Goal: Contribute content: Contribute content

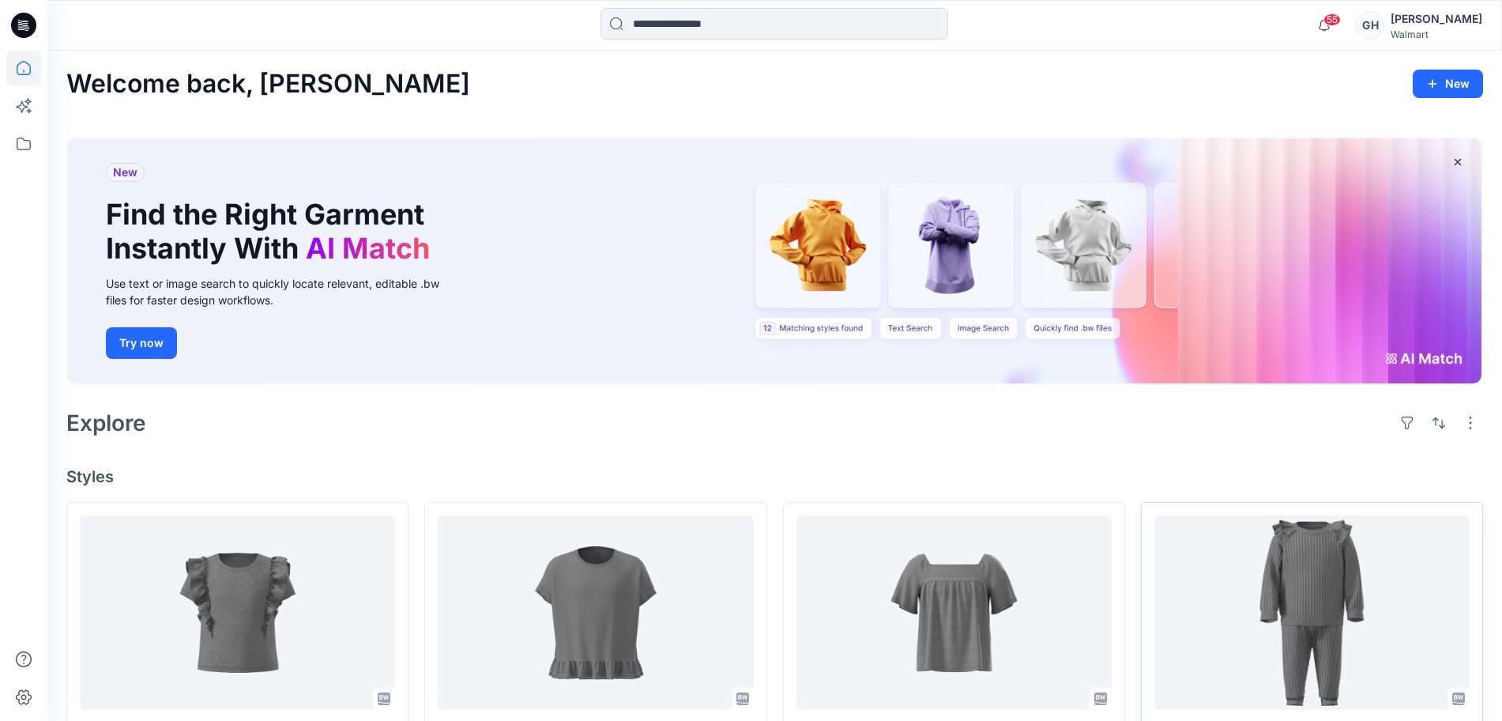
scroll to position [296, 0]
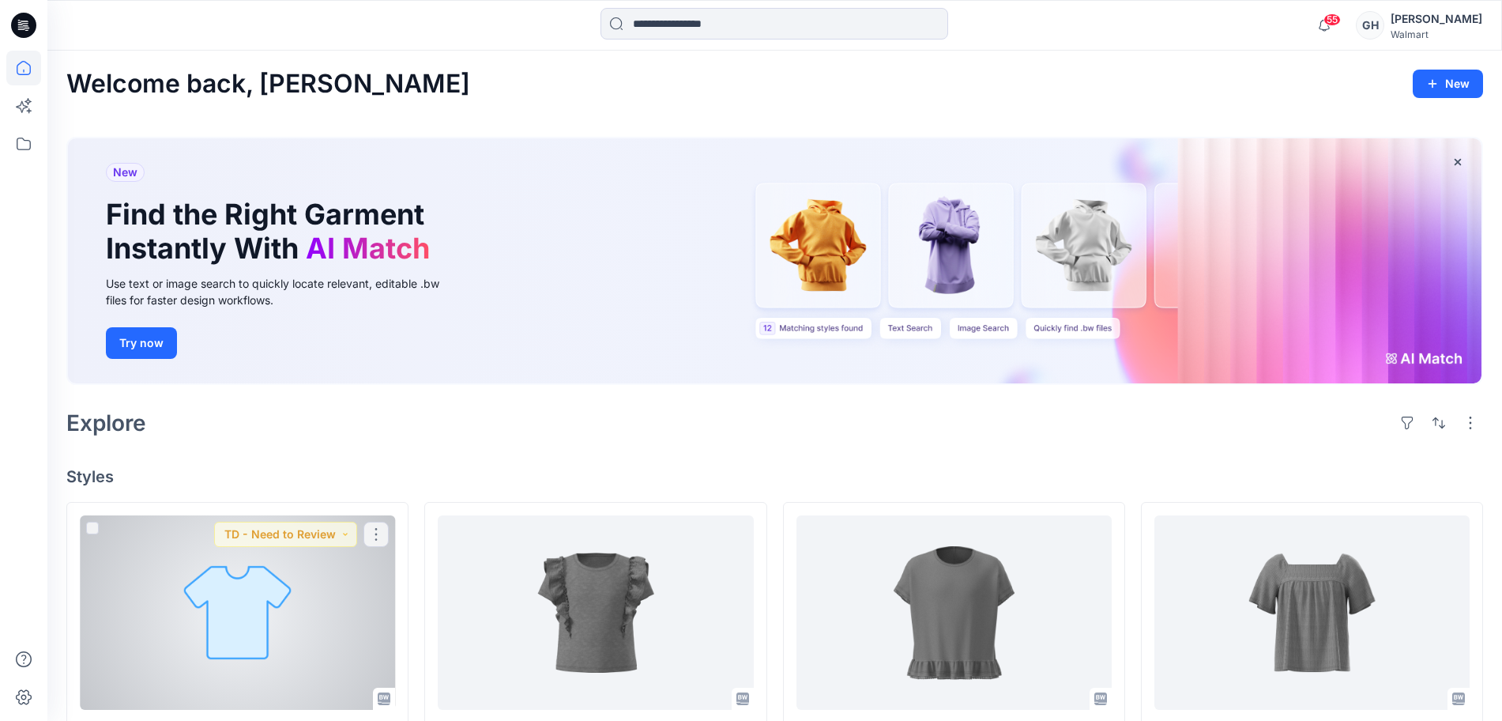
drag, startPoint x: 308, startPoint y: 633, endPoint x: 329, endPoint y: 626, distance: 22.5
click at [308, 633] on div at bounding box center [237, 612] width 315 height 194
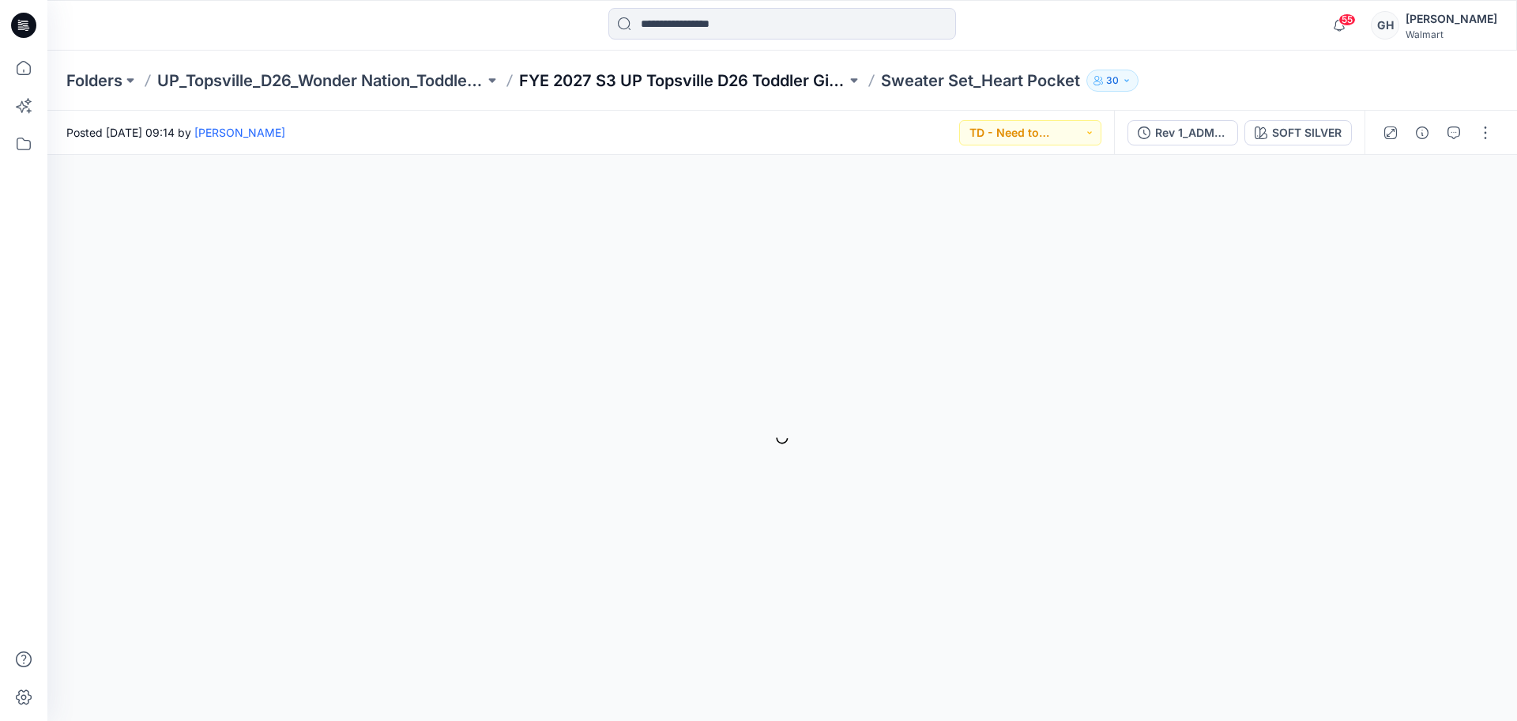
click at [699, 90] on p "FYE 2027 S3 UP Topsville D26 Toddler Girl Wonder Nation" at bounding box center [682, 81] width 327 height 22
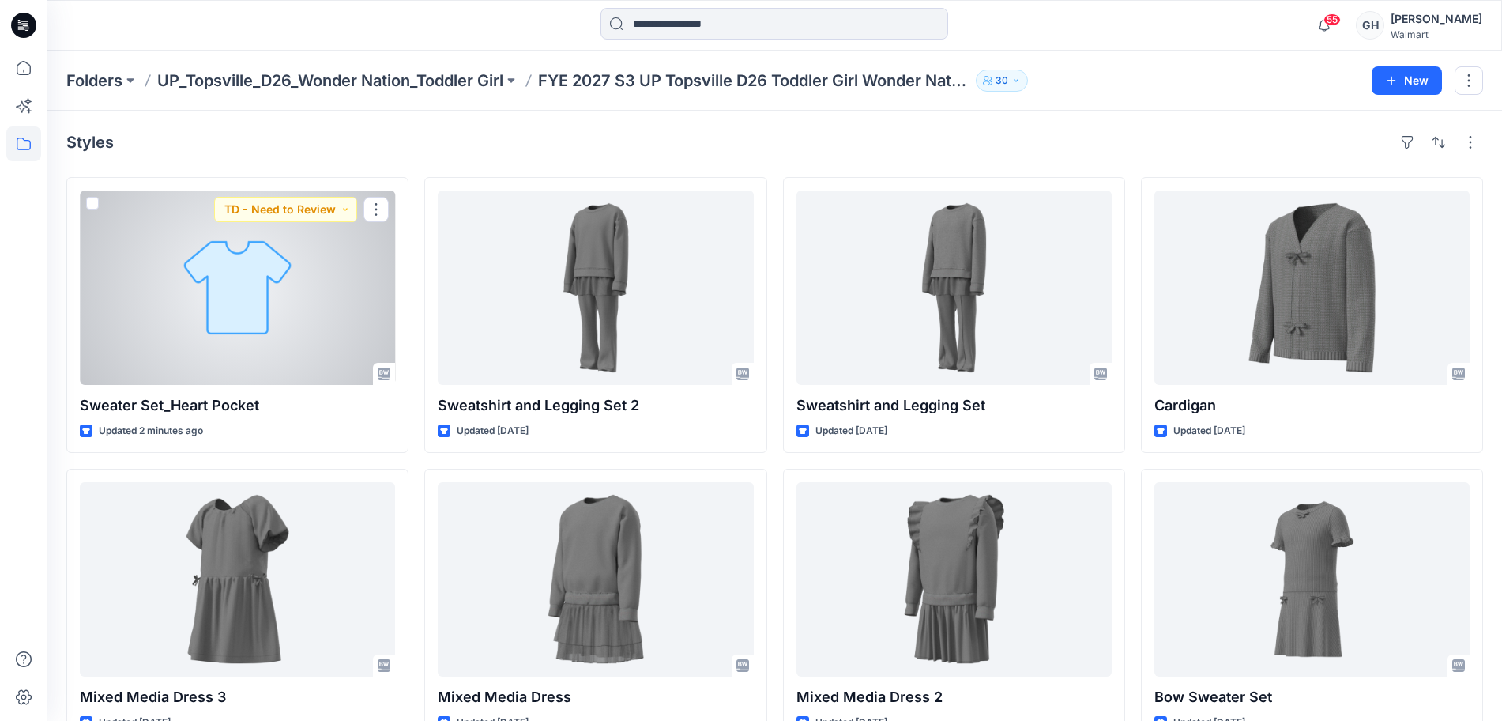
click at [315, 314] on div at bounding box center [237, 287] width 315 height 194
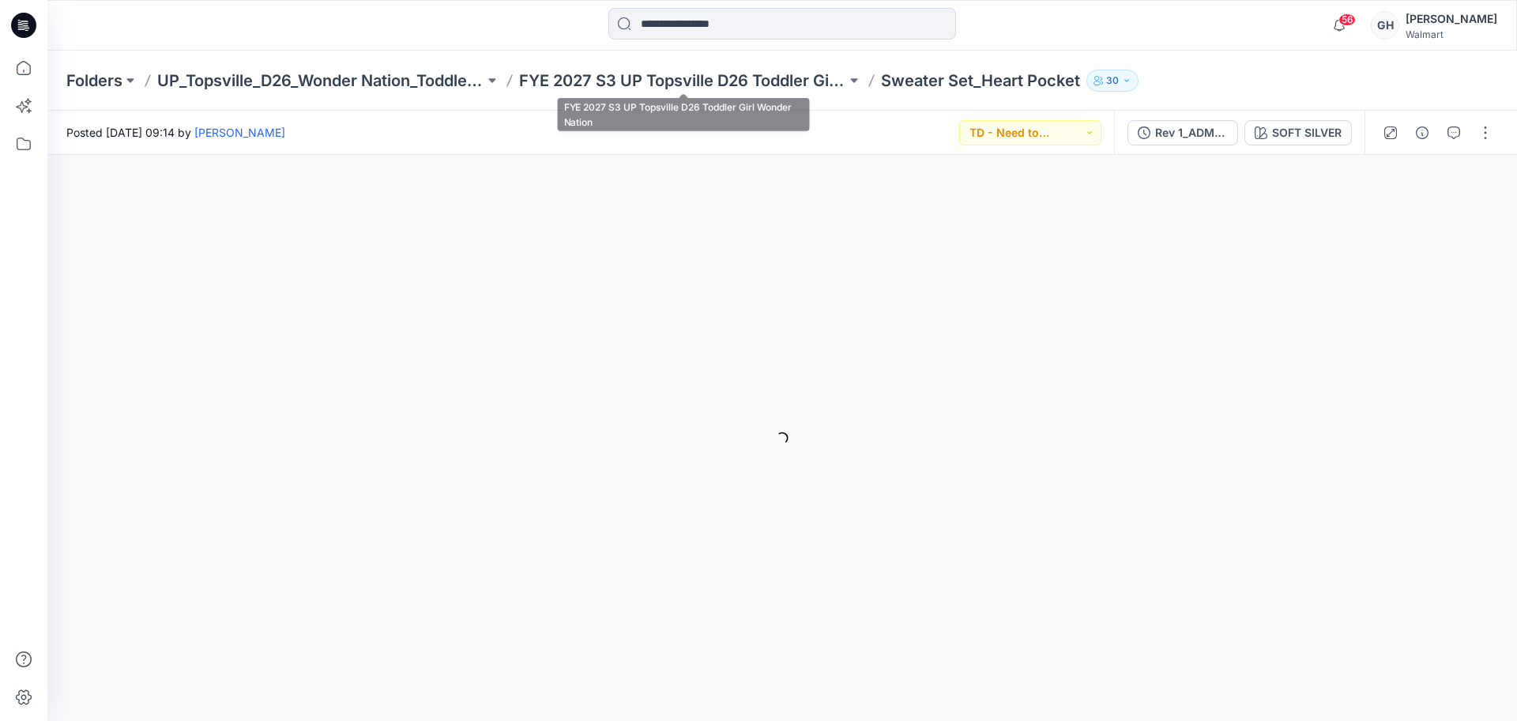
click at [783, 68] on div "Folders UP_Topsville_D26_Wonder Nation_Toddler Girl FYE 2027 S3 UP Topsville D2…" at bounding box center [782, 81] width 1470 height 60
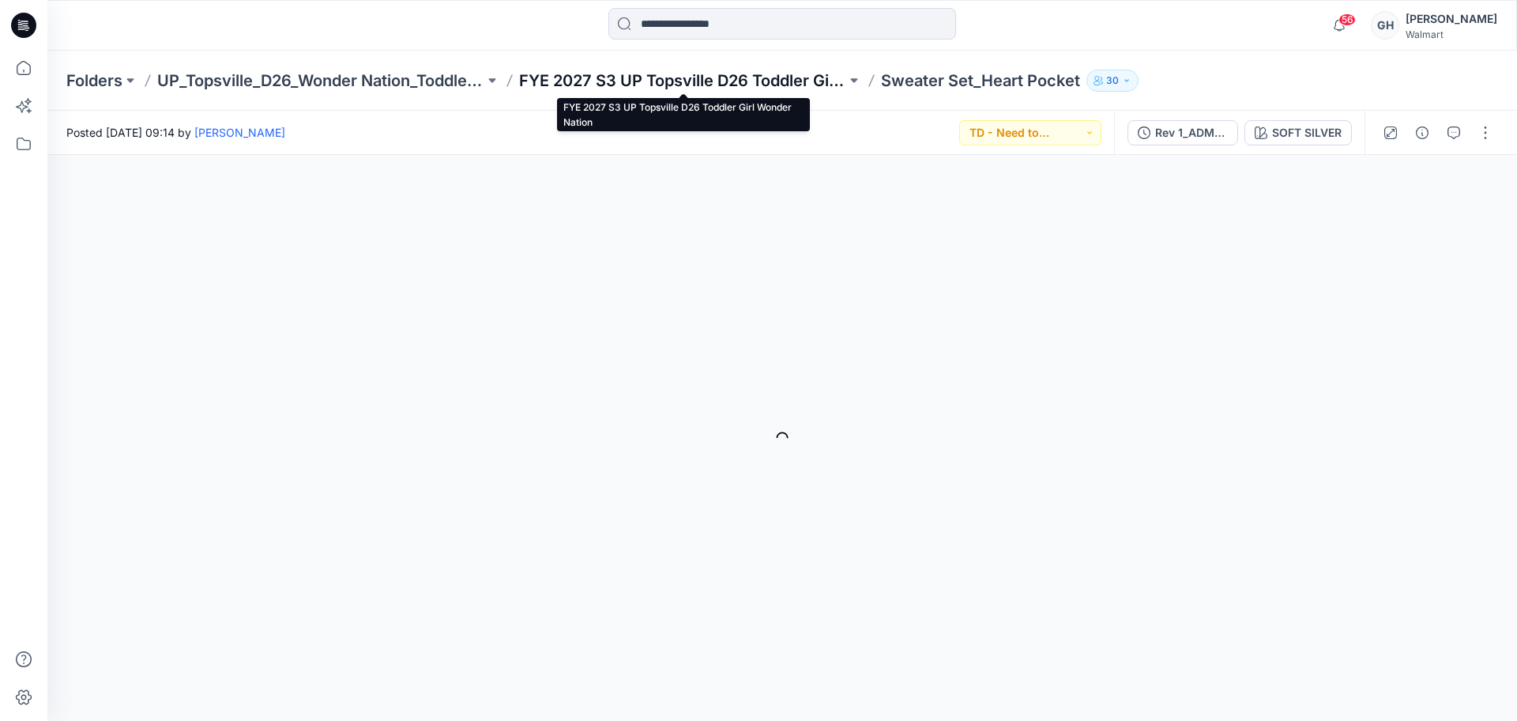
click at [766, 77] on p "FYE 2027 S3 UP Topsville D26 Toddler Girl Wonder Nation" at bounding box center [682, 81] width 327 height 22
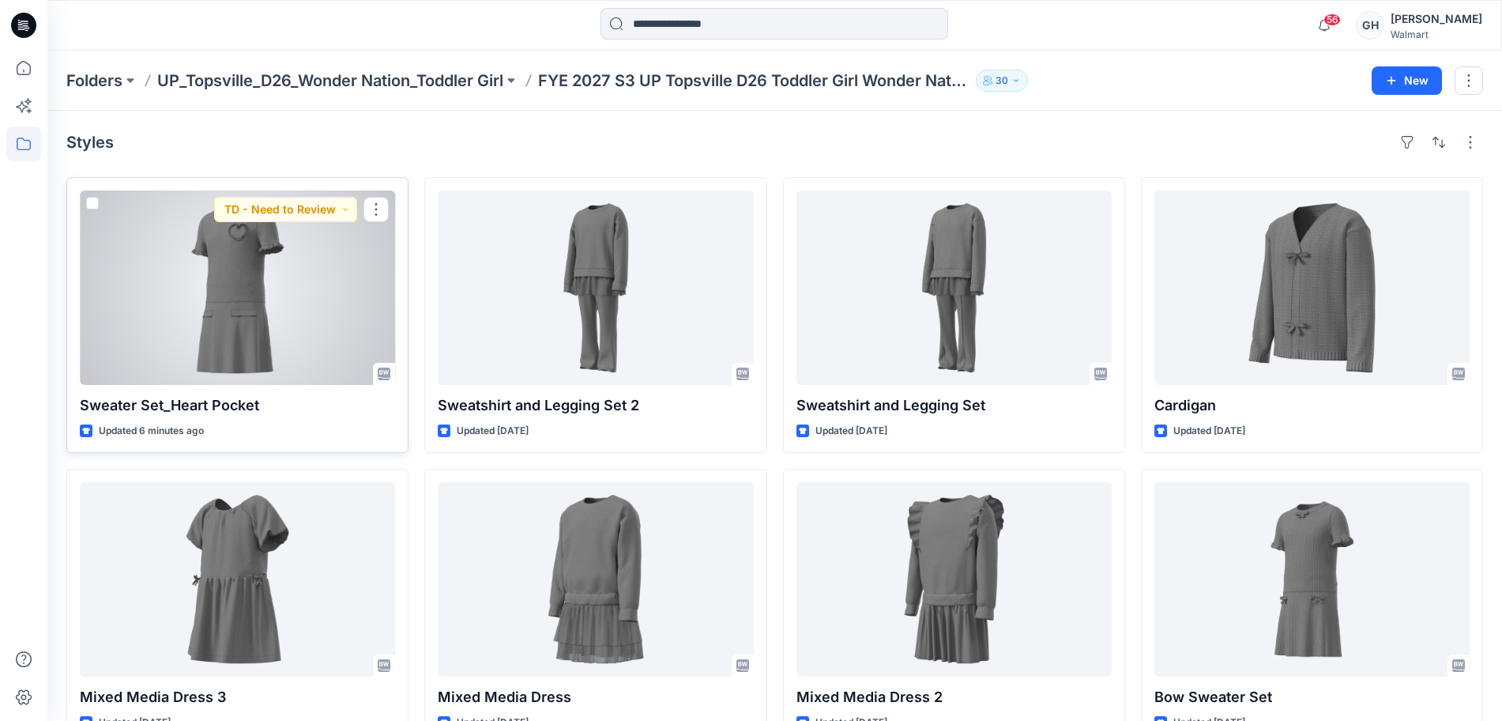
click at [296, 292] on div at bounding box center [237, 287] width 315 height 194
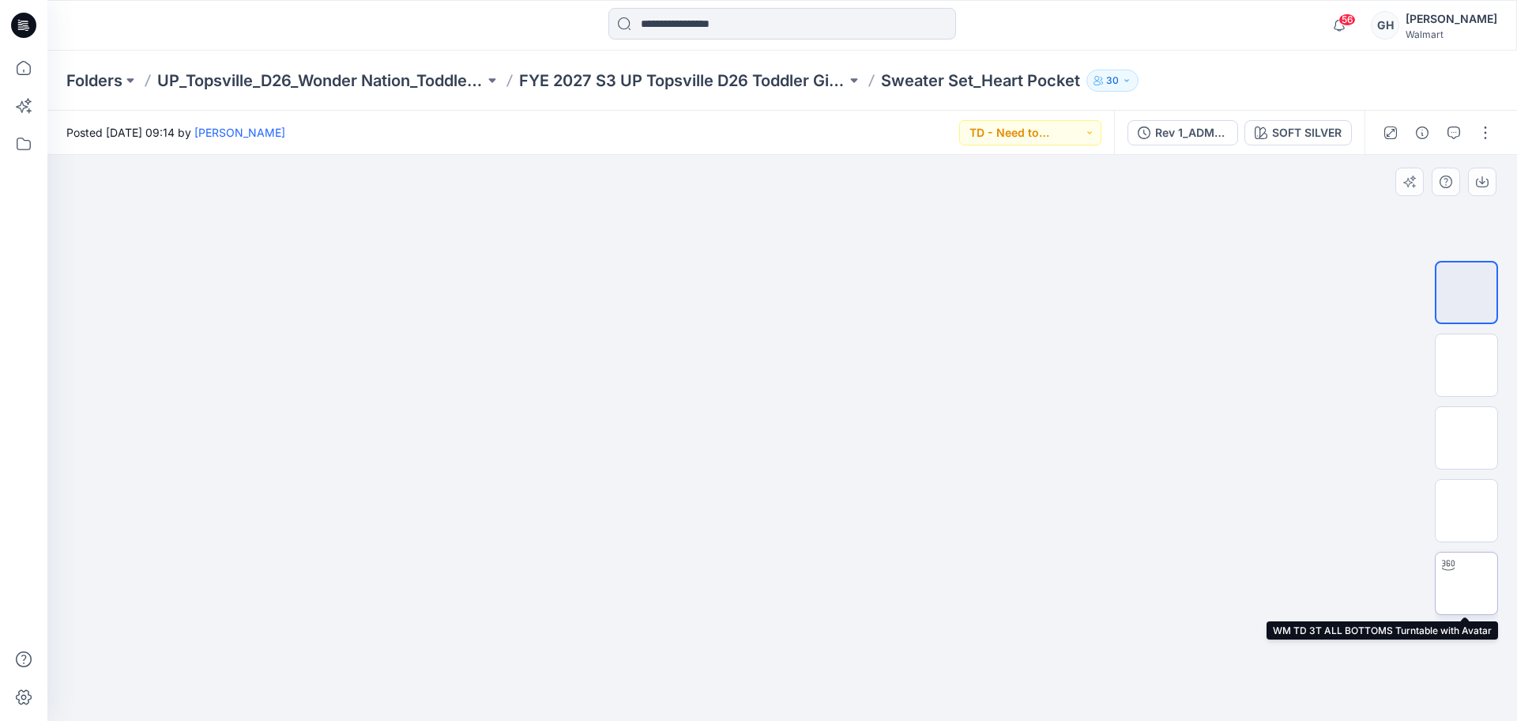
click at [1466, 583] on img at bounding box center [1466, 583] width 0 height 0
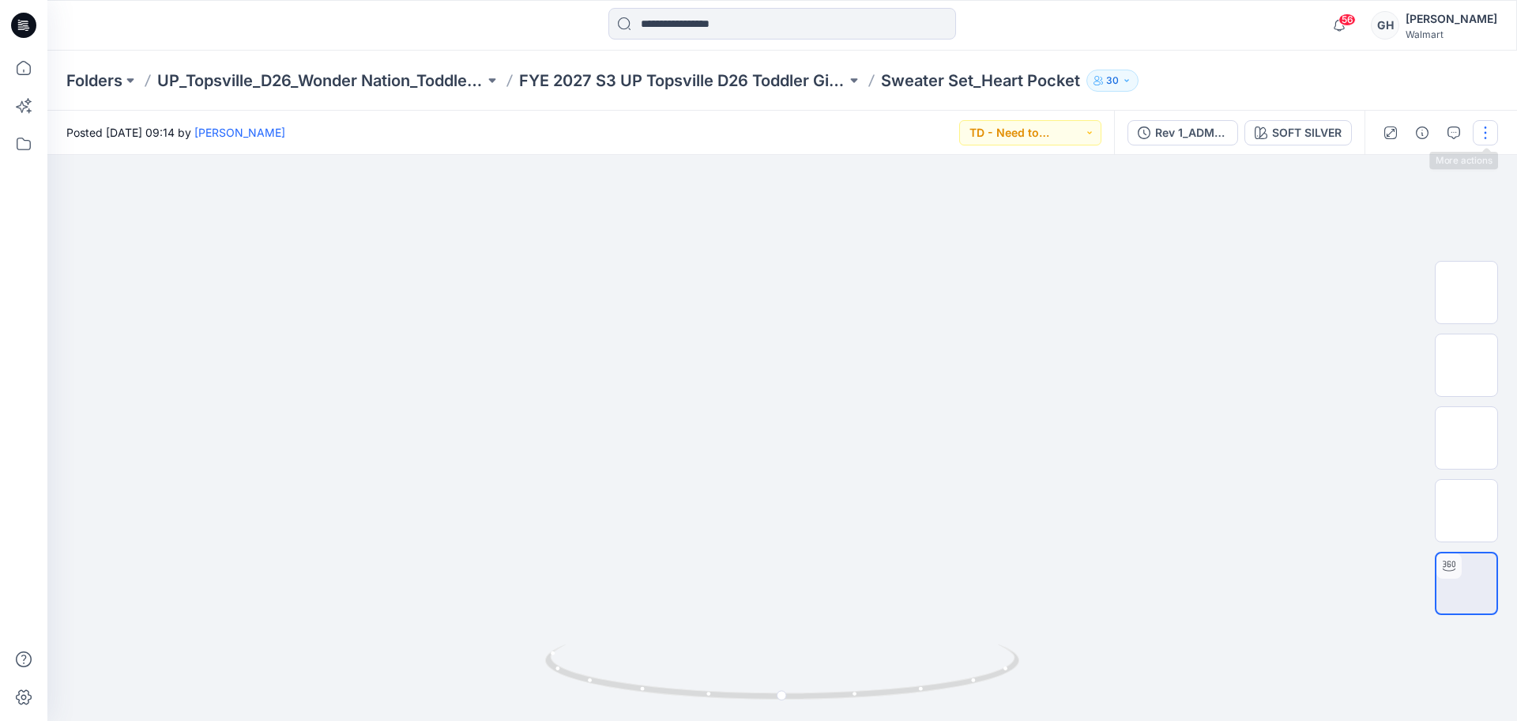
click at [1489, 140] on button "button" at bounding box center [1485, 132] width 25 height 25
click at [1392, 203] on button "Edit" at bounding box center [1418, 213] width 145 height 29
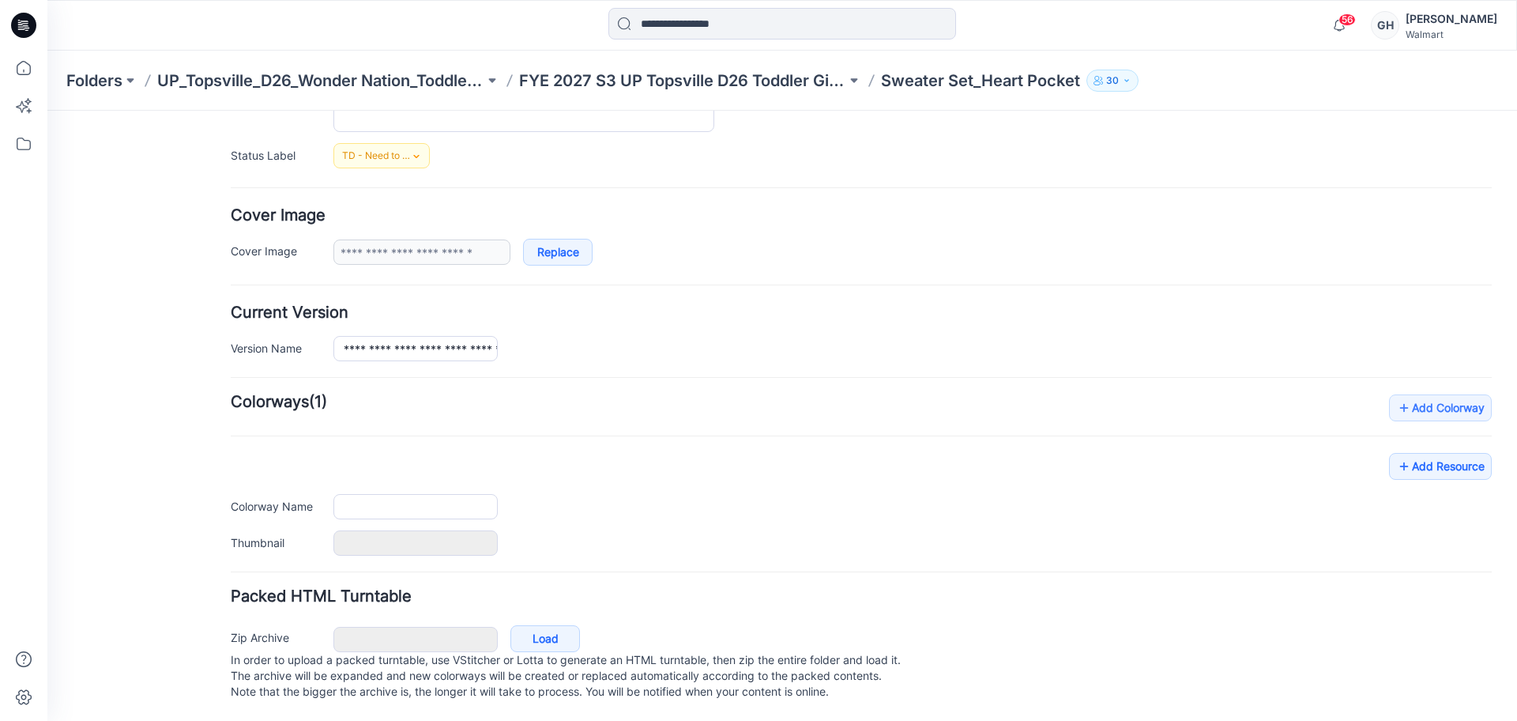
type input "**********"
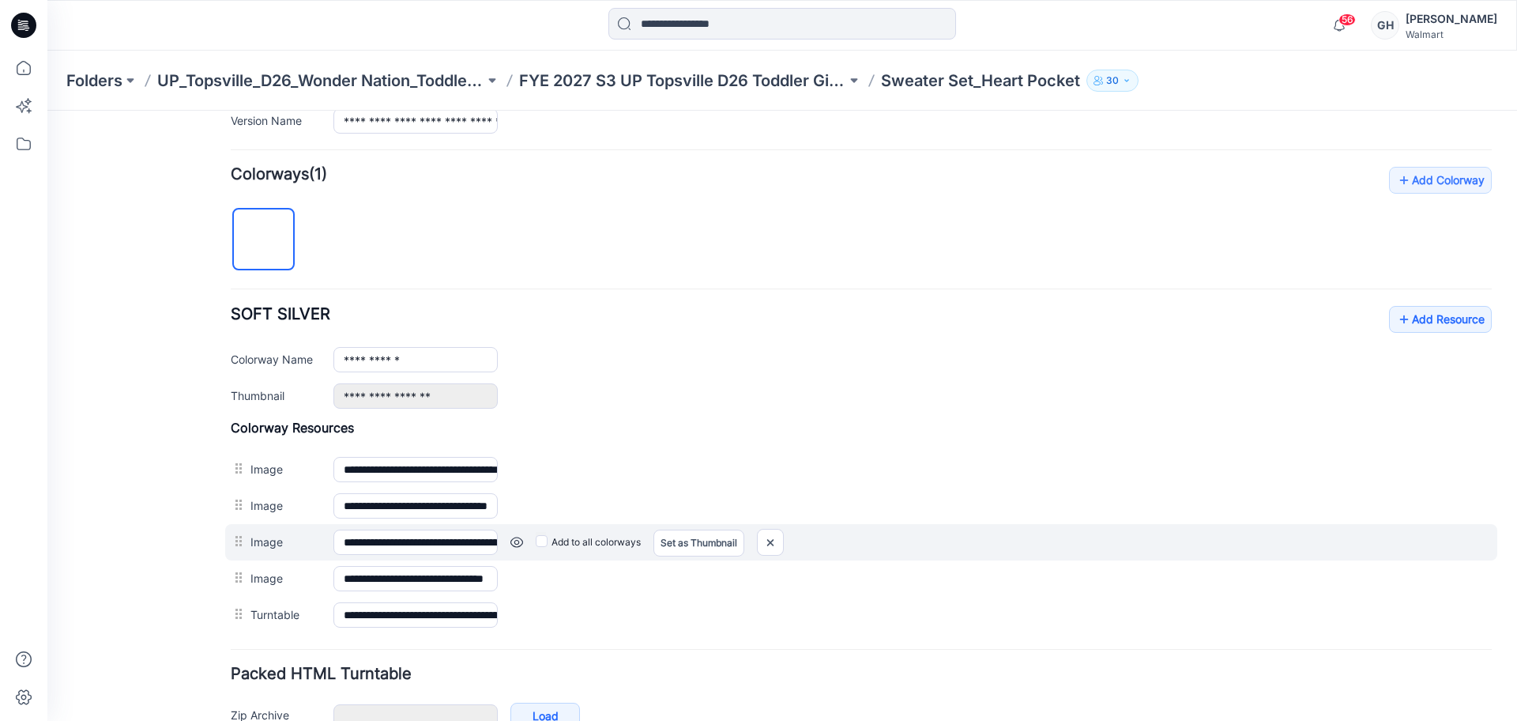
scroll to position [531, 0]
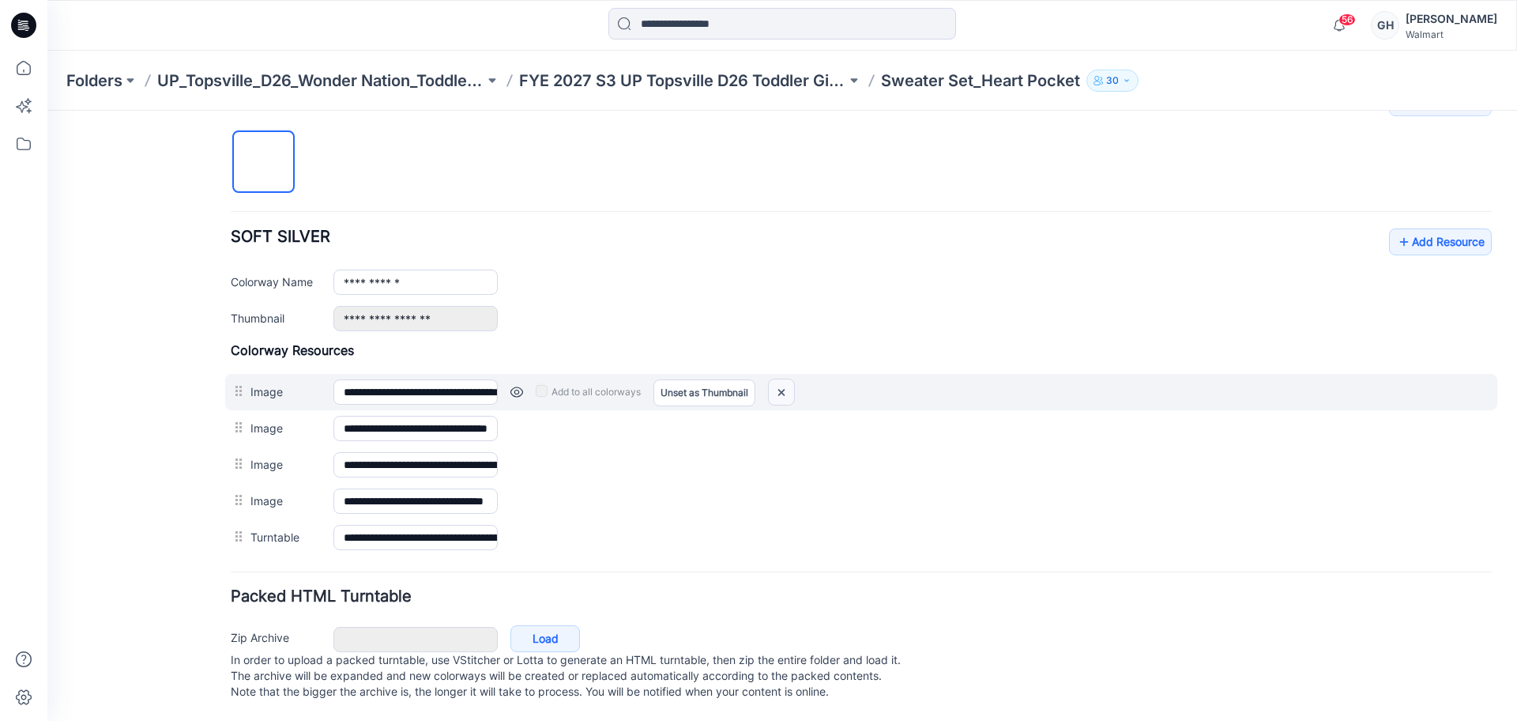
click at [782, 379] on img at bounding box center [781, 392] width 25 height 26
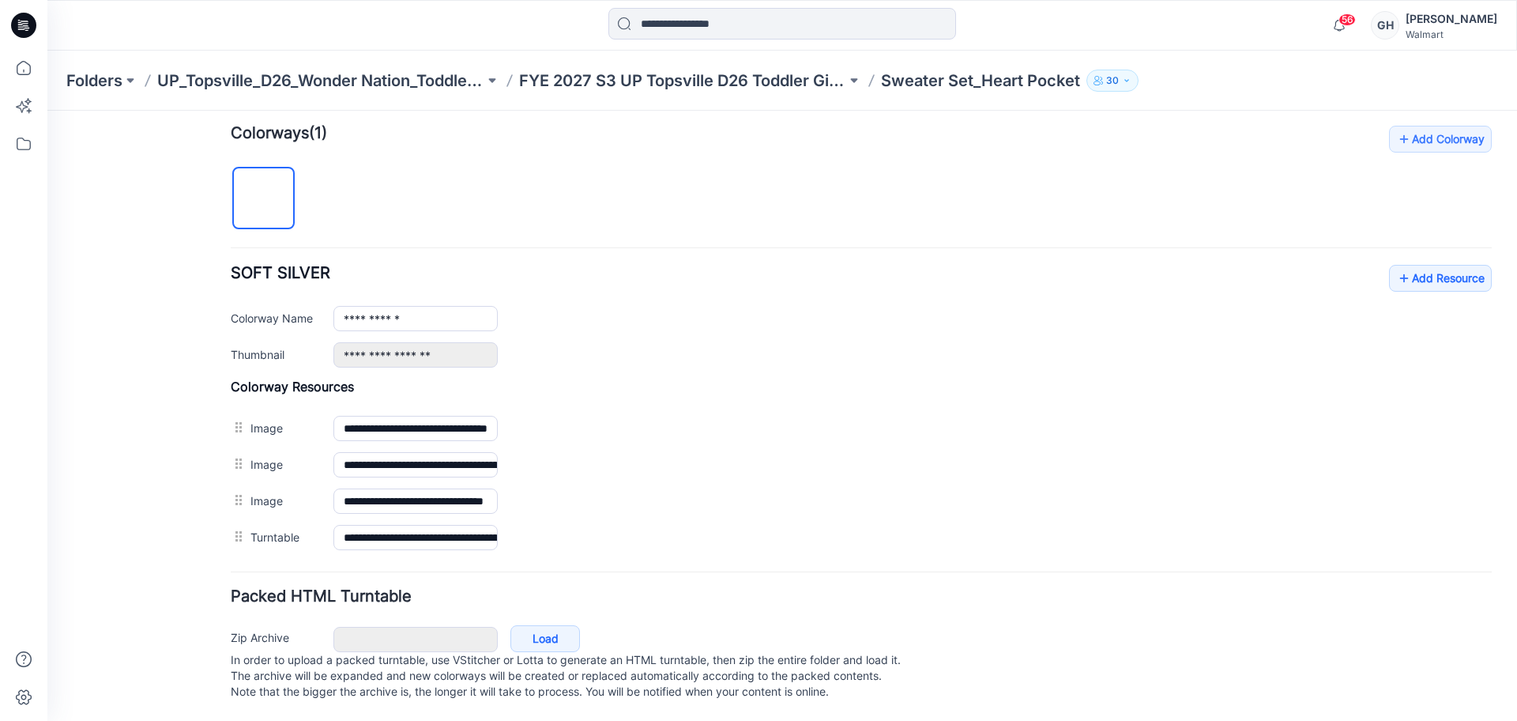
scroll to position [495, 0]
click at [789, 378] on h4 "Colorway Resources" at bounding box center [861, 386] width 1261 height 16
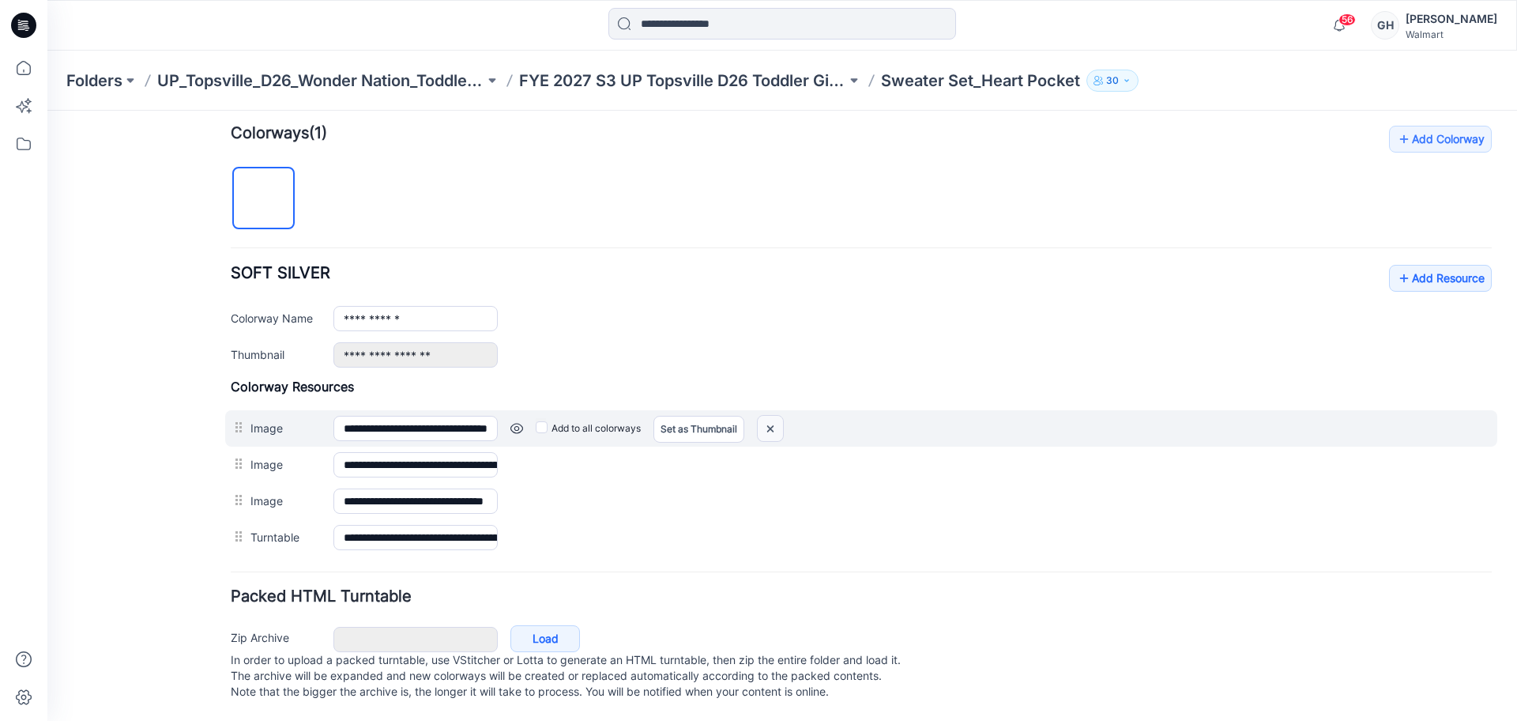
click at [774, 416] on img at bounding box center [770, 429] width 25 height 26
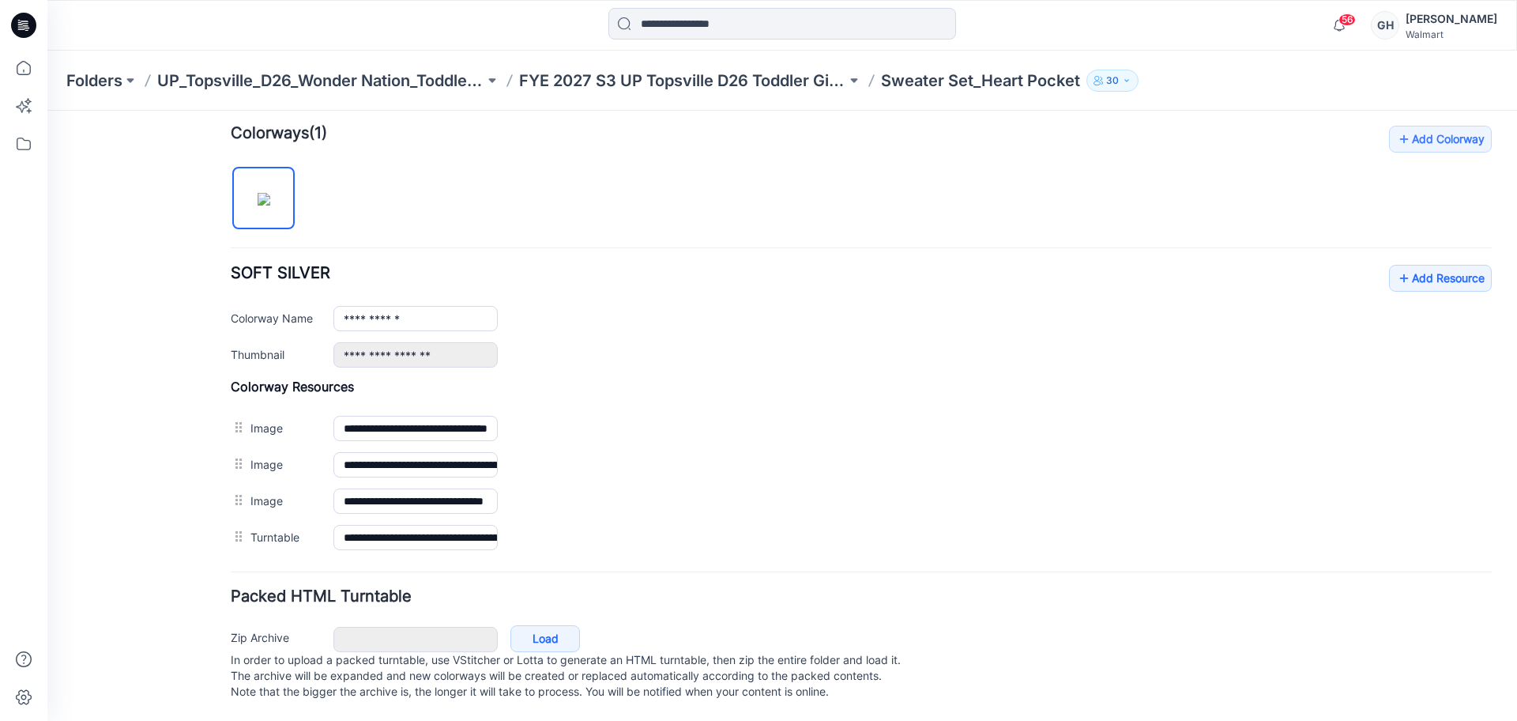
scroll to position [458, 0]
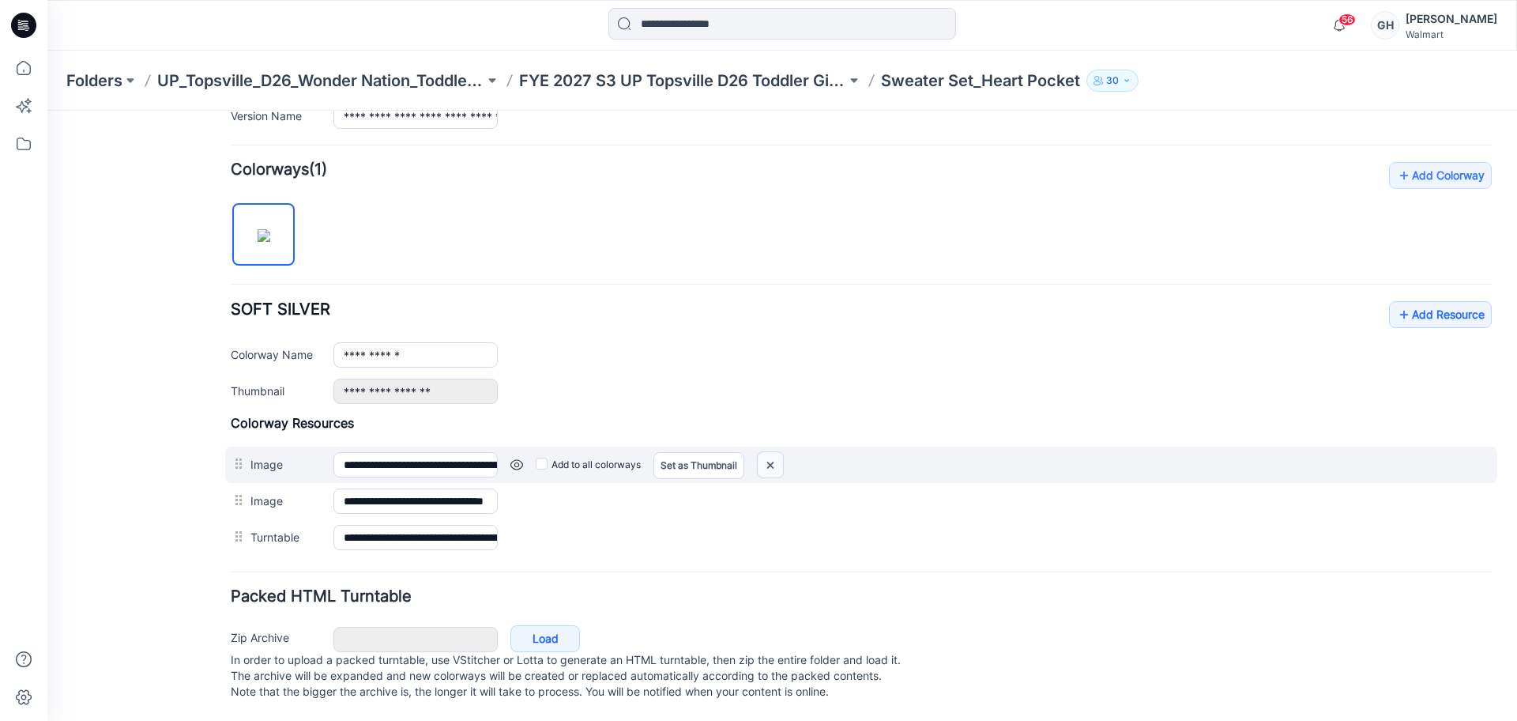
click at [774, 452] on img at bounding box center [770, 465] width 25 height 26
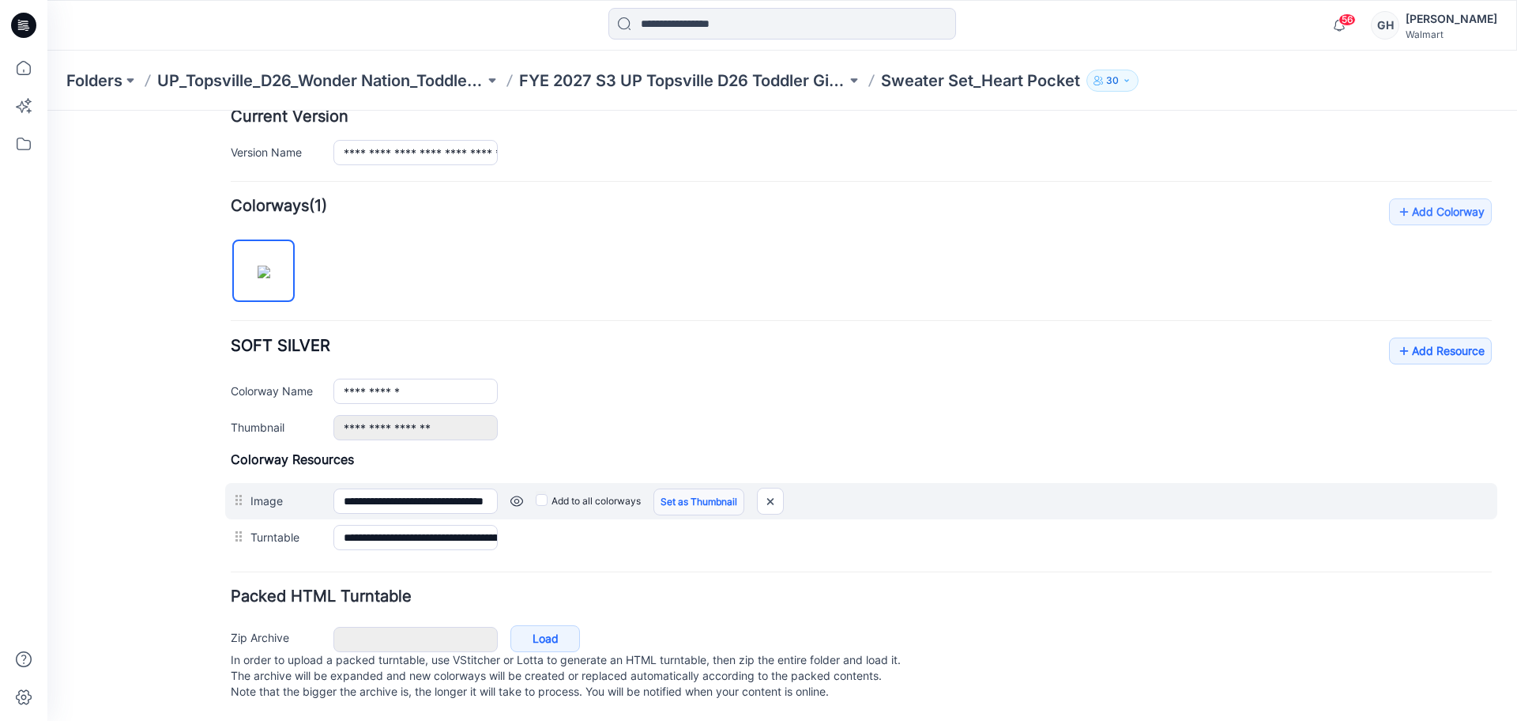
scroll to position [422, 0]
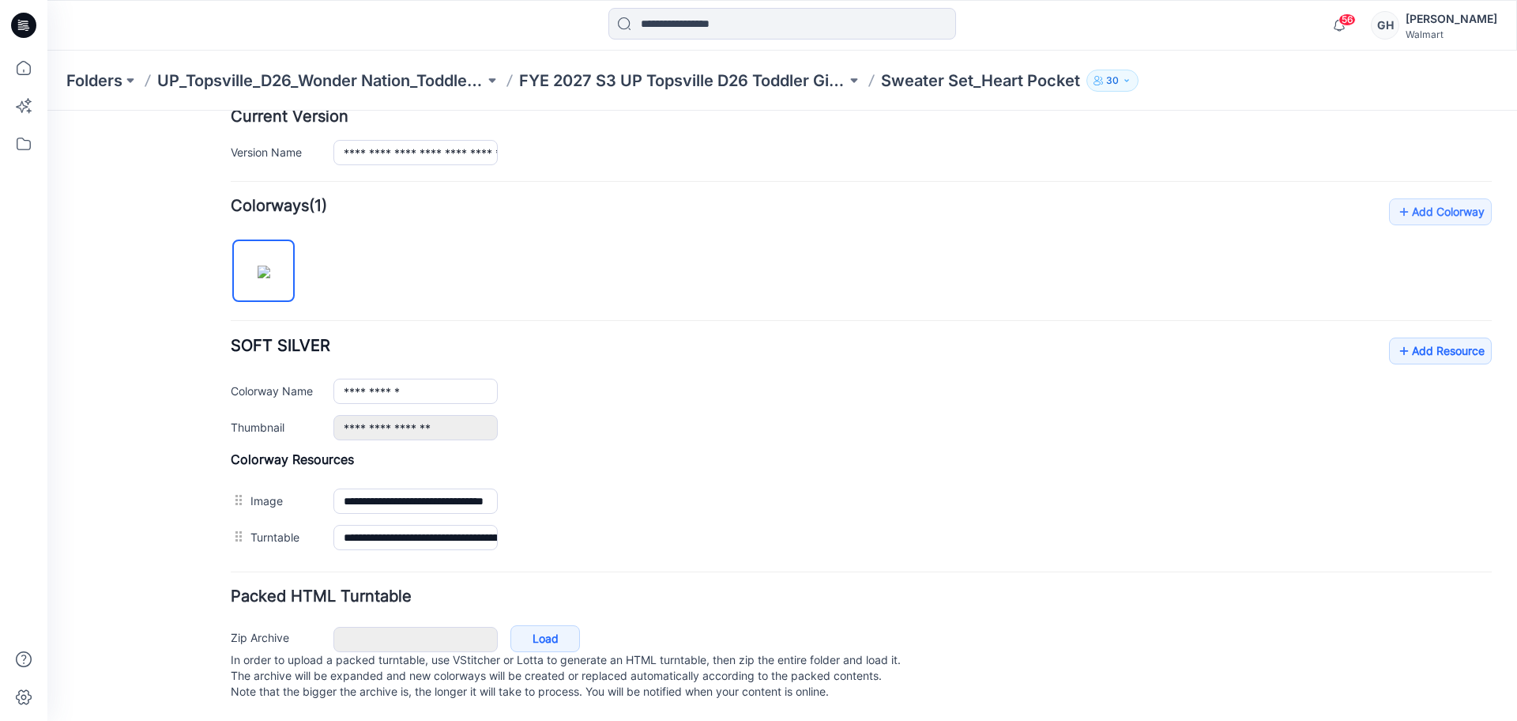
drag, startPoint x: 766, startPoint y: 479, endPoint x: 852, endPoint y: 132, distance: 357.2
click at [47, 111] on img at bounding box center [47, 111] width 0 height 0
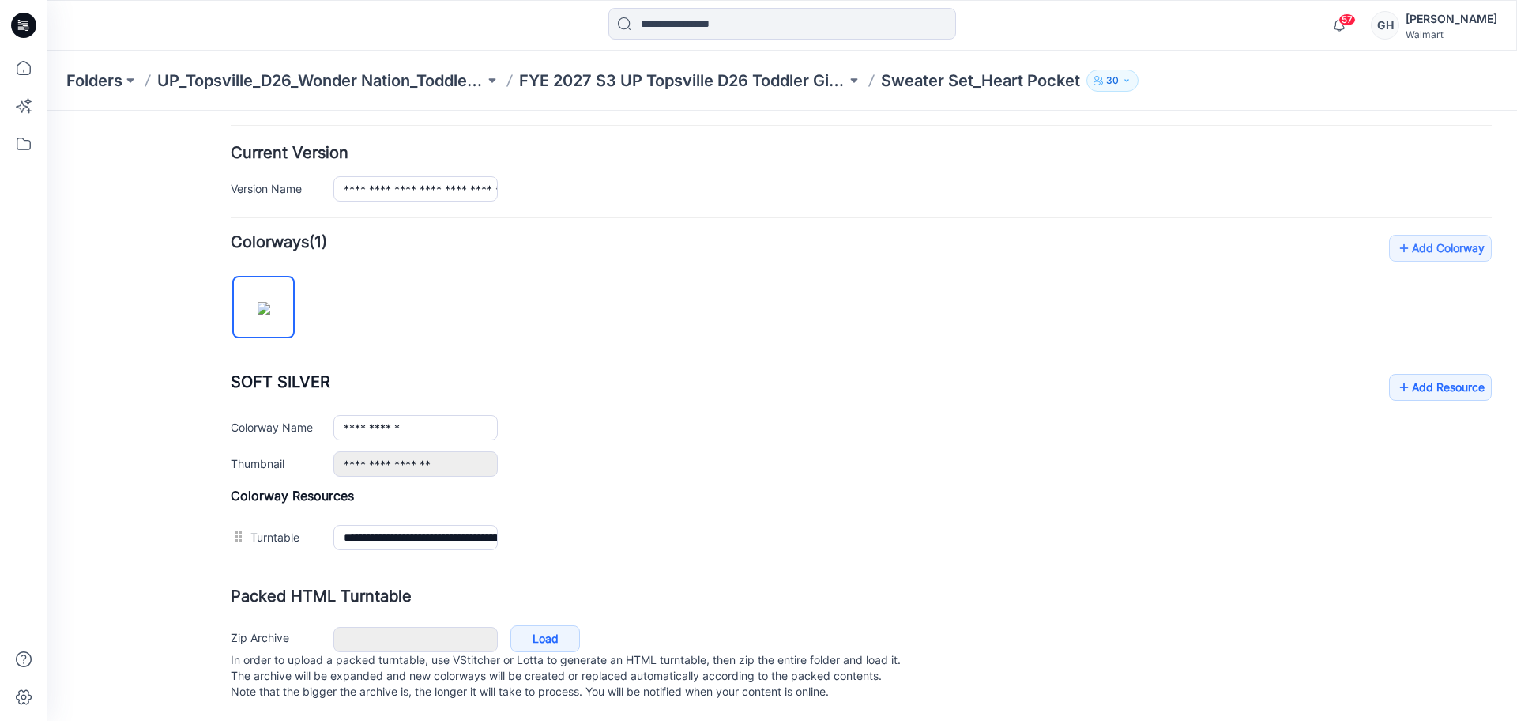
click at [686, 94] on div "Folders UP_Topsville_D26_Wonder Nation_Toddler Girl FYE 2027 S3 UP Topsville D2…" at bounding box center [782, 81] width 1470 height 60
click at [704, 81] on p "FYE 2027 S3 UP Topsville D26 Toddler Girl Wonder Nation" at bounding box center [682, 81] width 327 height 22
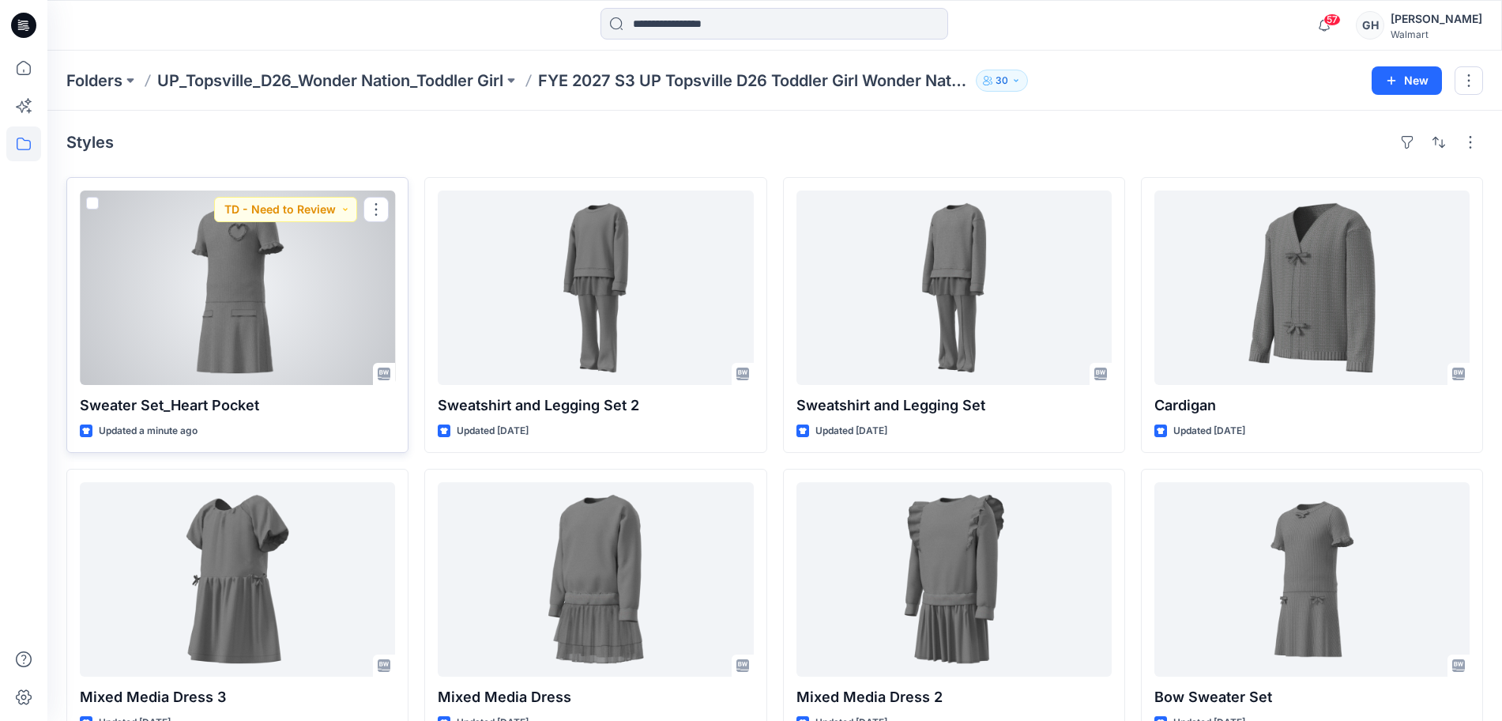
click at [220, 283] on div at bounding box center [237, 287] width 315 height 194
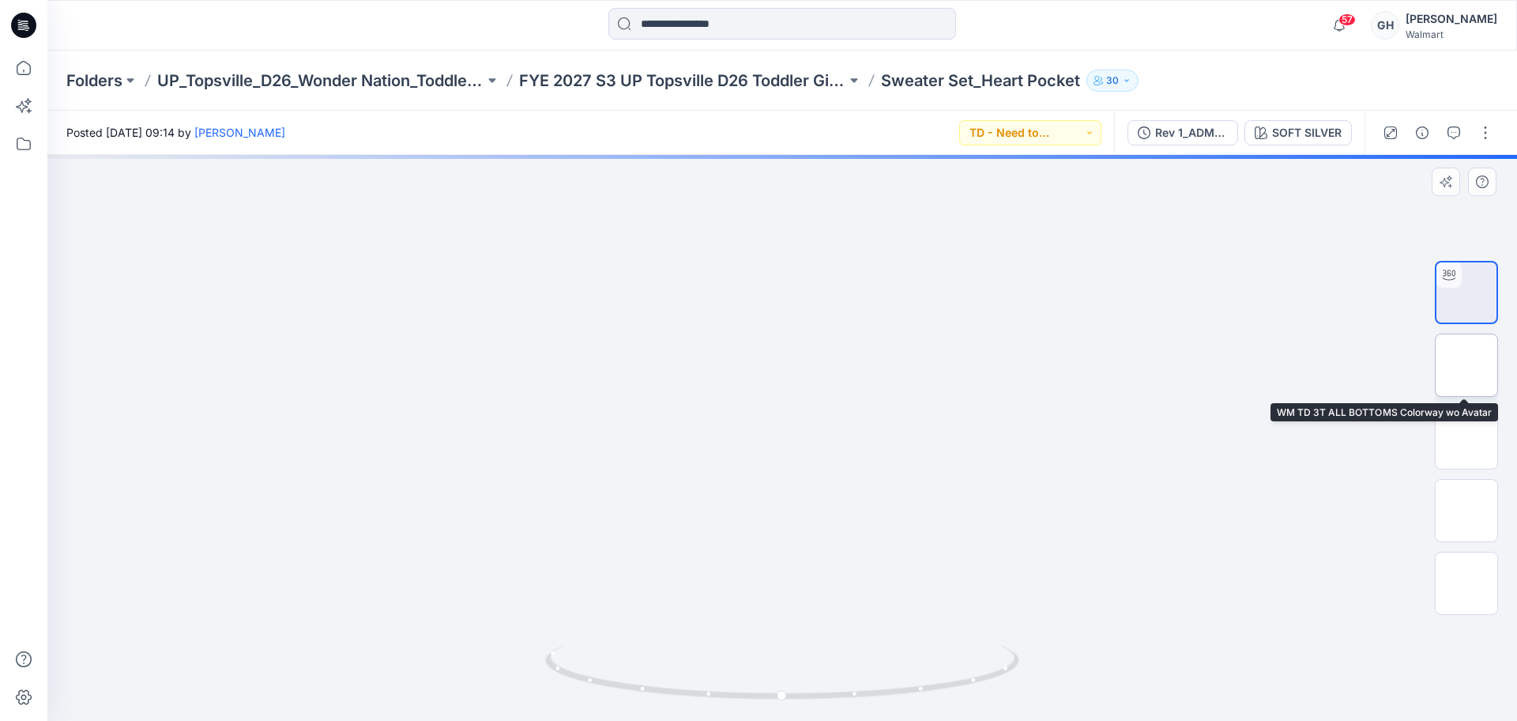
click at [1466, 365] on img at bounding box center [1466, 365] width 0 height 0
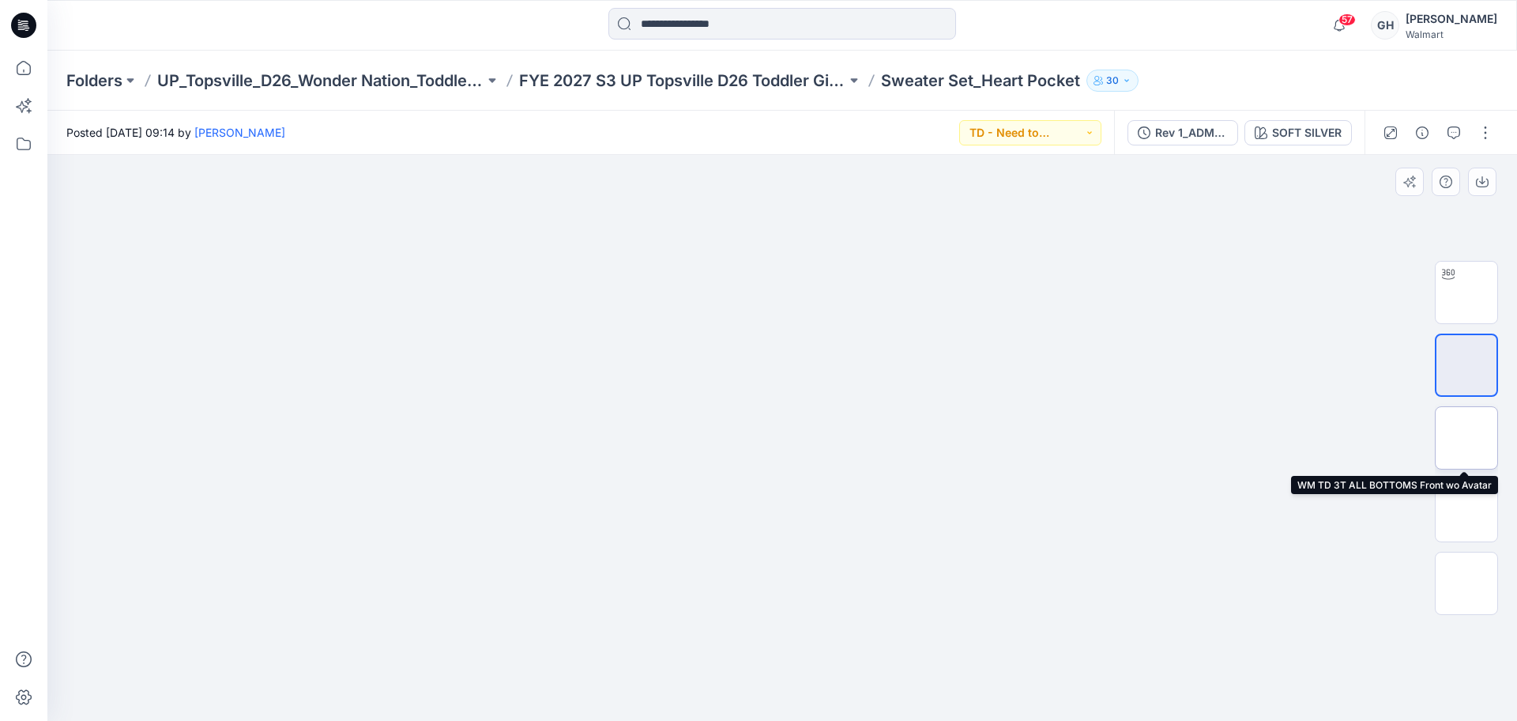
click at [1466, 438] on img at bounding box center [1466, 438] width 0 height 0
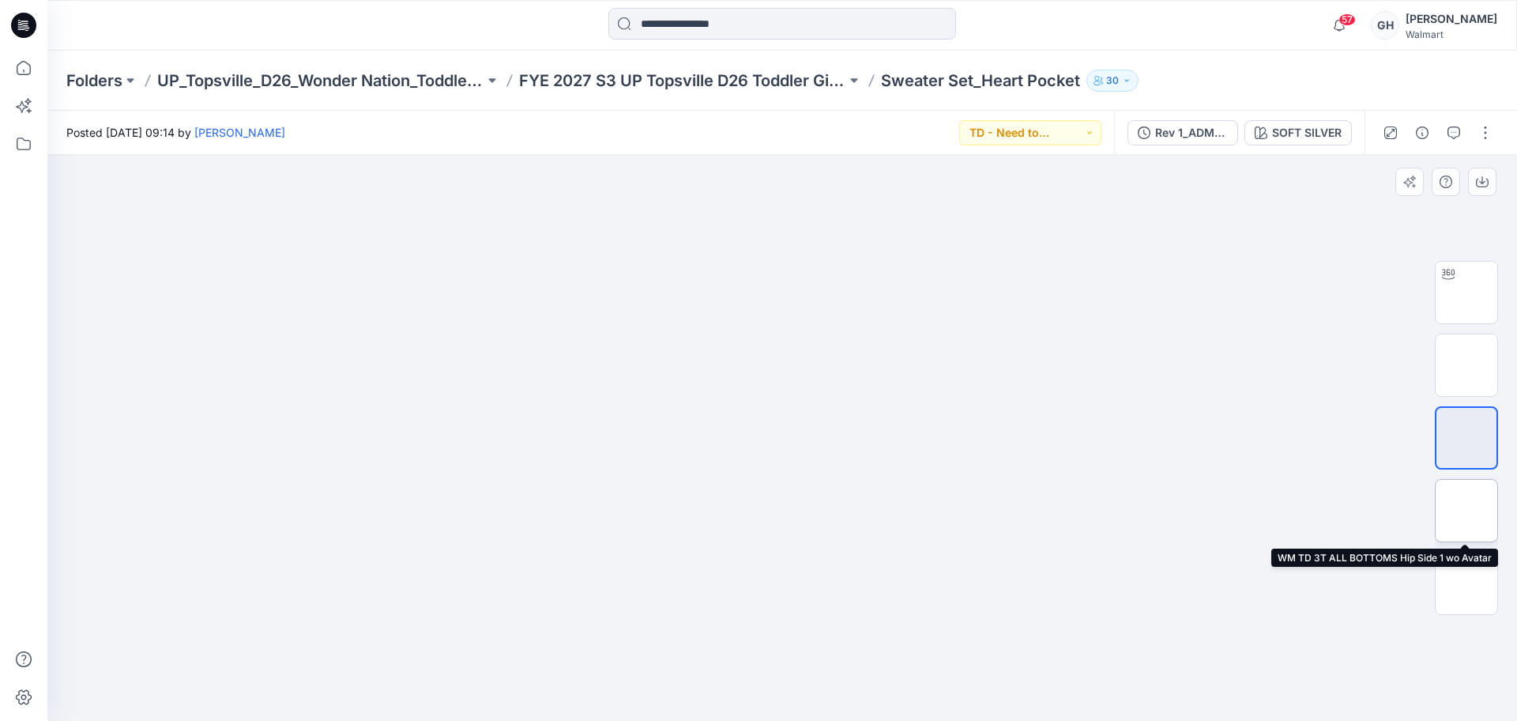
click at [1466, 510] on img at bounding box center [1466, 510] width 0 height 0
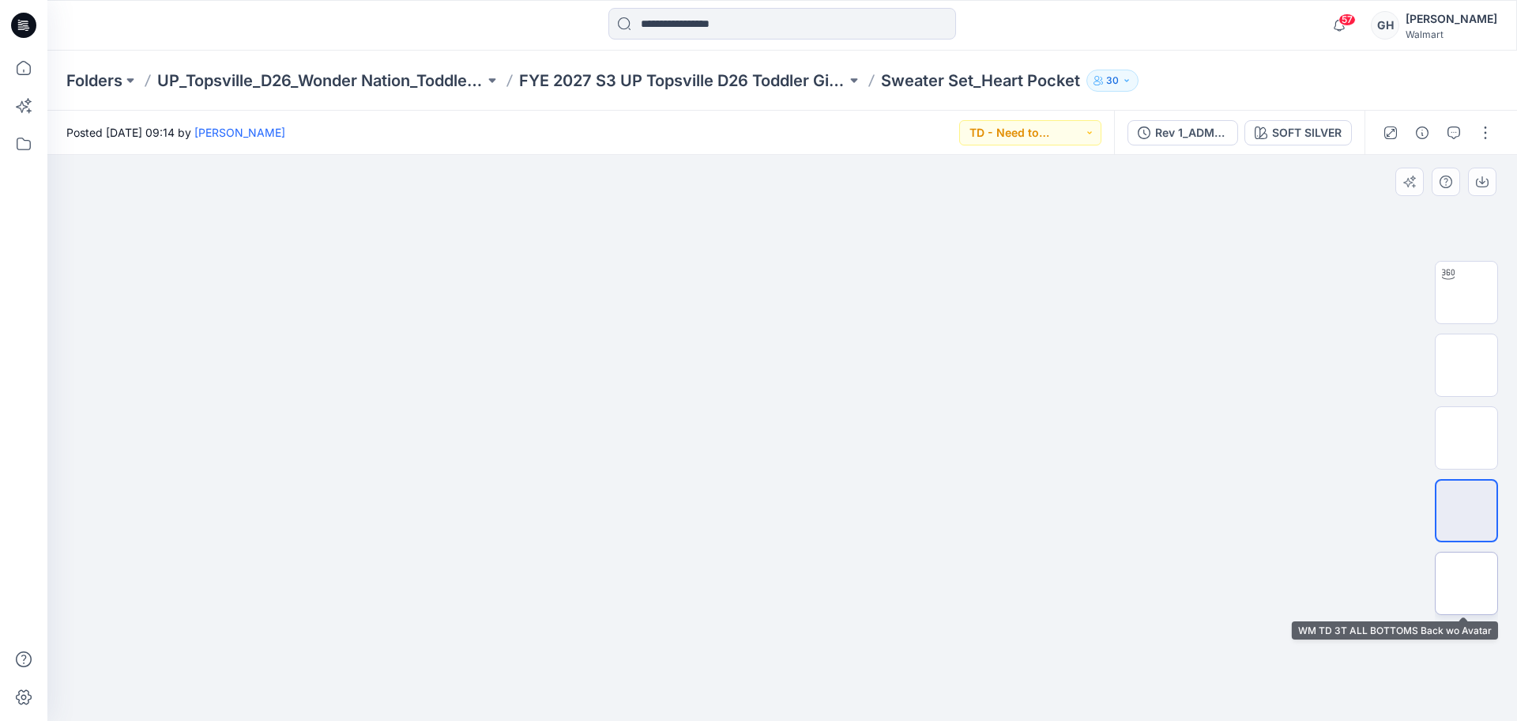
click at [1466, 583] on img at bounding box center [1466, 583] width 0 height 0
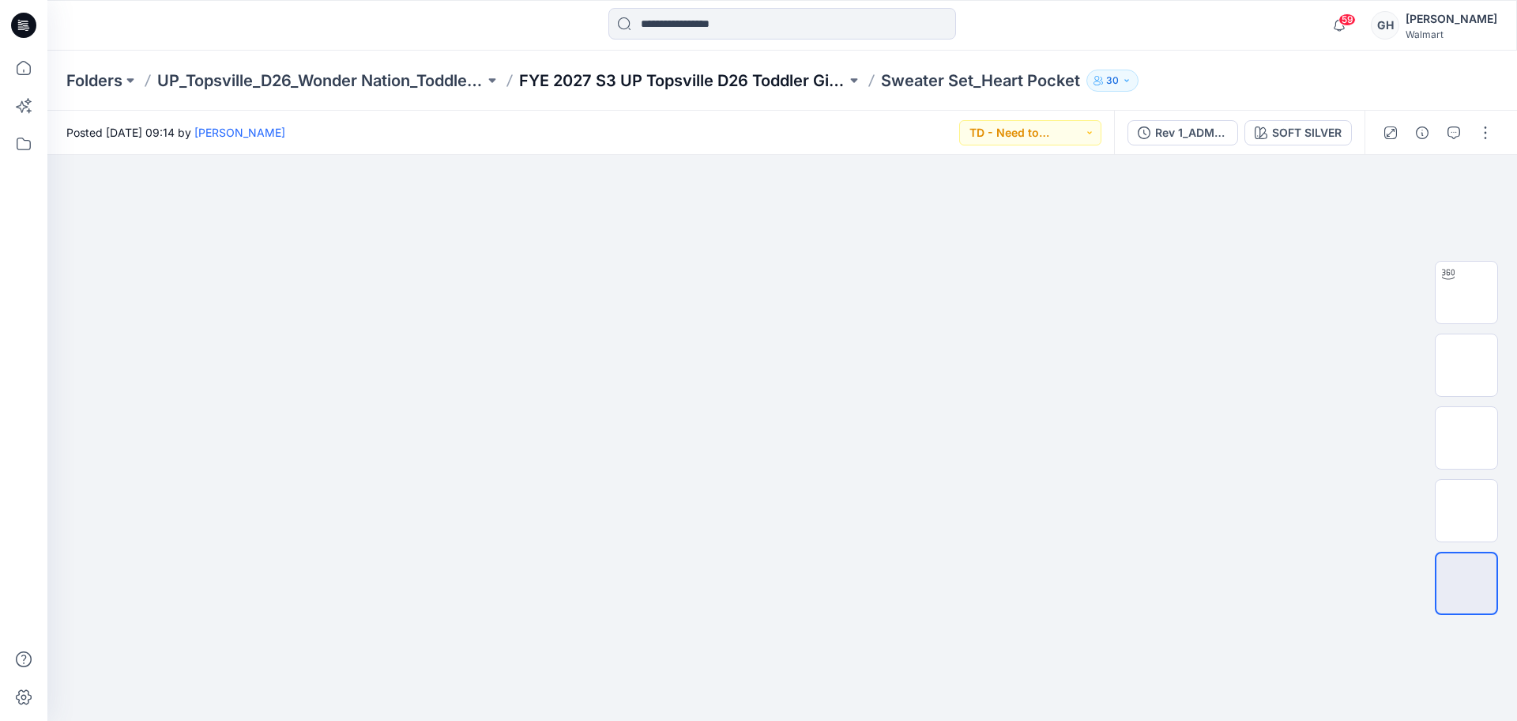
click at [785, 88] on p "FYE 2027 S3 UP Topsville D26 Toddler Girl Wonder Nation" at bounding box center [682, 81] width 327 height 22
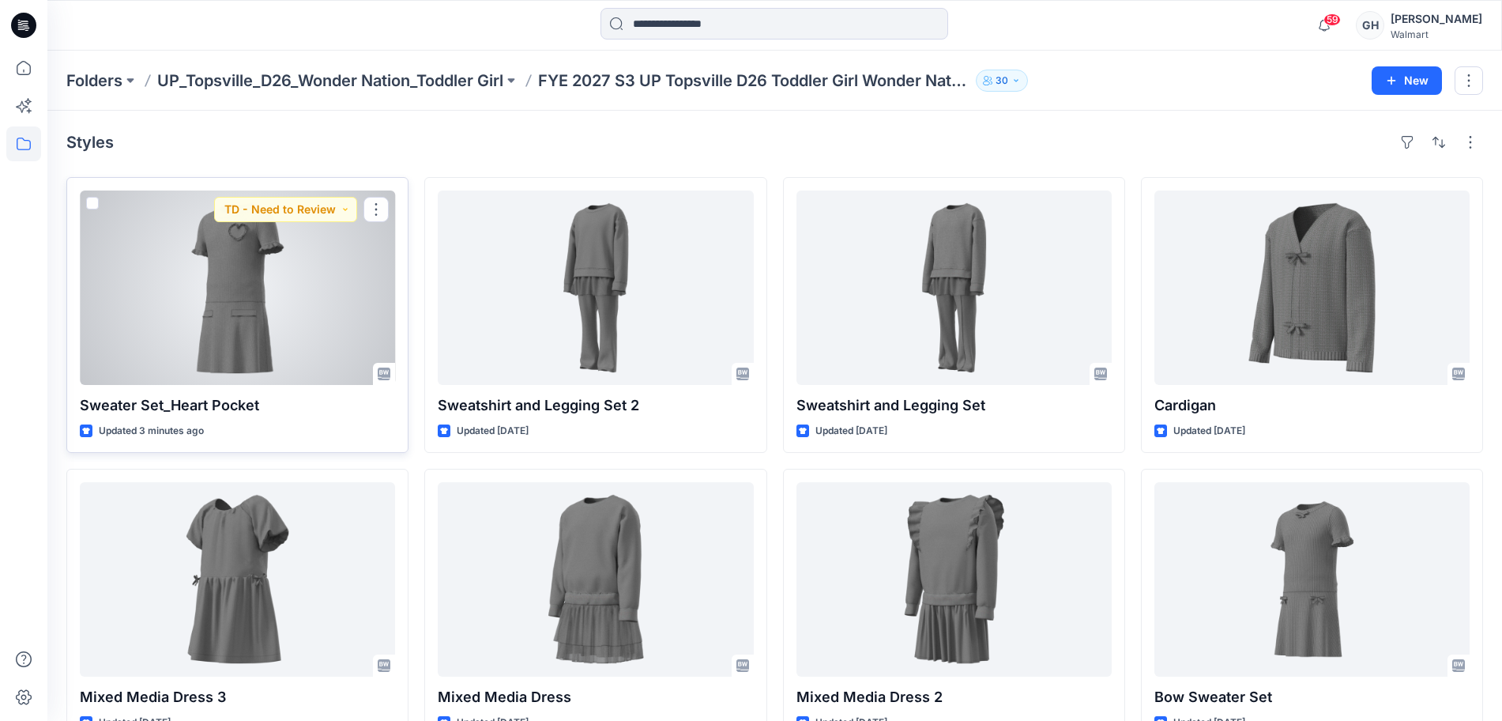
click at [298, 336] on div at bounding box center [237, 287] width 315 height 194
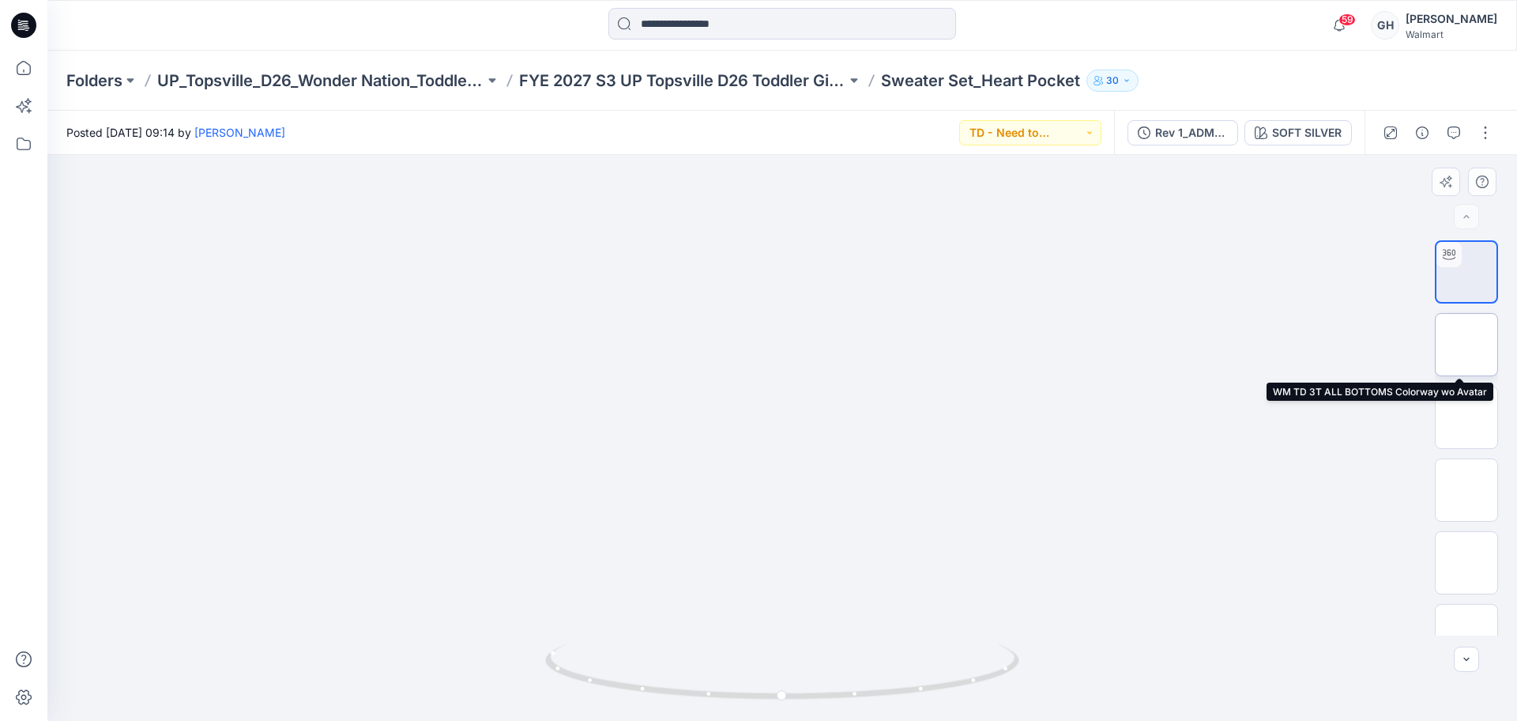
click at [1466, 344] on img at bounding box center [1466, 344] width 0 height 0
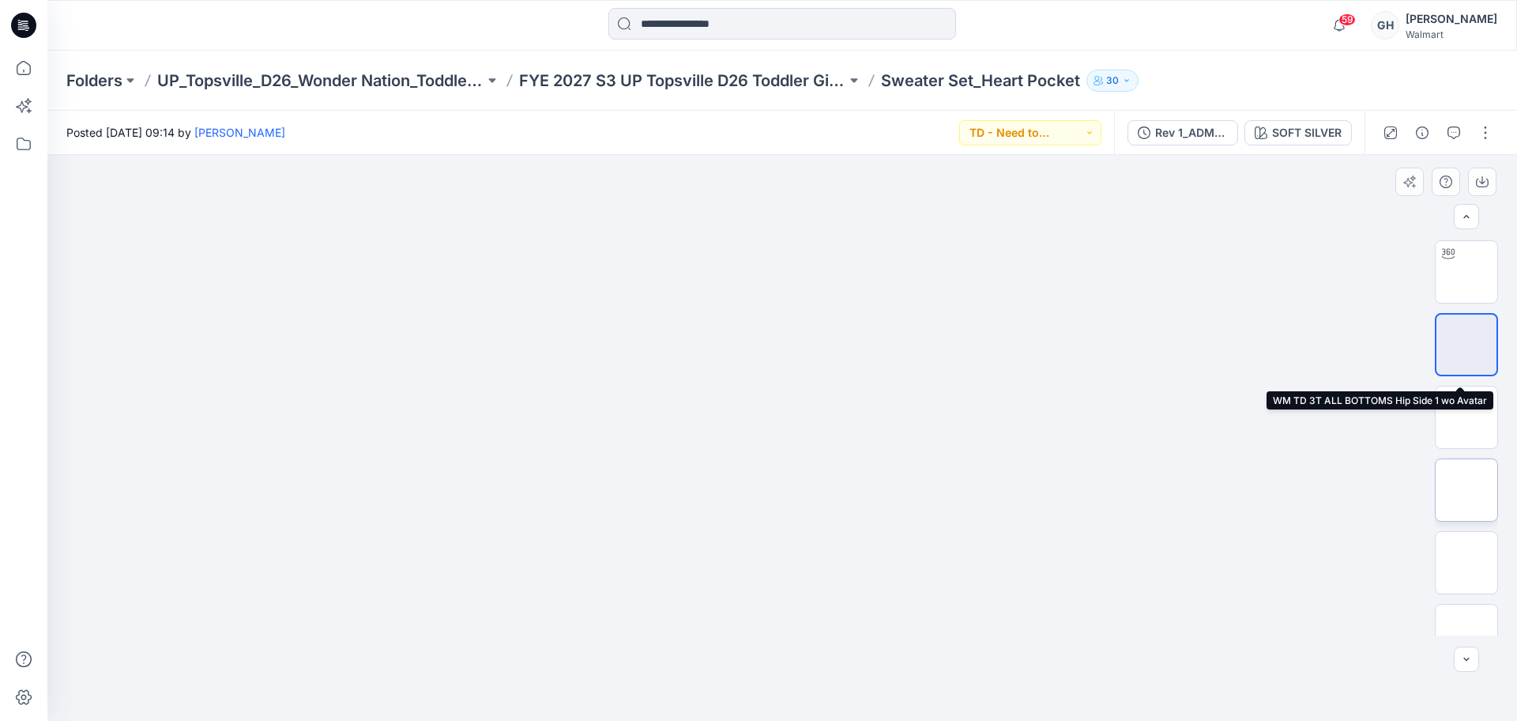
scroll to position [322, 0]
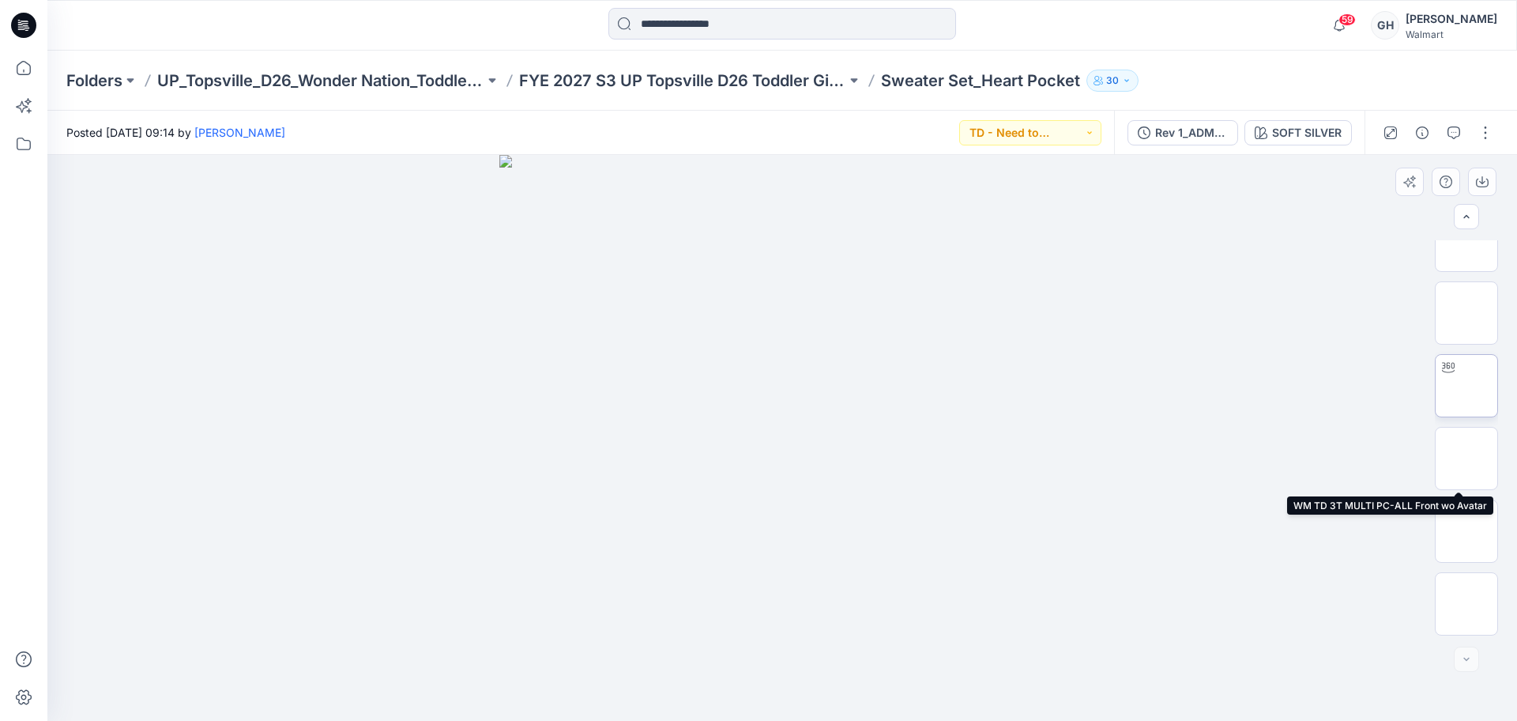
click at [1466, 386] on img at bounding box center [1466, 386] width 0 height 0
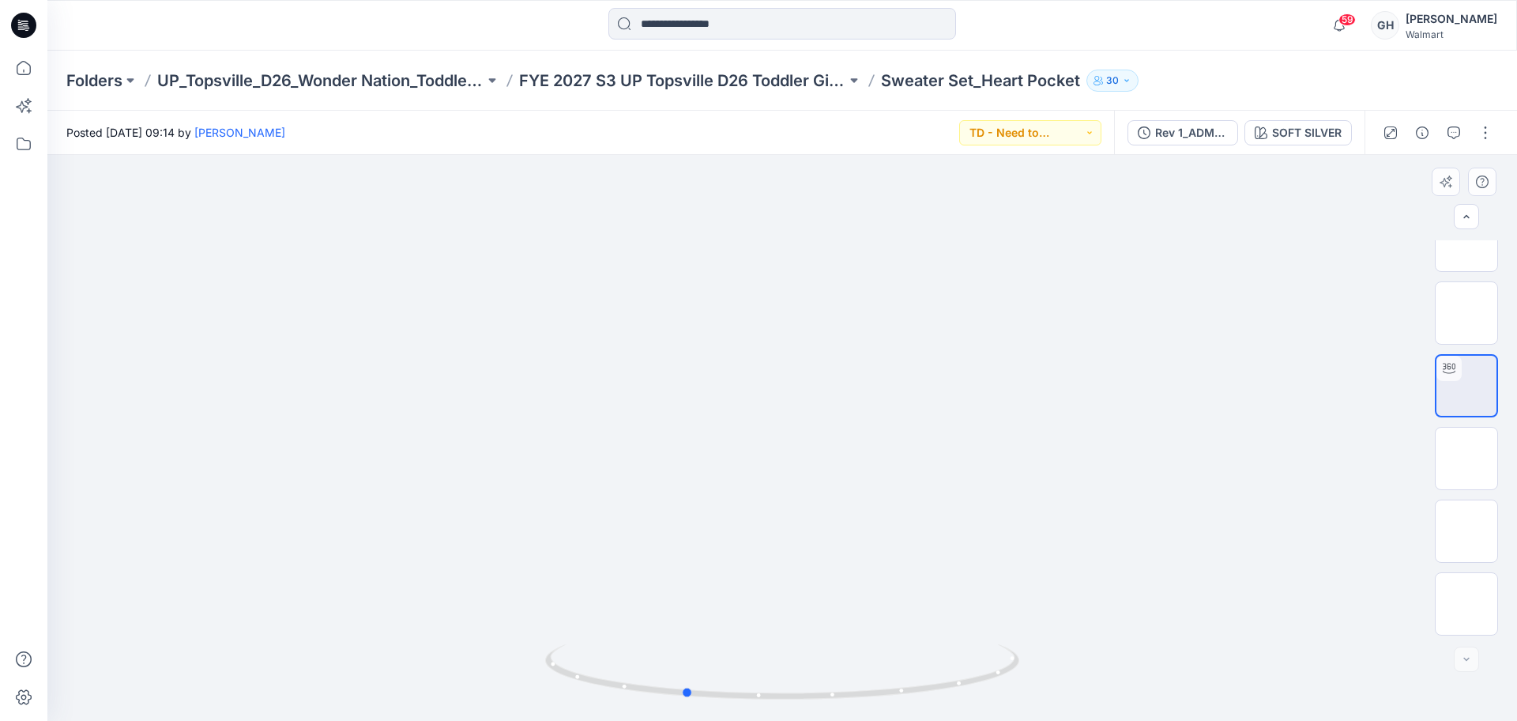
drag, startPoint x: 803, startPoint y: 698, endPoint x: 102, endPoint y: 665, distance: 701.6
click at [103, 665] on div at bounding box center [782, 438] width 1470 height 566
click at [1466, 458] on img at bounding box center [1466, 458] width 0 height 0
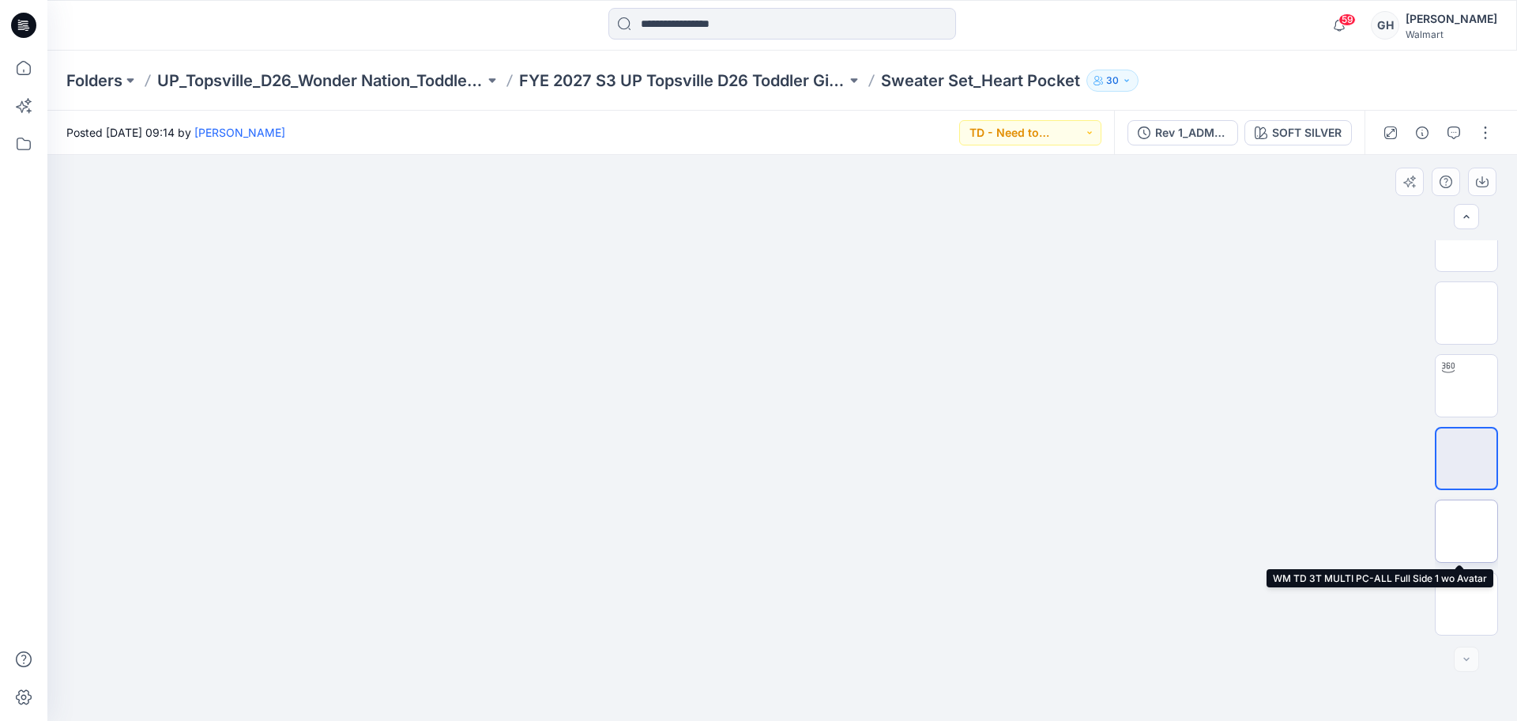
click at [1466, 531] on img at bounding box center [1466, 531] width 0 height 0
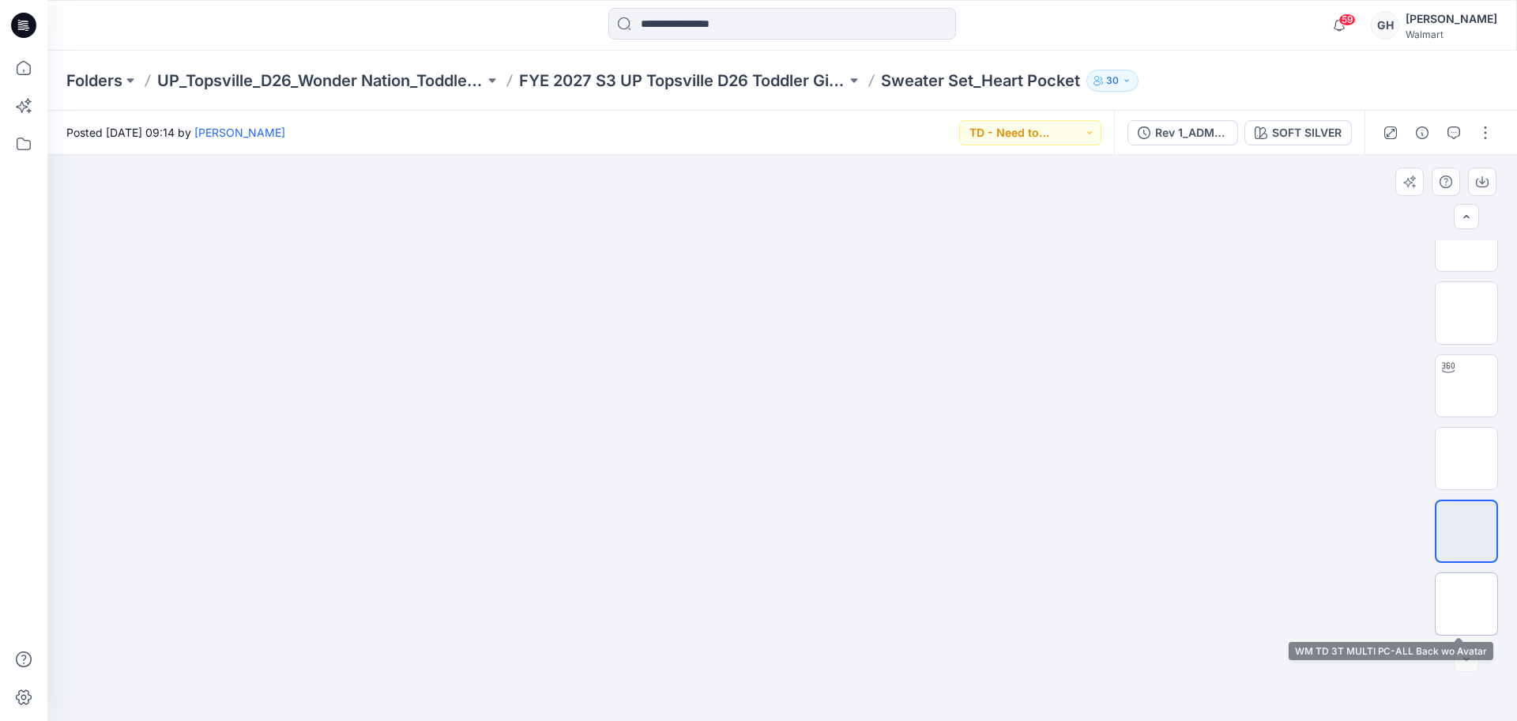
click at [1466, 604] on img at bounding box center [1466, 604] width 0 height 0
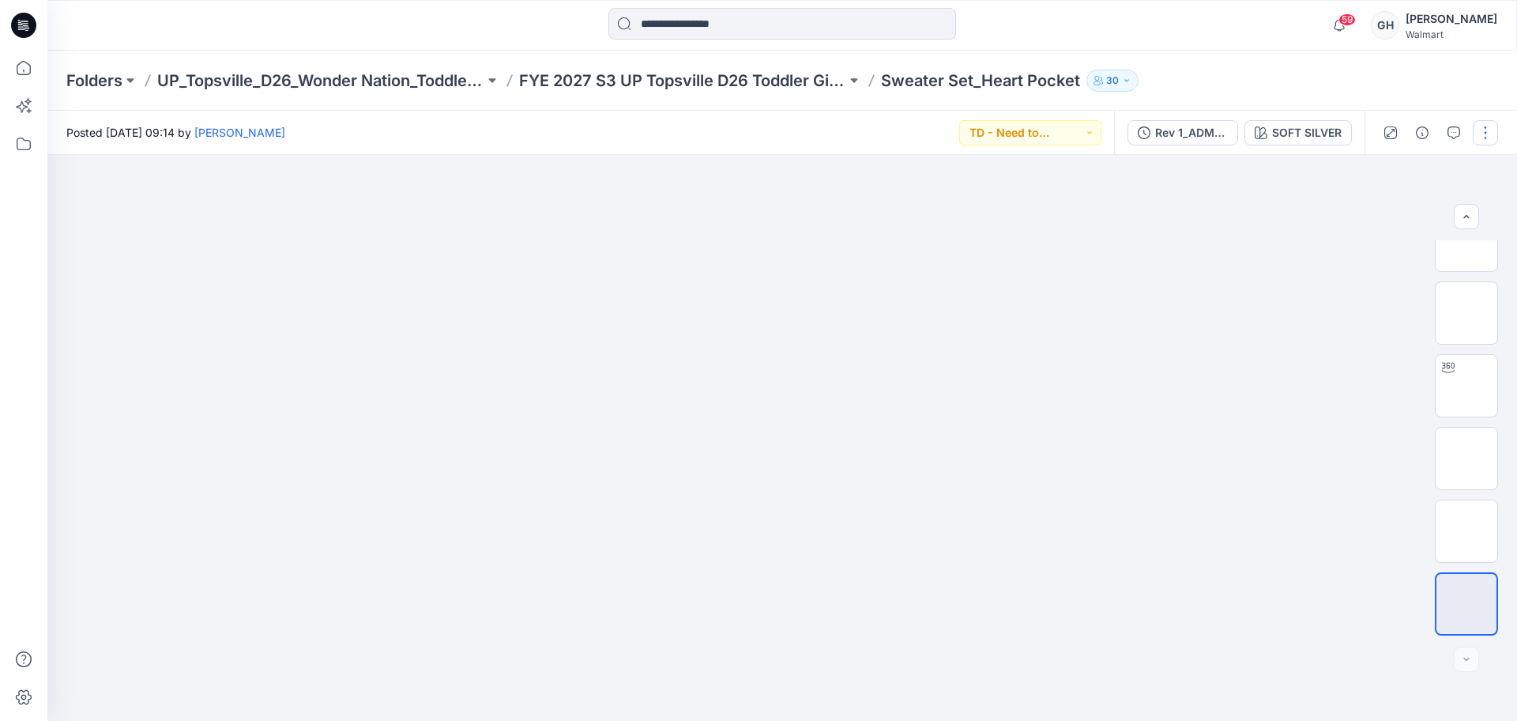
click at [1478, 126] on button "button" at bounding box center [1485, 132] width 25 height 25
click at [1372, 210] on button "Edit" at bounding box center [1418, 213] width 145 height 29
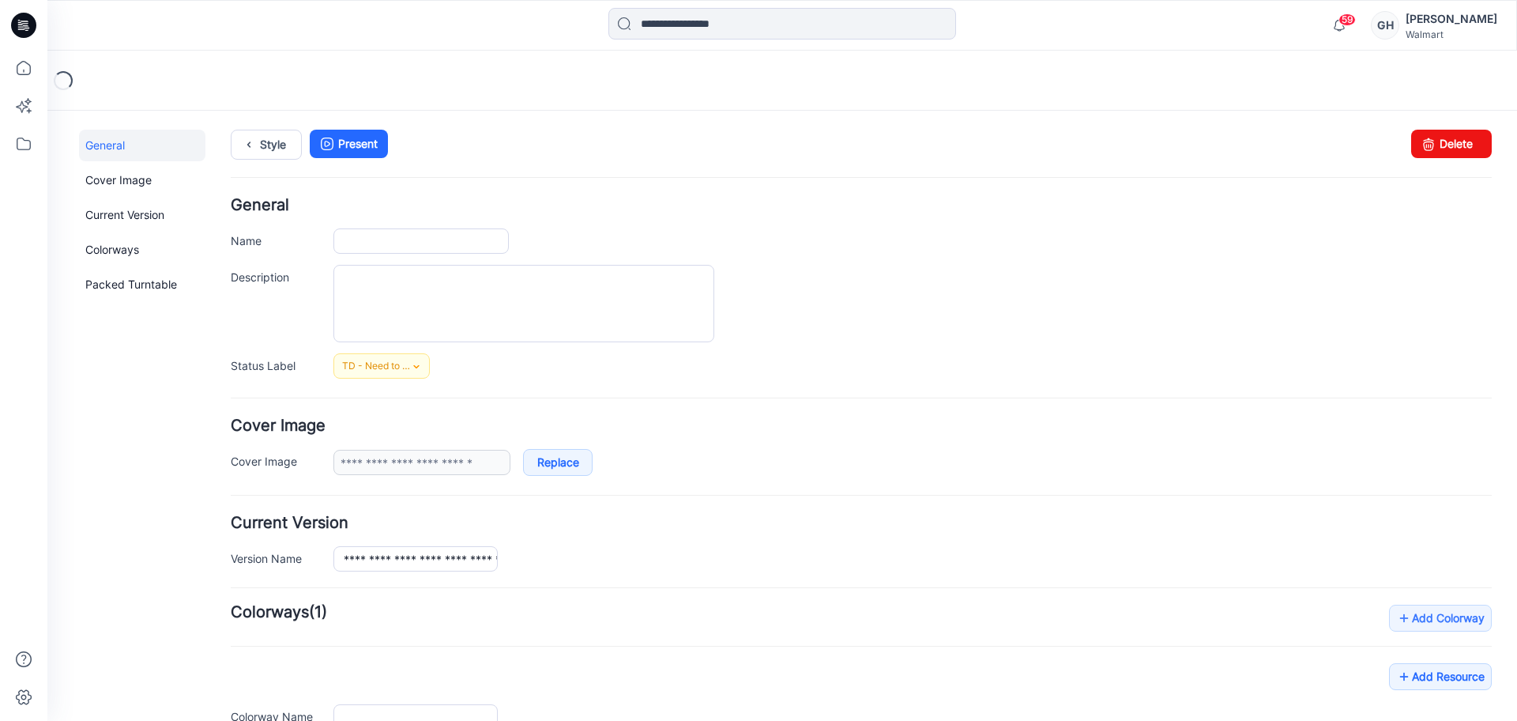
type input "**********"
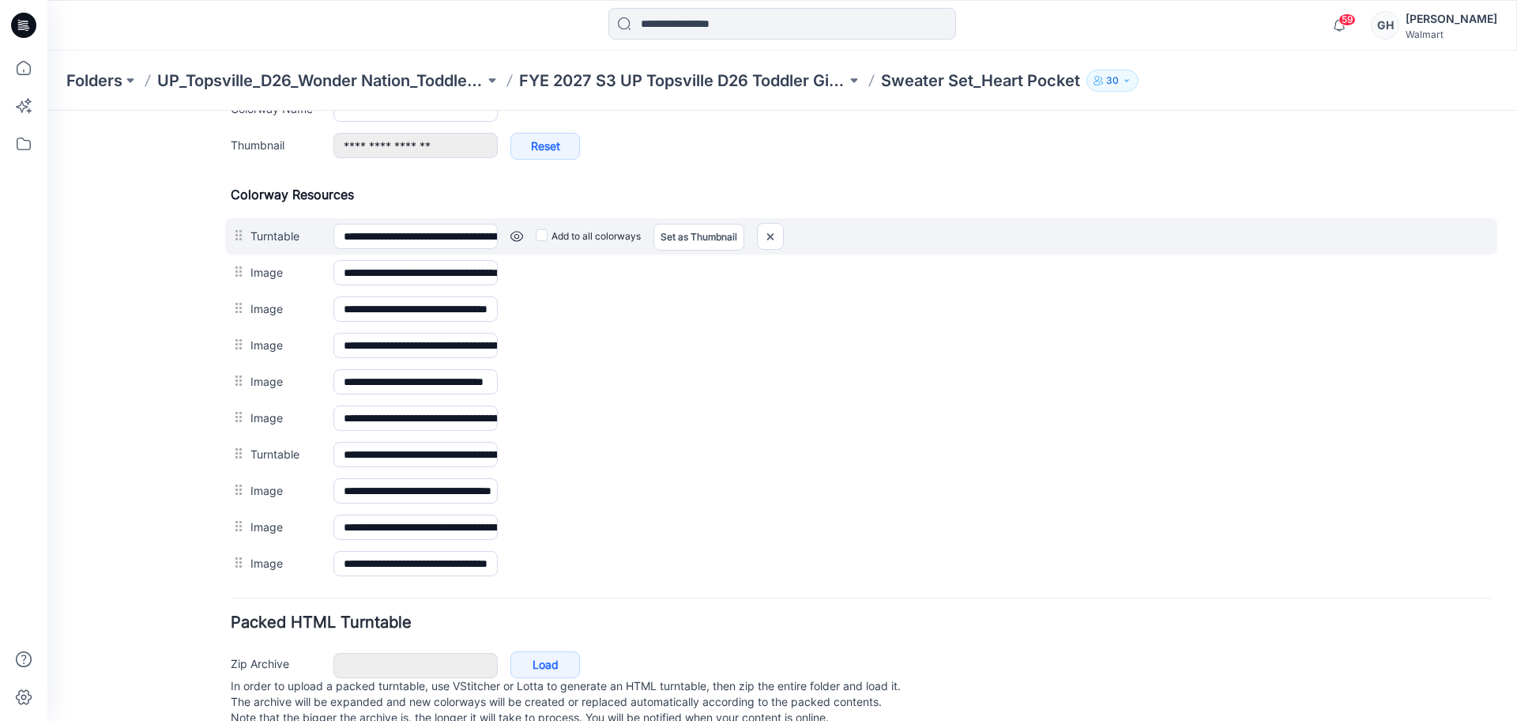
scroll to position [691, 0]
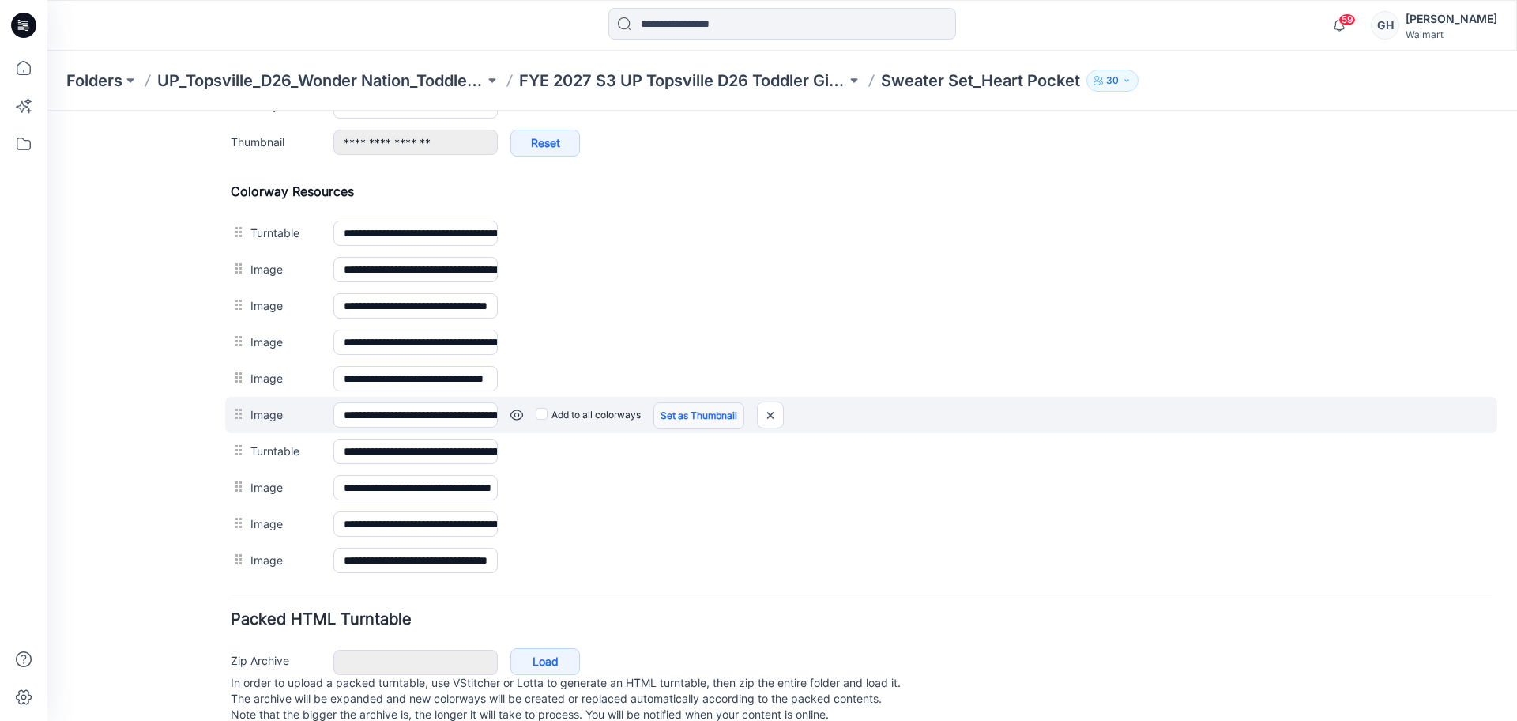
click at [667, 412] on link "Set as Thumbnail" at bounding box center [698, 415] width 91 height 27
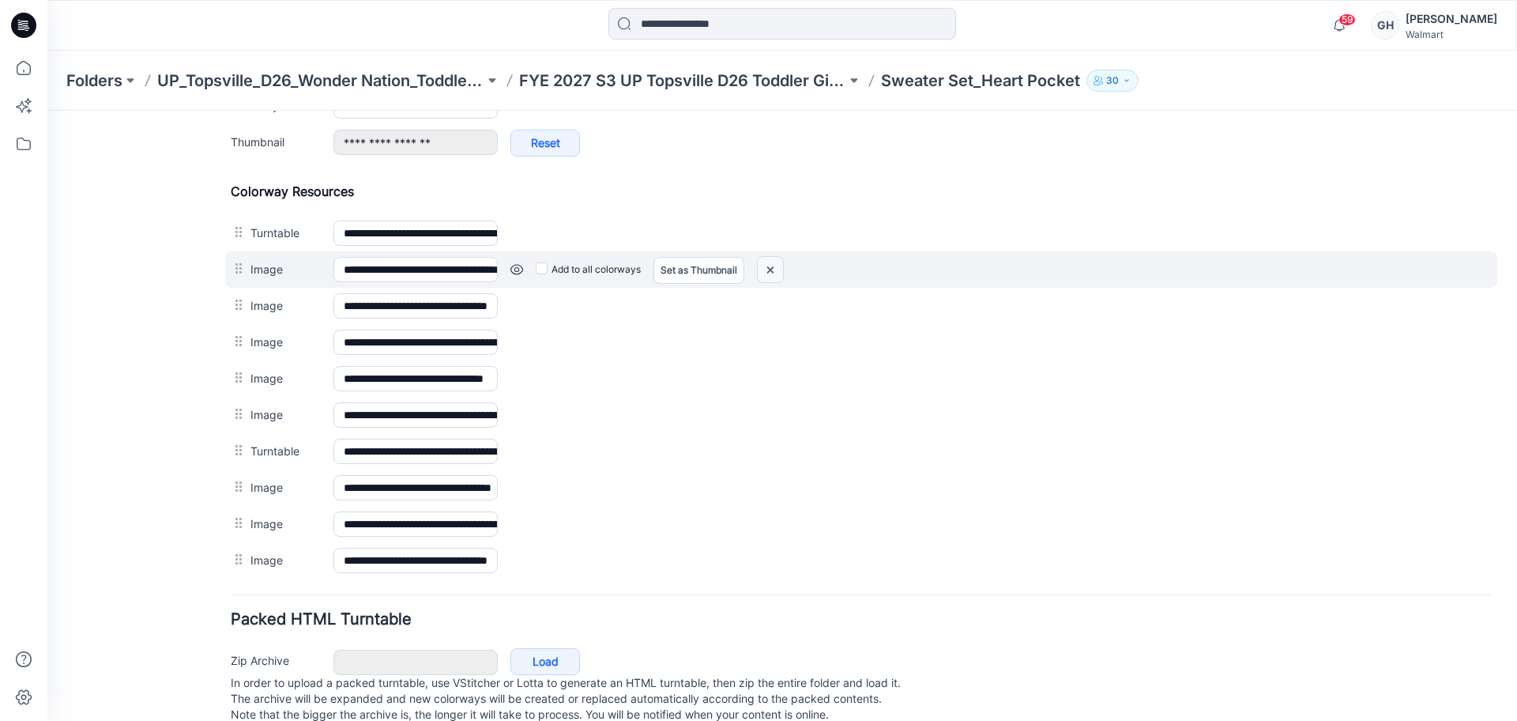
click at [762, 268] on img at bounding box center [770, 270] width 25 height 26
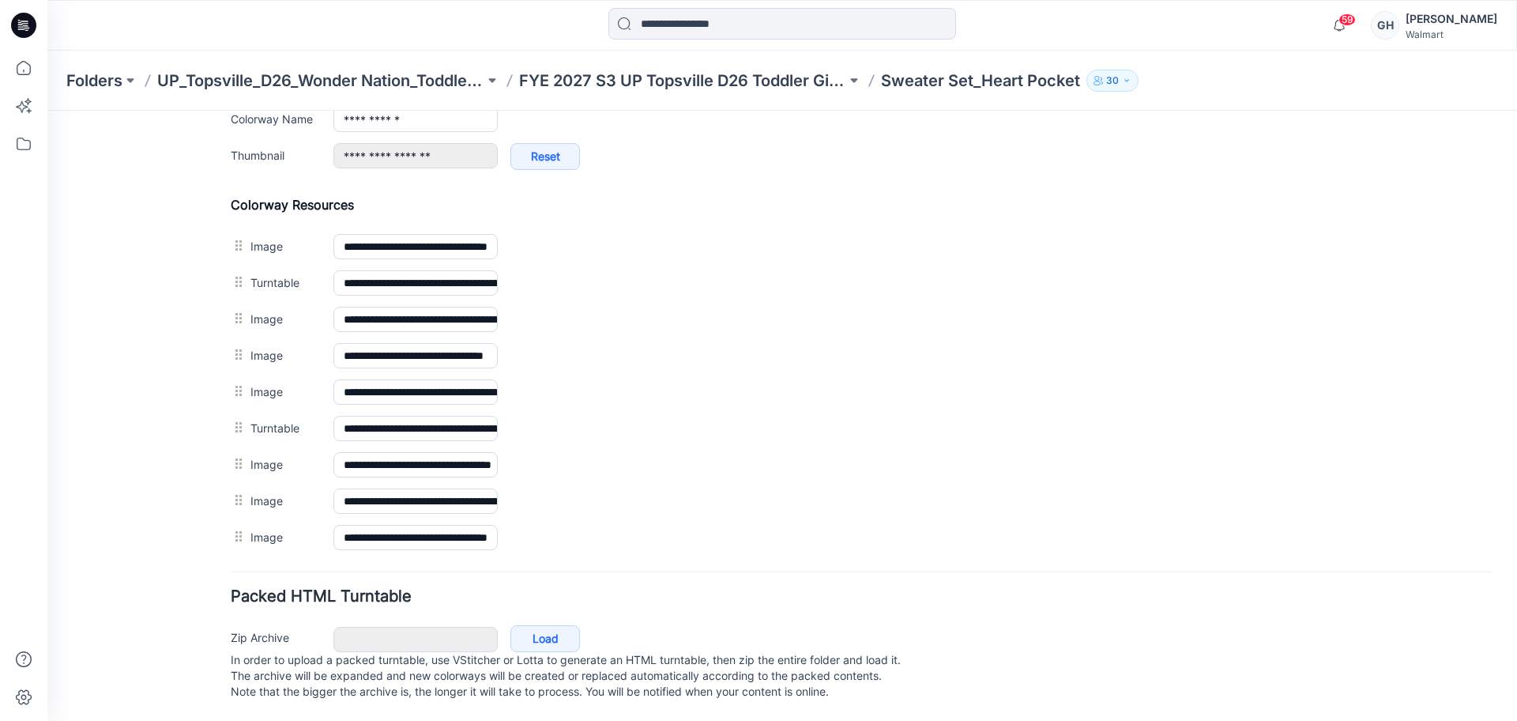
scroll to position [676, 0]
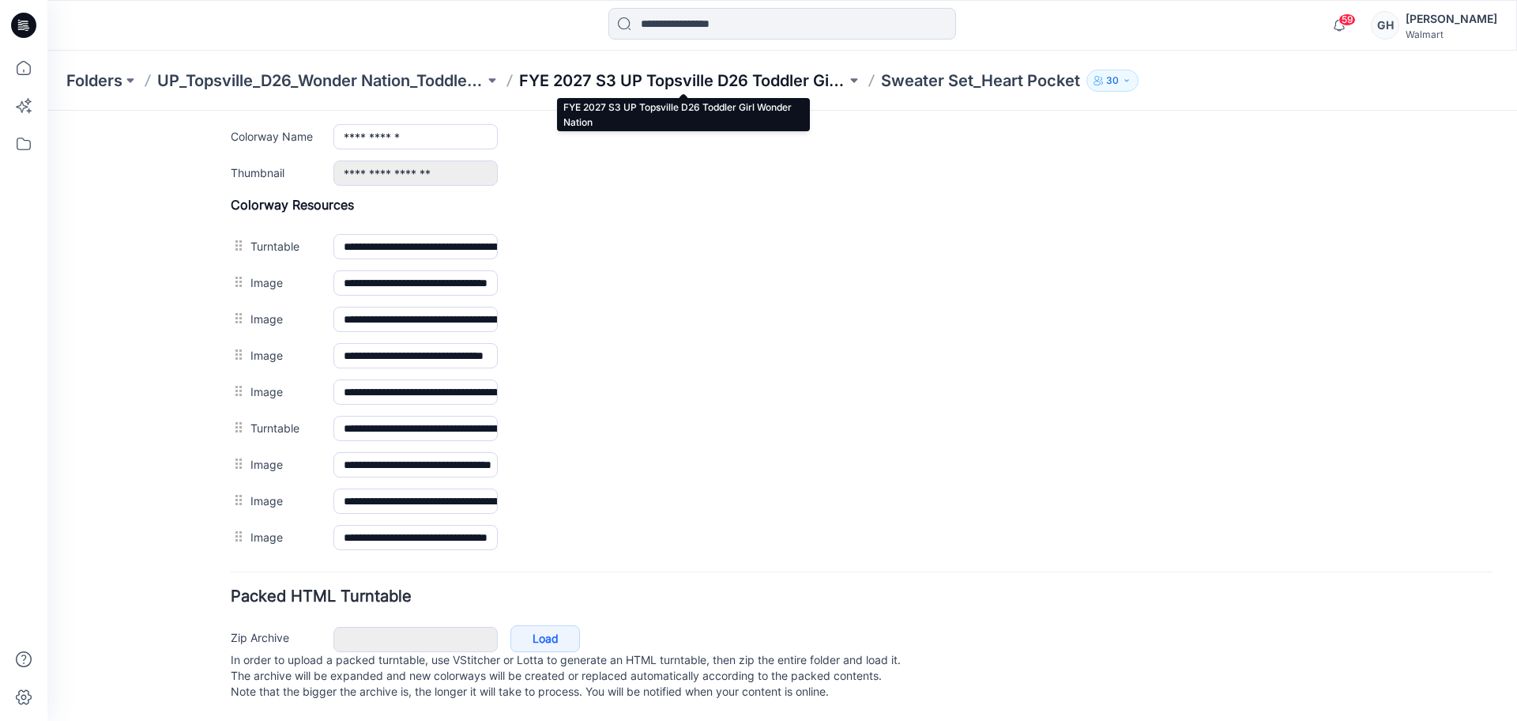
click at [669, 73] on p "FYE 2027 S3 UP Topsville D26 Toddler Girl Wonder Nation" at bounding box center [682, 81] width 327 height 22
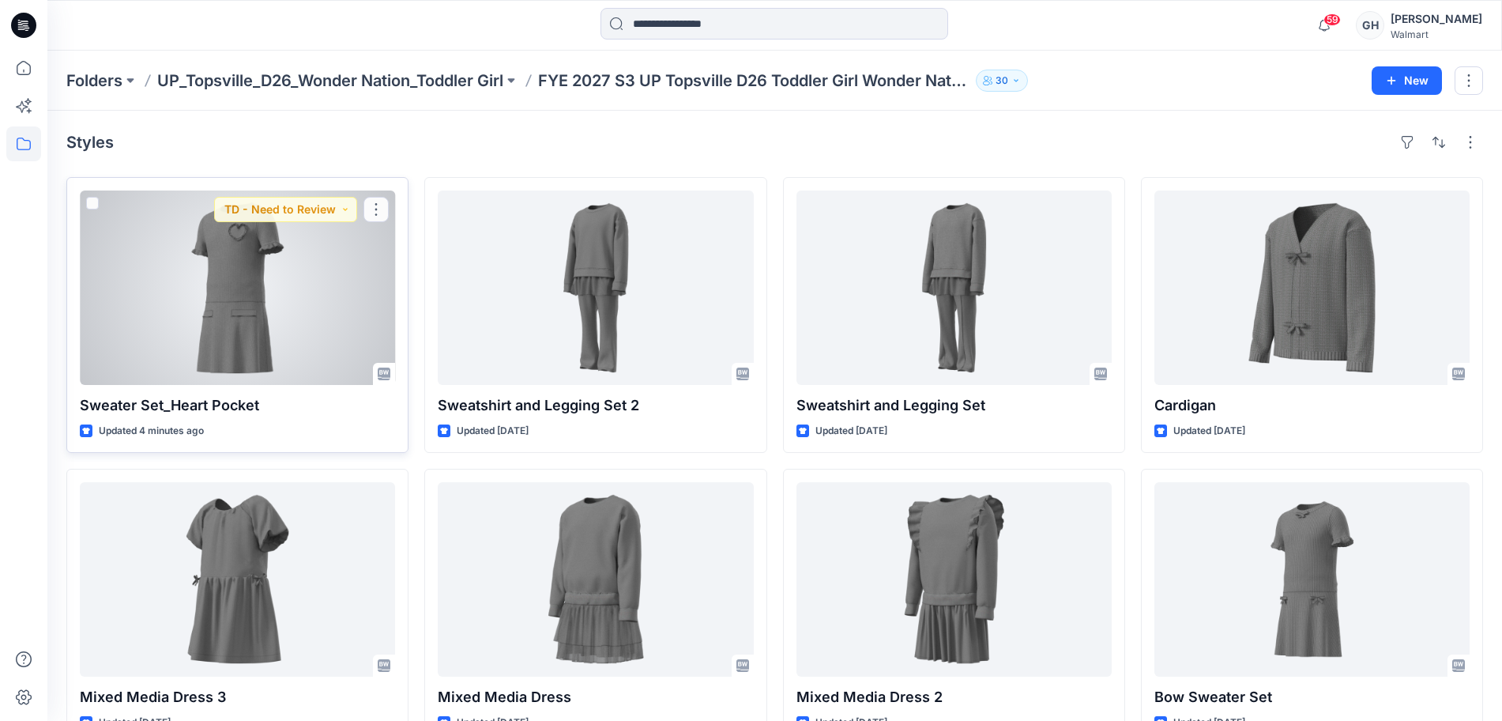
click at [341, 342] on div at bounding box center [237, 287] width 315 height 194
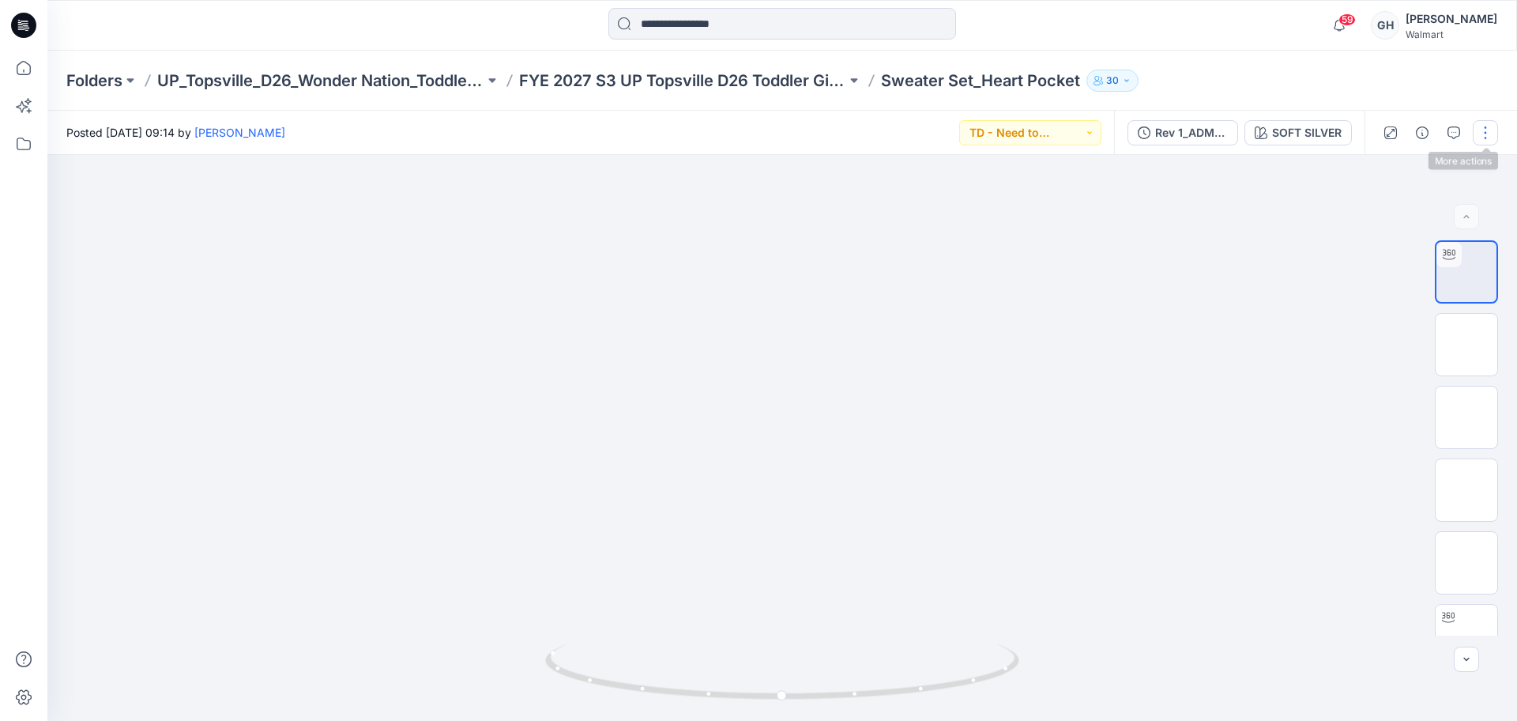
click at [1478, 131] on button "button" at bounding box center [1485, 132] width 25 height 25
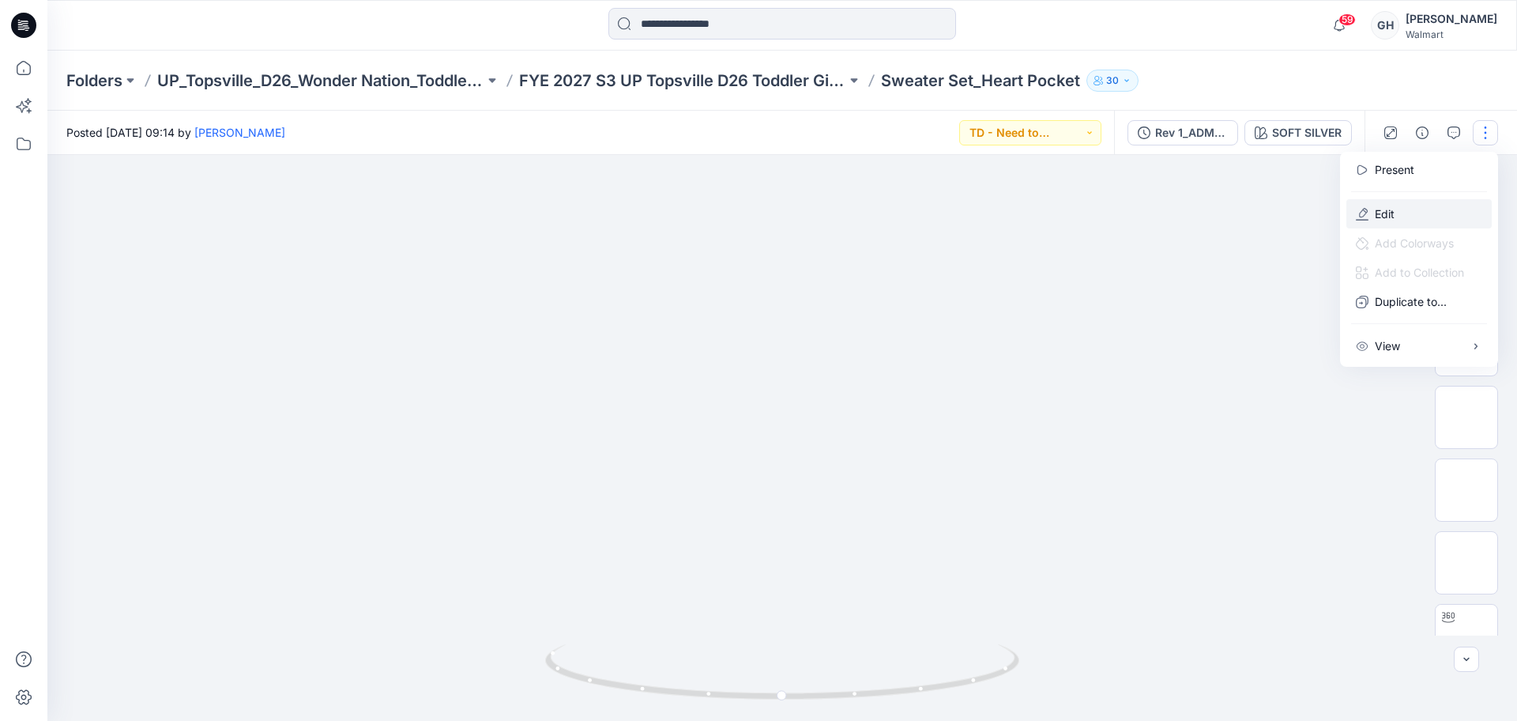
click at [1395, 216] on button "Edit" at bounding box center [1418, 213] width 145 height 29
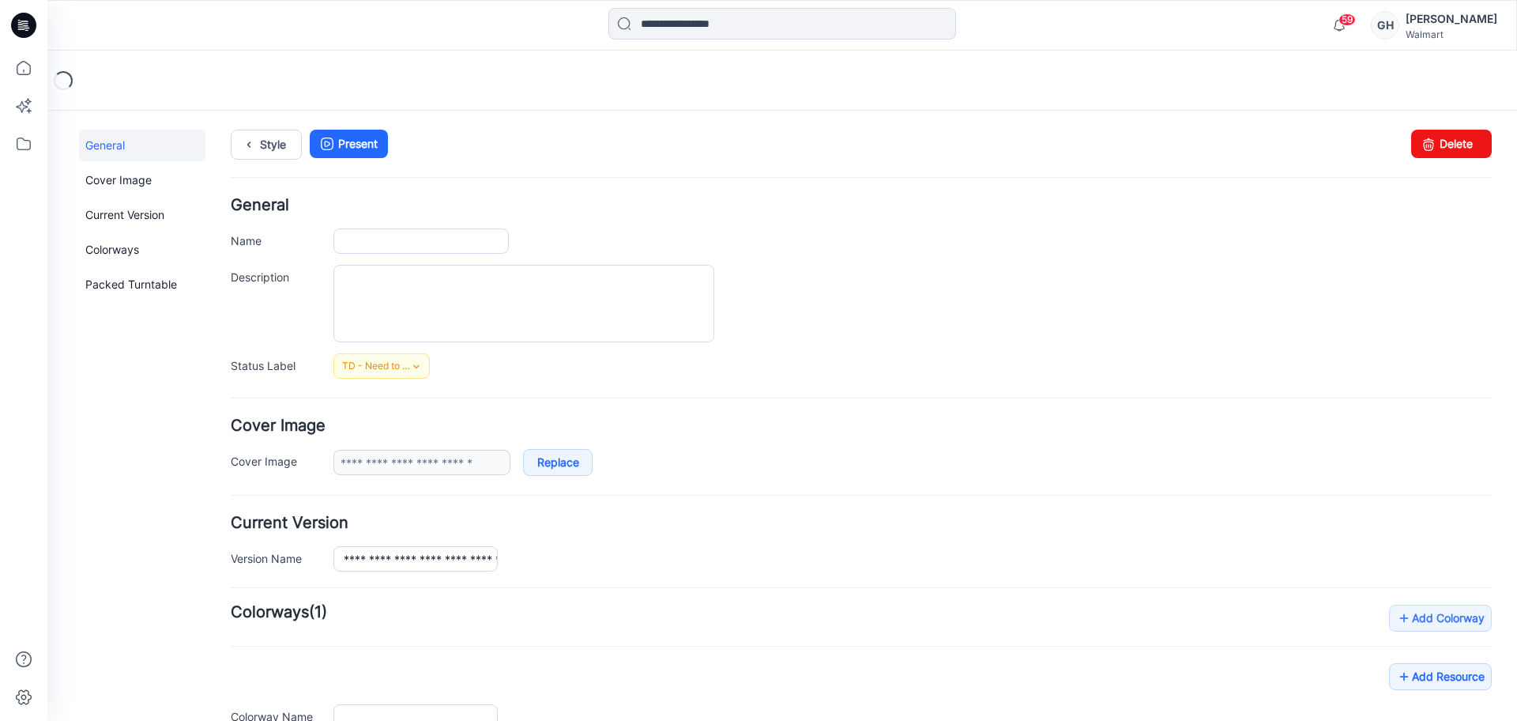
type input "**********"
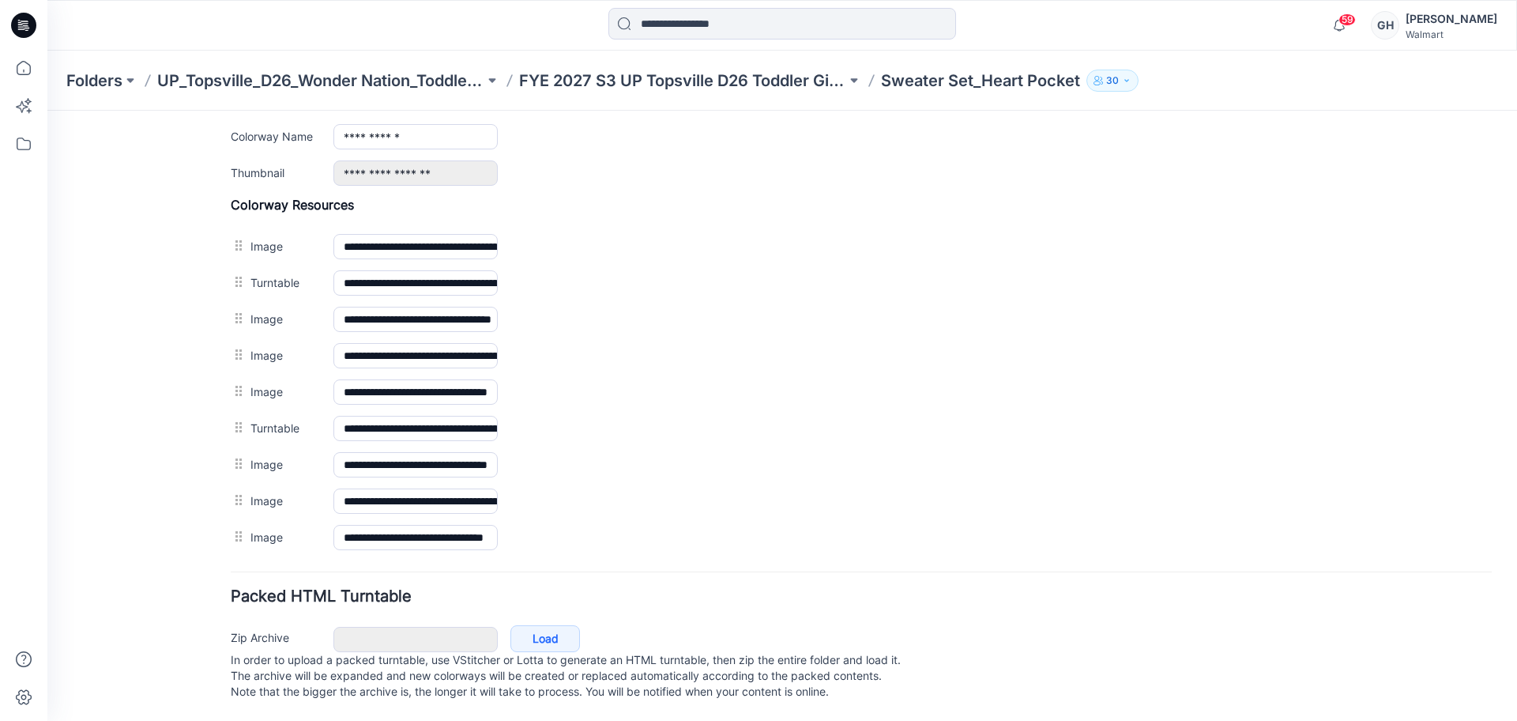
scroll to position [479, 0]
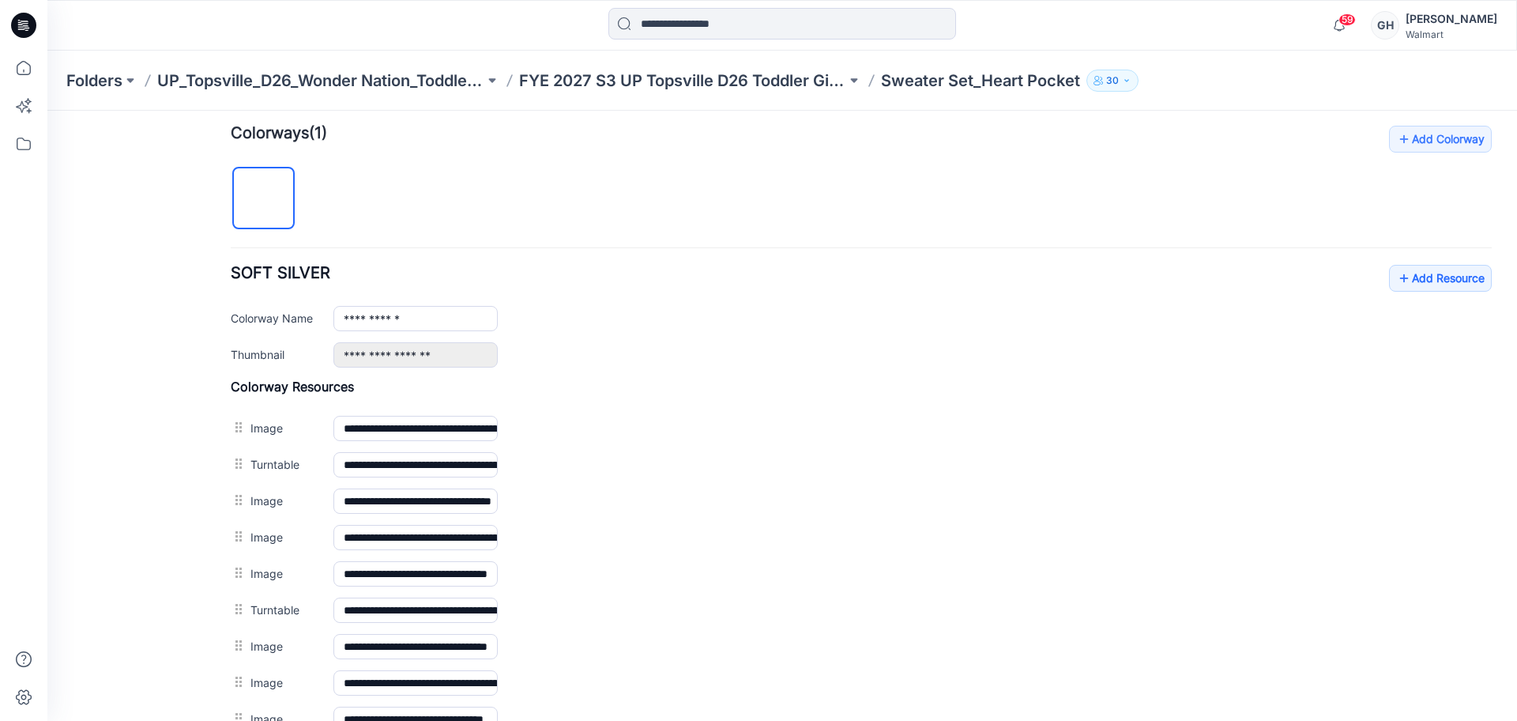
click at [1404, 263] on div "**********" at bounding box center [861, 432] width 1261 height 612
click at [1405, 273] on link "Add Resource" at bounding box center [1440, 278] width 103 height 27
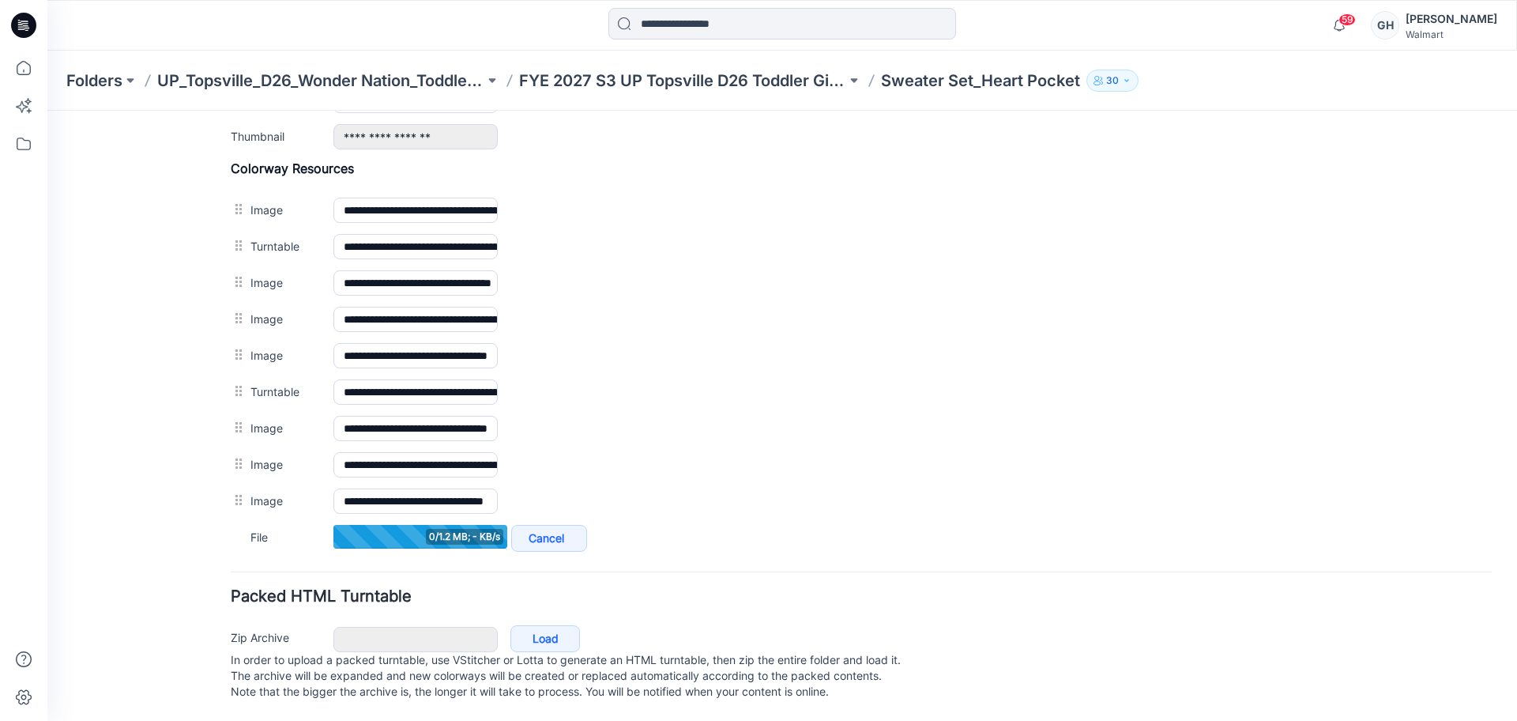
scroll to position [712, 0]
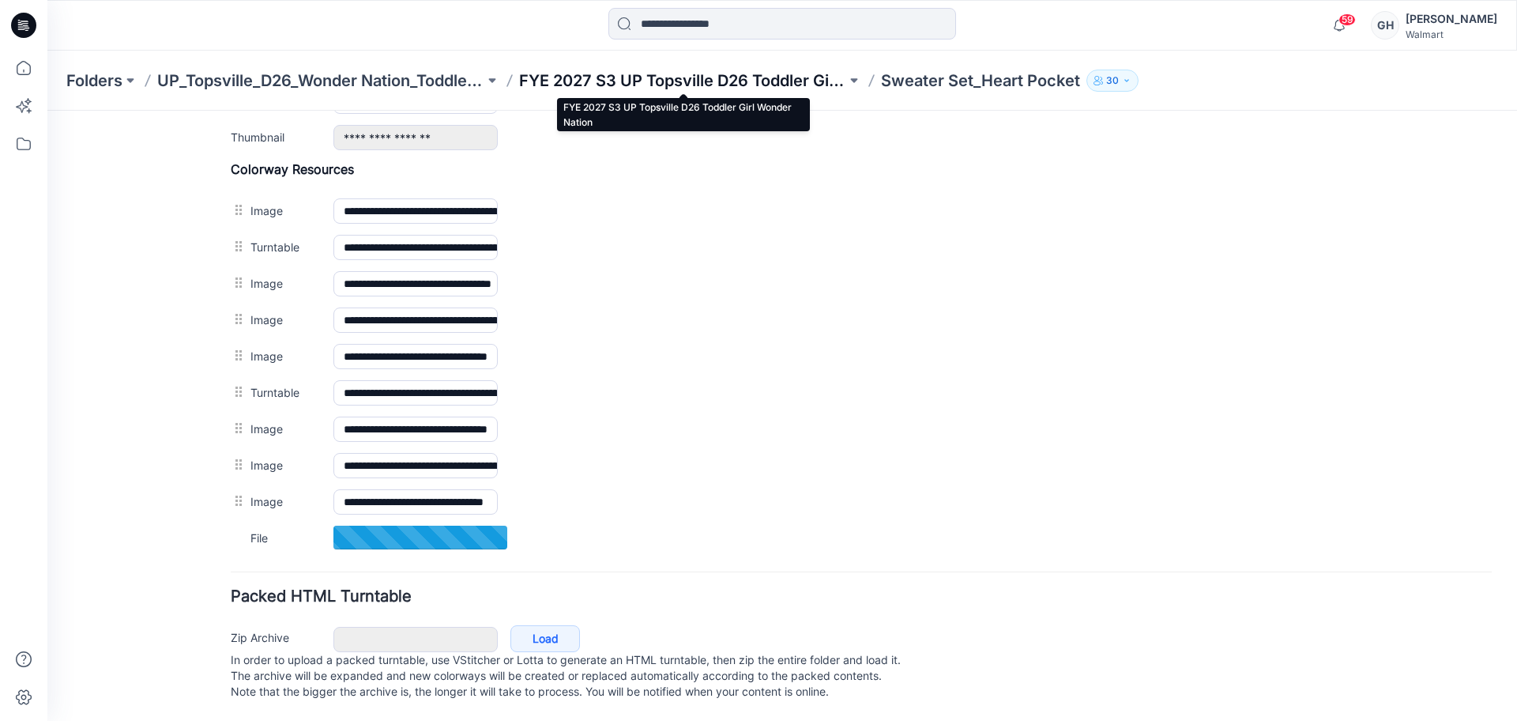
click at [785, 81] on p "FYE 2027 S3 UP Topsville D26 Toddler Girl Wonder Nation" at bounding box center [682, 81] width 327 height 22
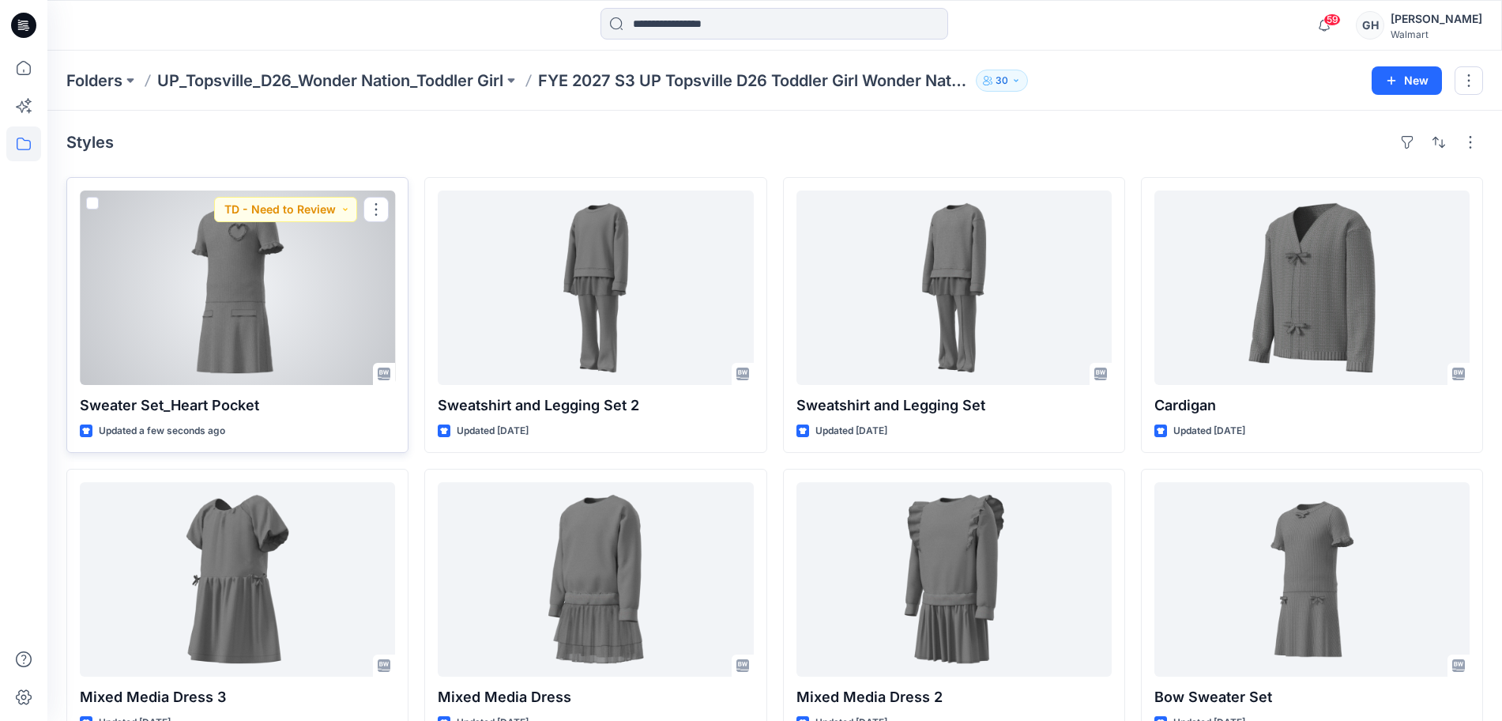
click at [200, 308] on div at bounding box center [237, 287] width 315 height 194
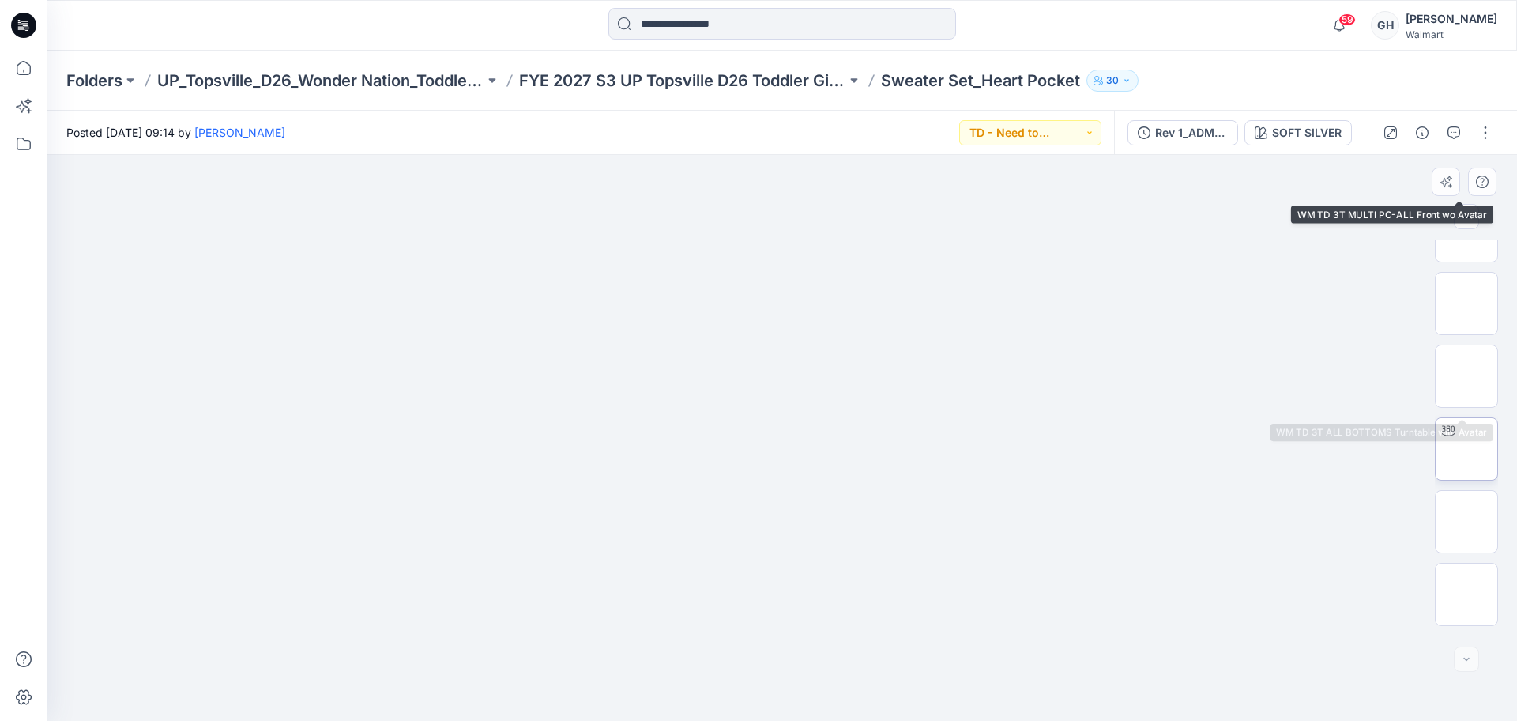
scroll to position [250, 0]
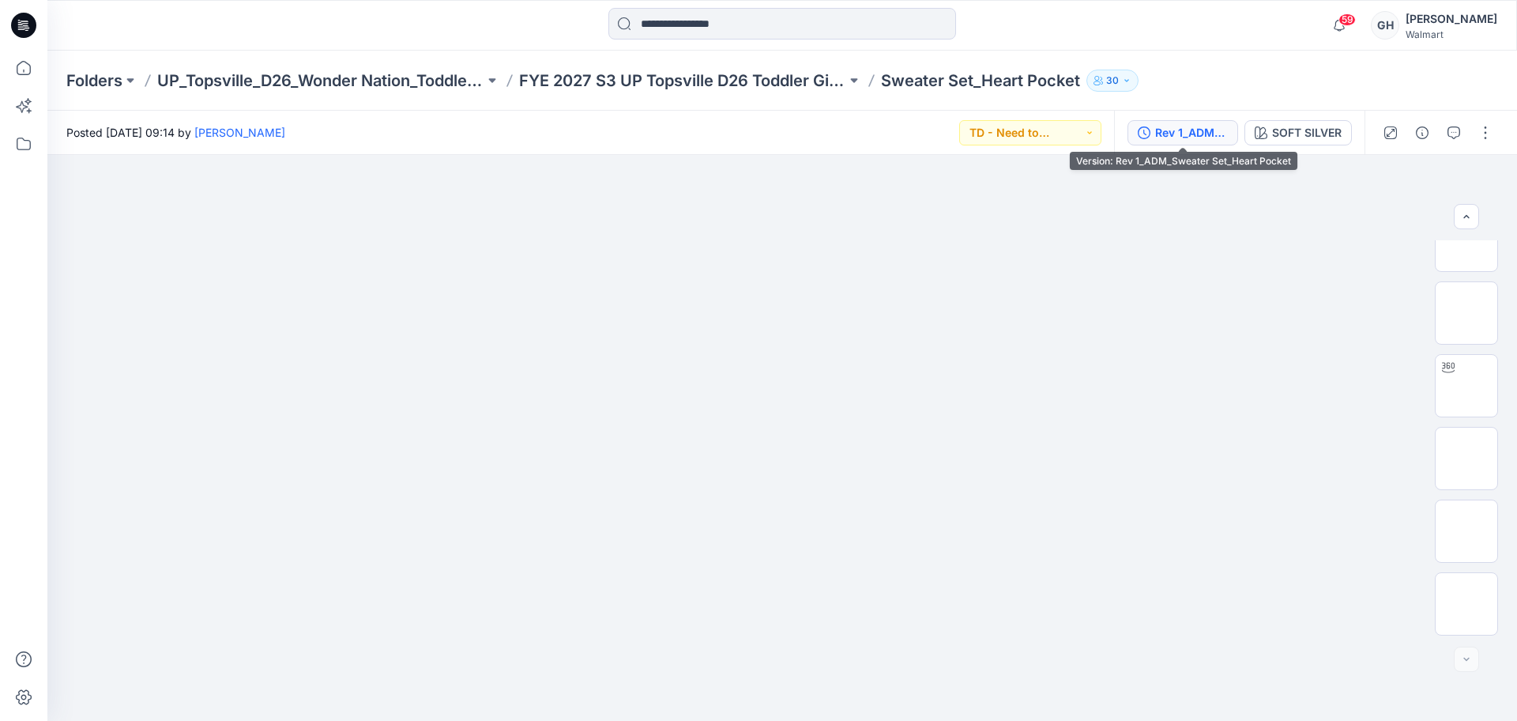
click at [1176, 142] on button "Rev 1_ADM_Sweater Set_Heart Pocket" at bounding box center [1183, 132] width 111 height 25
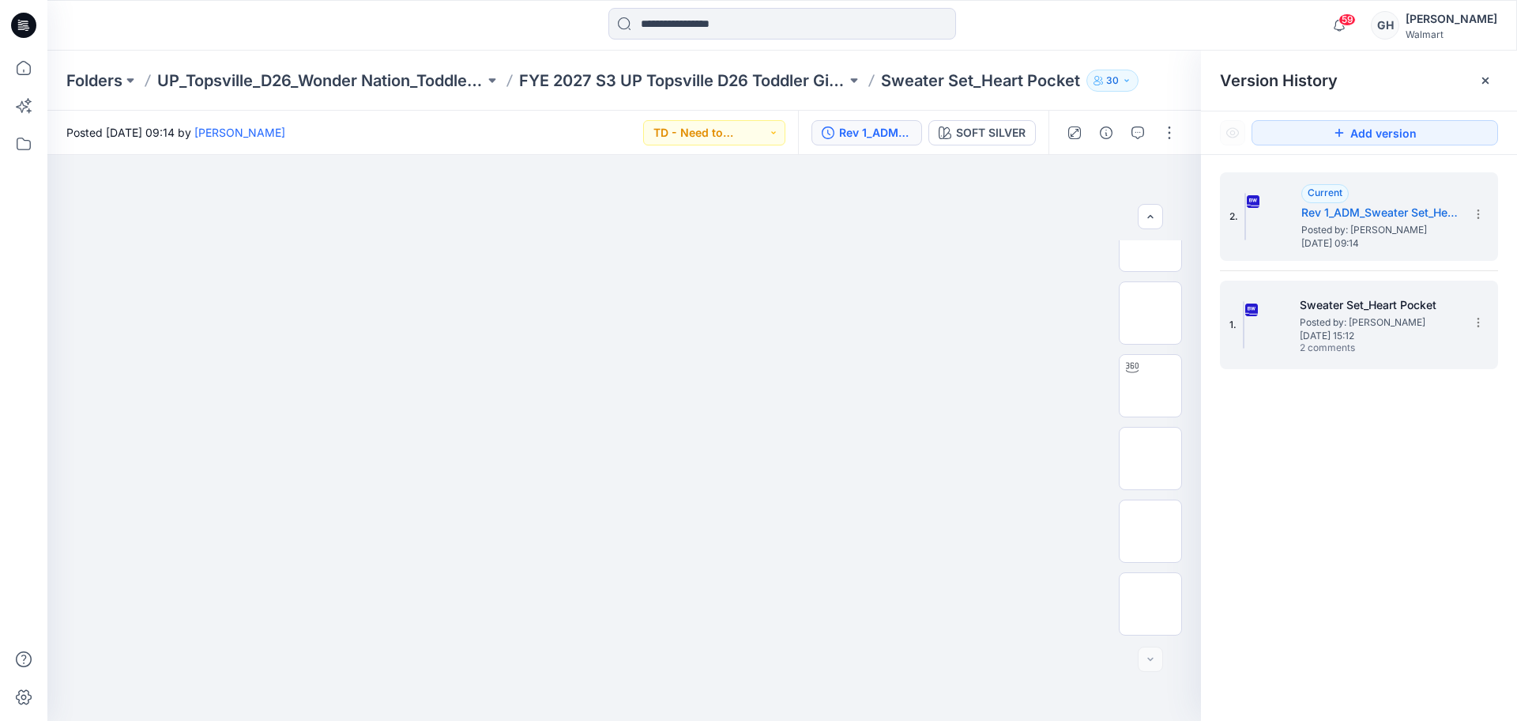
click at [1369, 283] on div "1. Sweater Set_Heart Pocket Posted by: Gwen Hine Thursday, September 18, 2025 1…" at bounding box center [1359, 324] width 278 height 88
click at [1366, 322] on span "Posted by: [PERSON_NAME]" at bounding box center [1379, 322] width 158 height 16
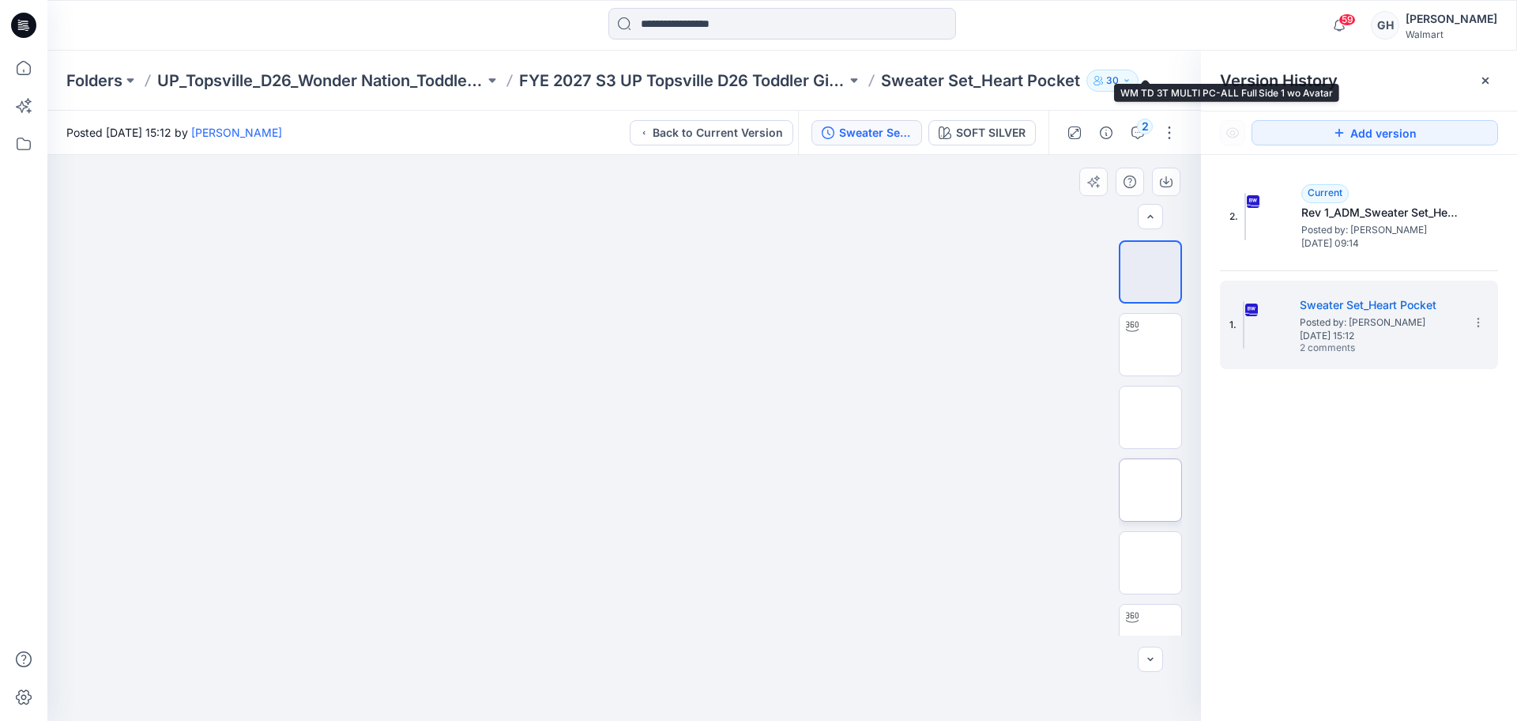
scroll to position [468, 0]
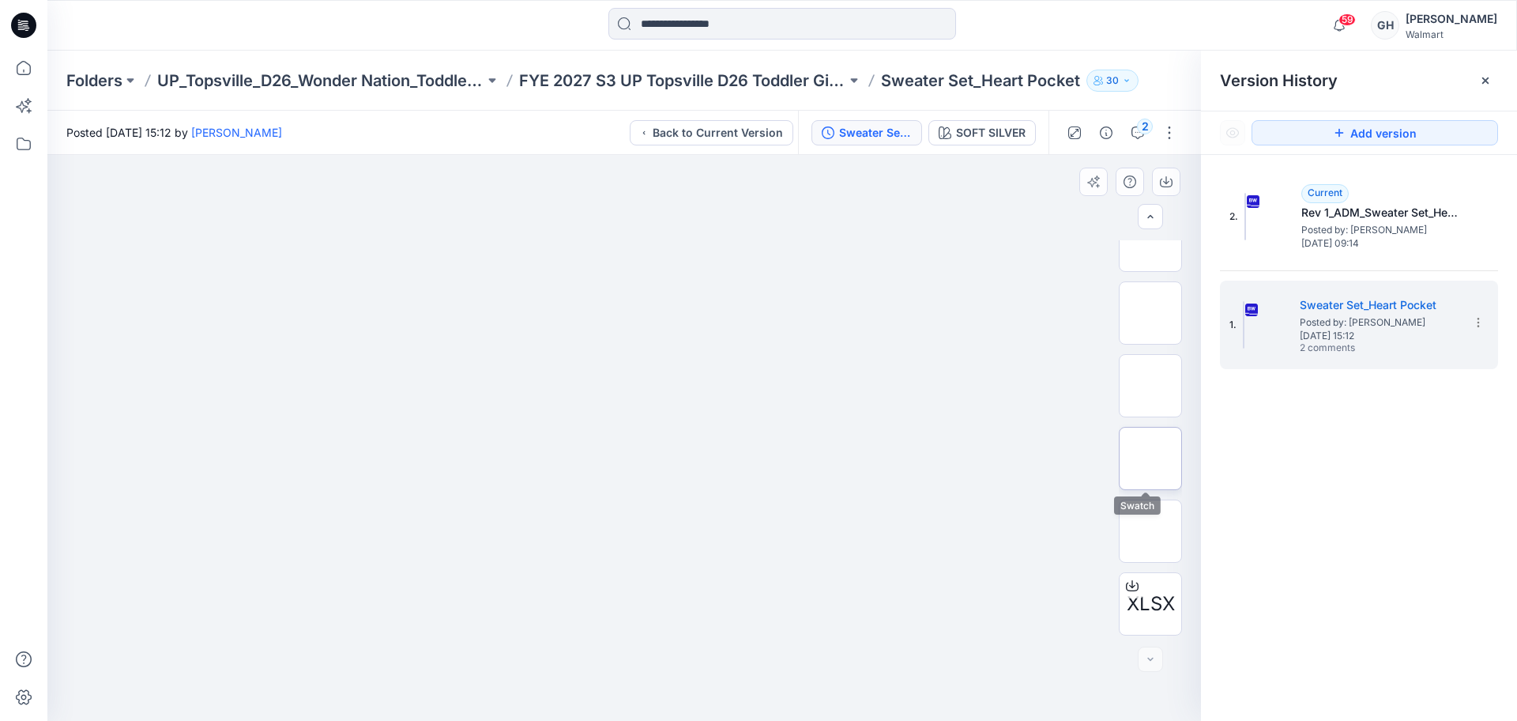
click at [1150, 458] on img at bounding box center [1150, 458] width 0 height 0
click at [1170, 171] on button "button" at bounding box center [1166, 182] width 28 height 28
drag, startPoint x: 1138, startPoint y: 519, endPoint x: 1185, endPoint y: 381, distance: 146.2
click at [1150, 531] on img at bounding box center [1150, 531] width 0 height 0
click at [1165, 178] on icon "button" at bounding box center [1166, 181] width 13 height 13
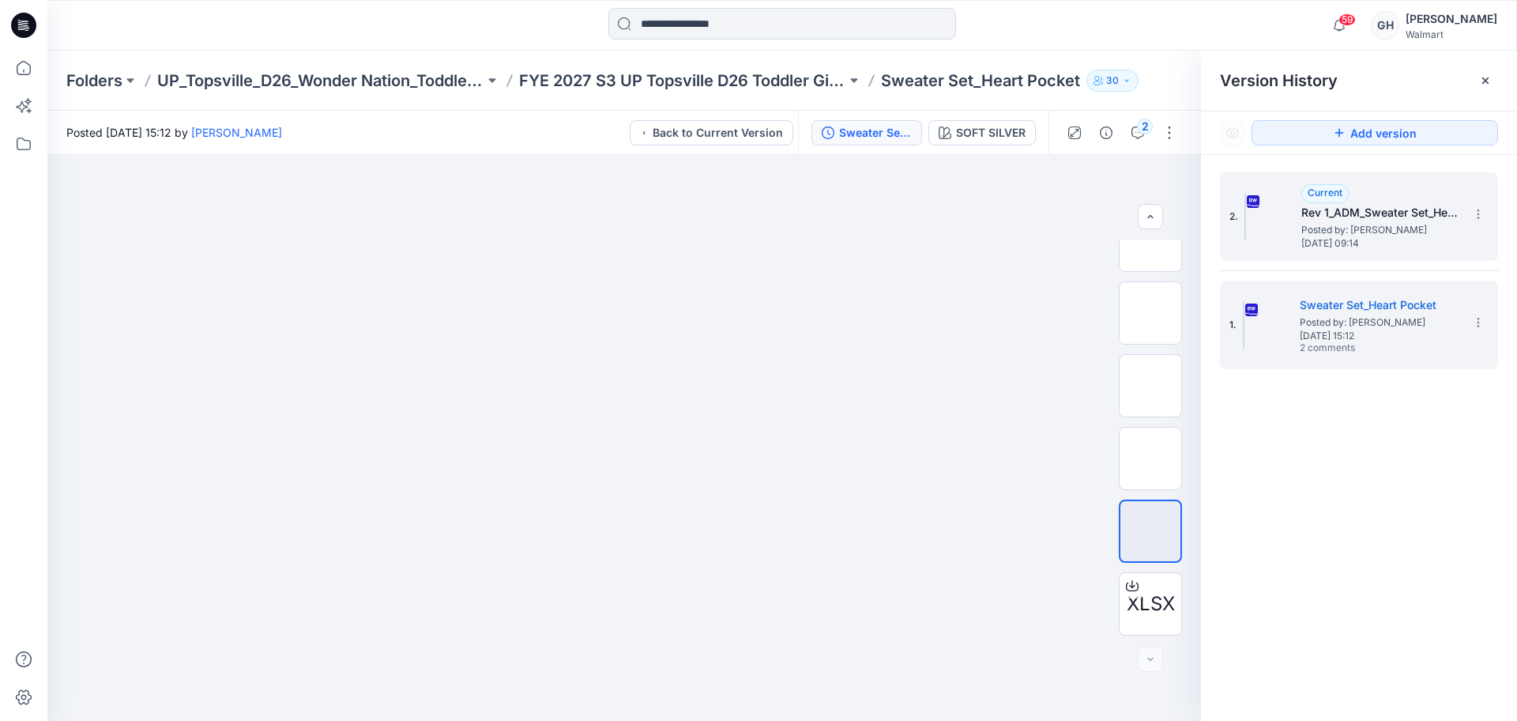
click at [1320, 218] on h5 "Rev 1_ADM_Sweater Set_Heart Pocket" at bounding box center [1380, 212] width 158 height 19
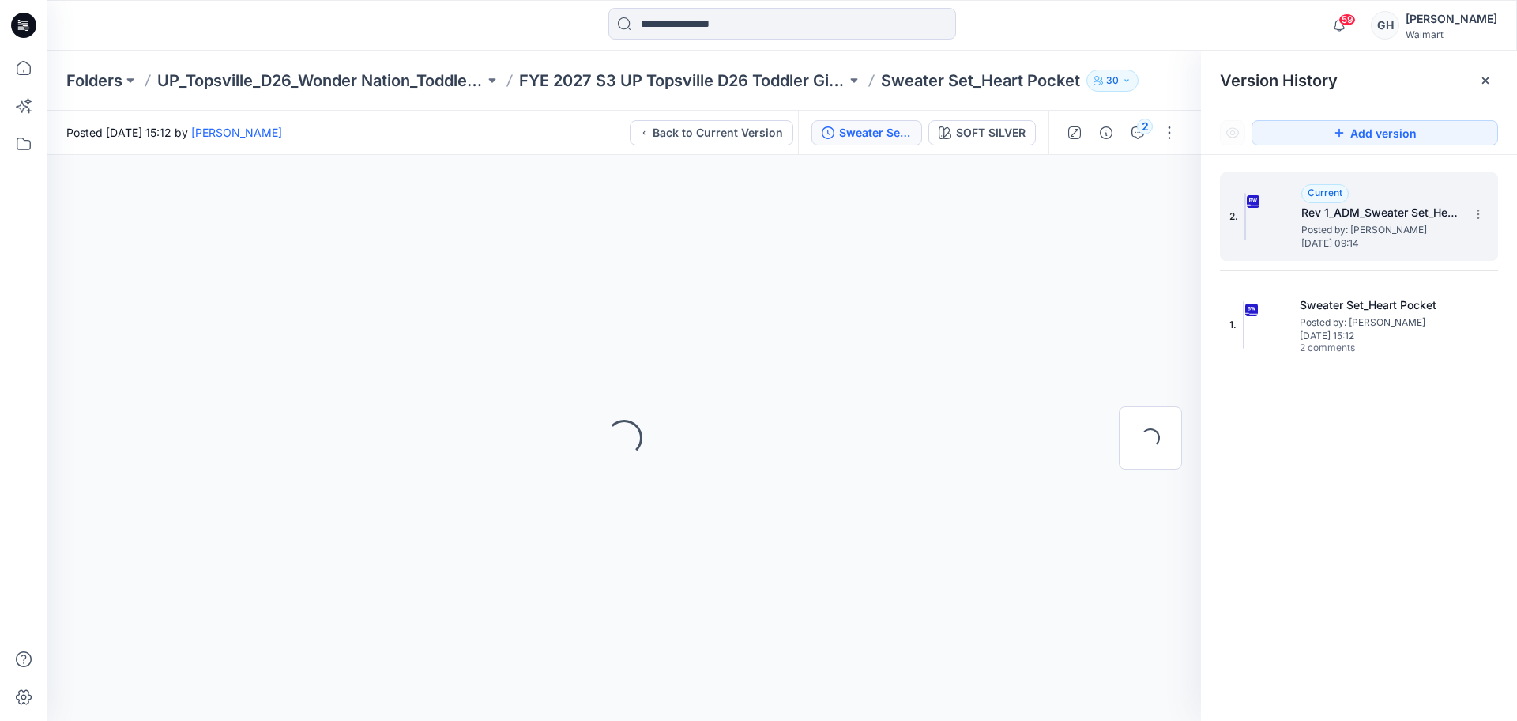
scroll to position [0, 0]
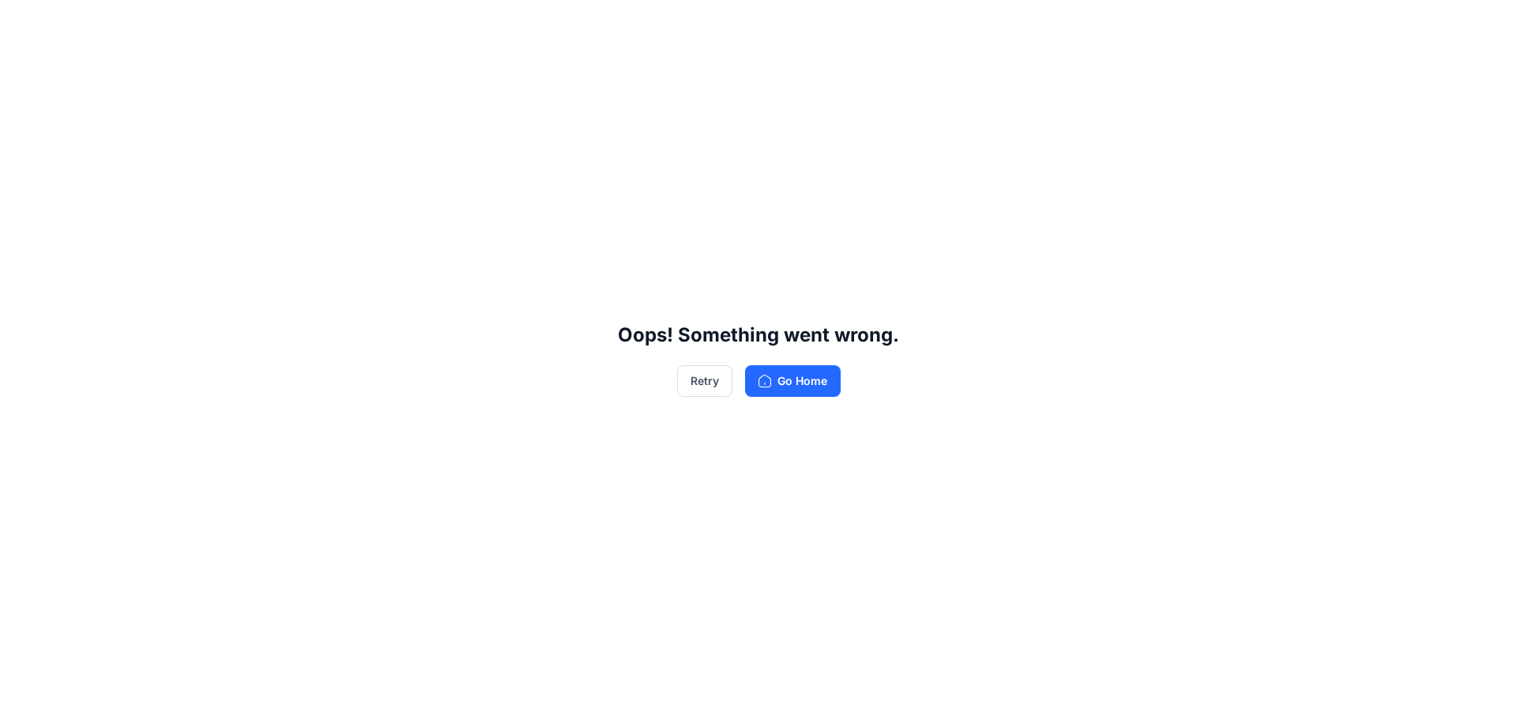
click at [1489, 77] on div "Oops! Something went wrong. Retry Go Home" at bounding box center [758, 360] width 1517 height 721
click at [709, 382] on button "Retry" at bounding box center [704, 381] width 55 height 32
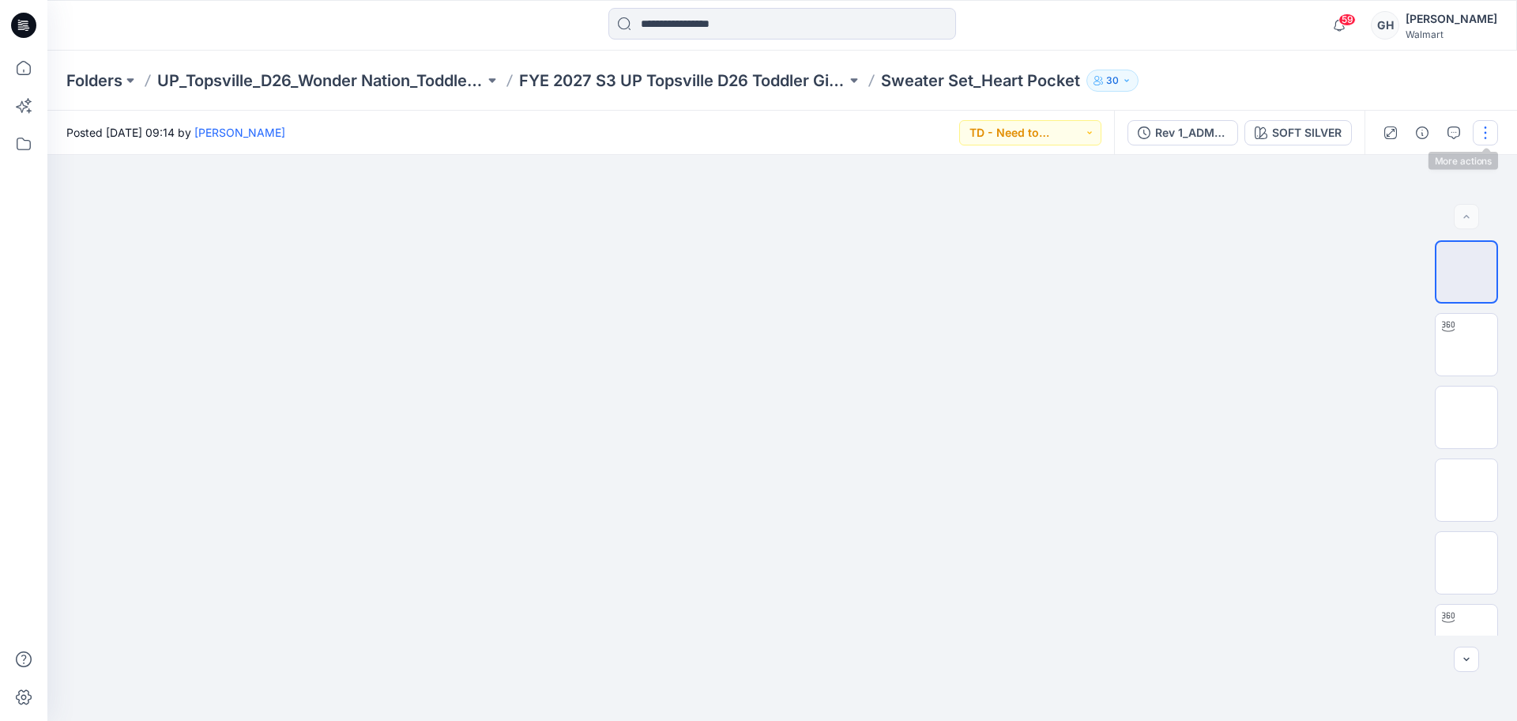
click at [1484, 134] on button "button" at bounding box center [1485, 132] width 25 height 25
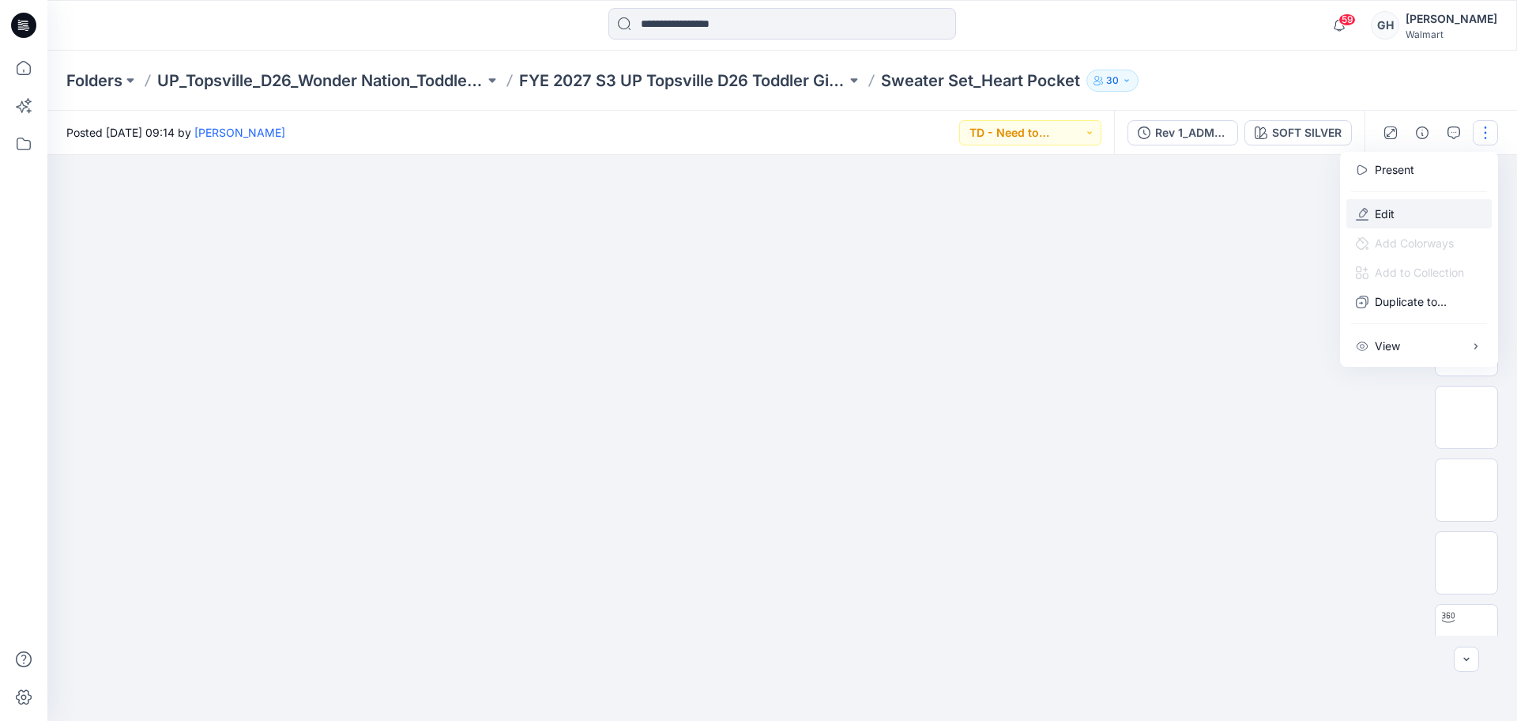
click at [1369, 203] on button "Edit" at bounding box center [1418, 213] width 145 height 29
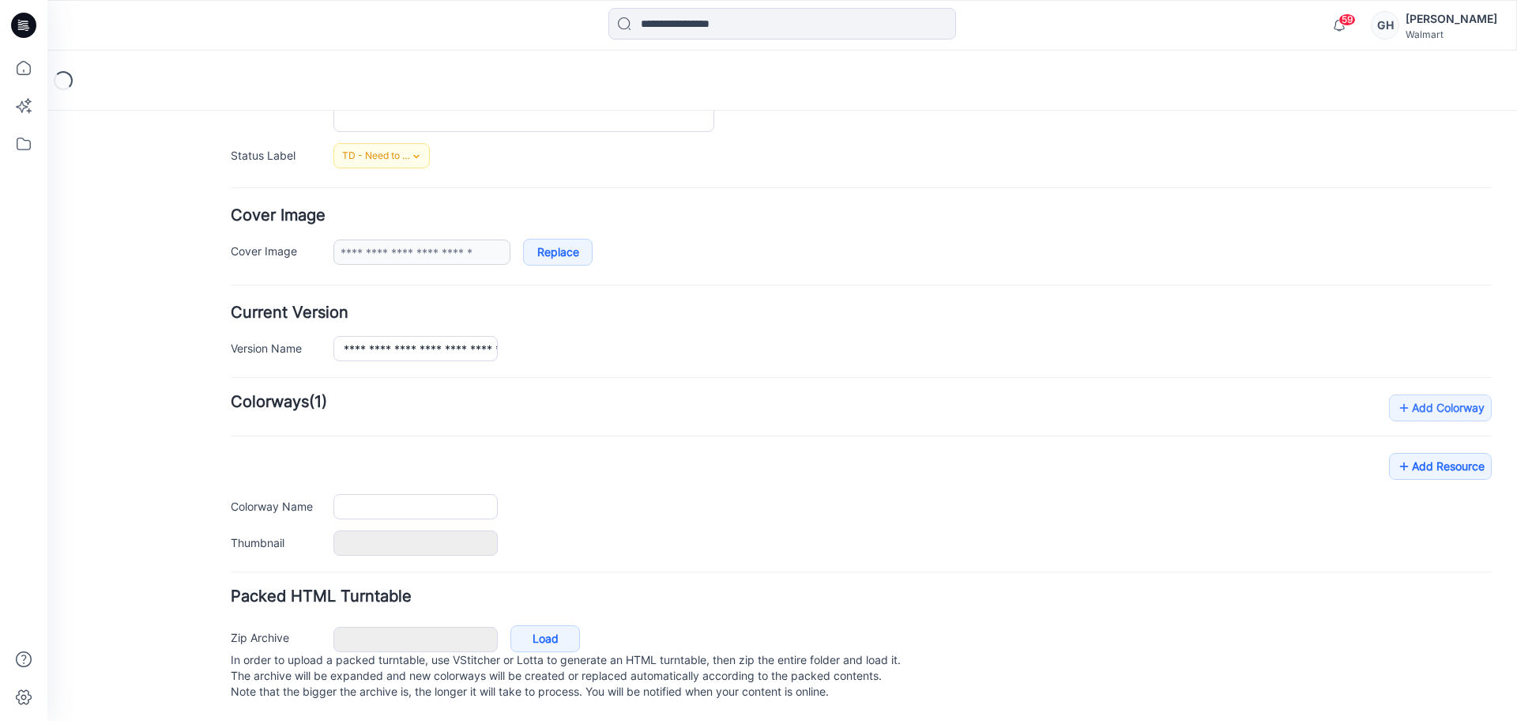
type input "**********"
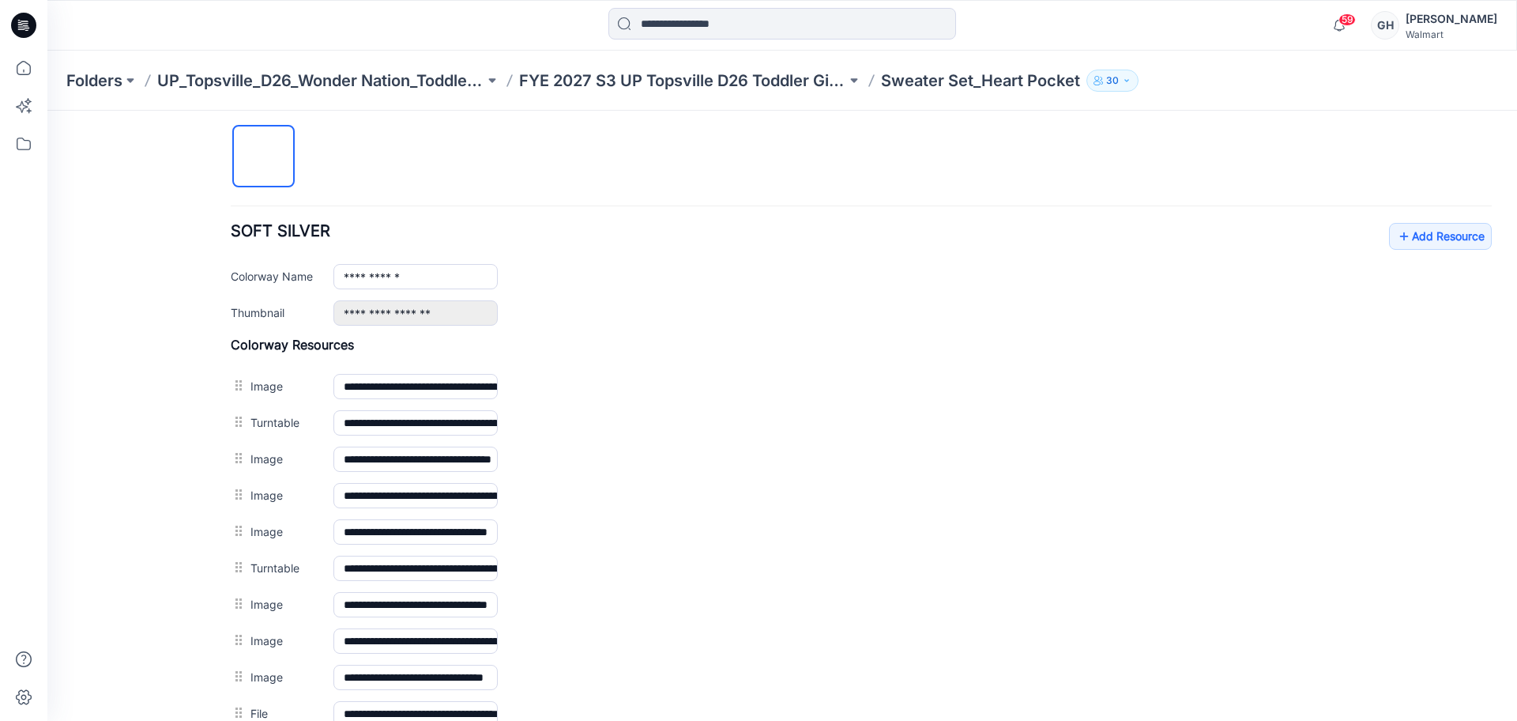
scroll to position [416, 0]
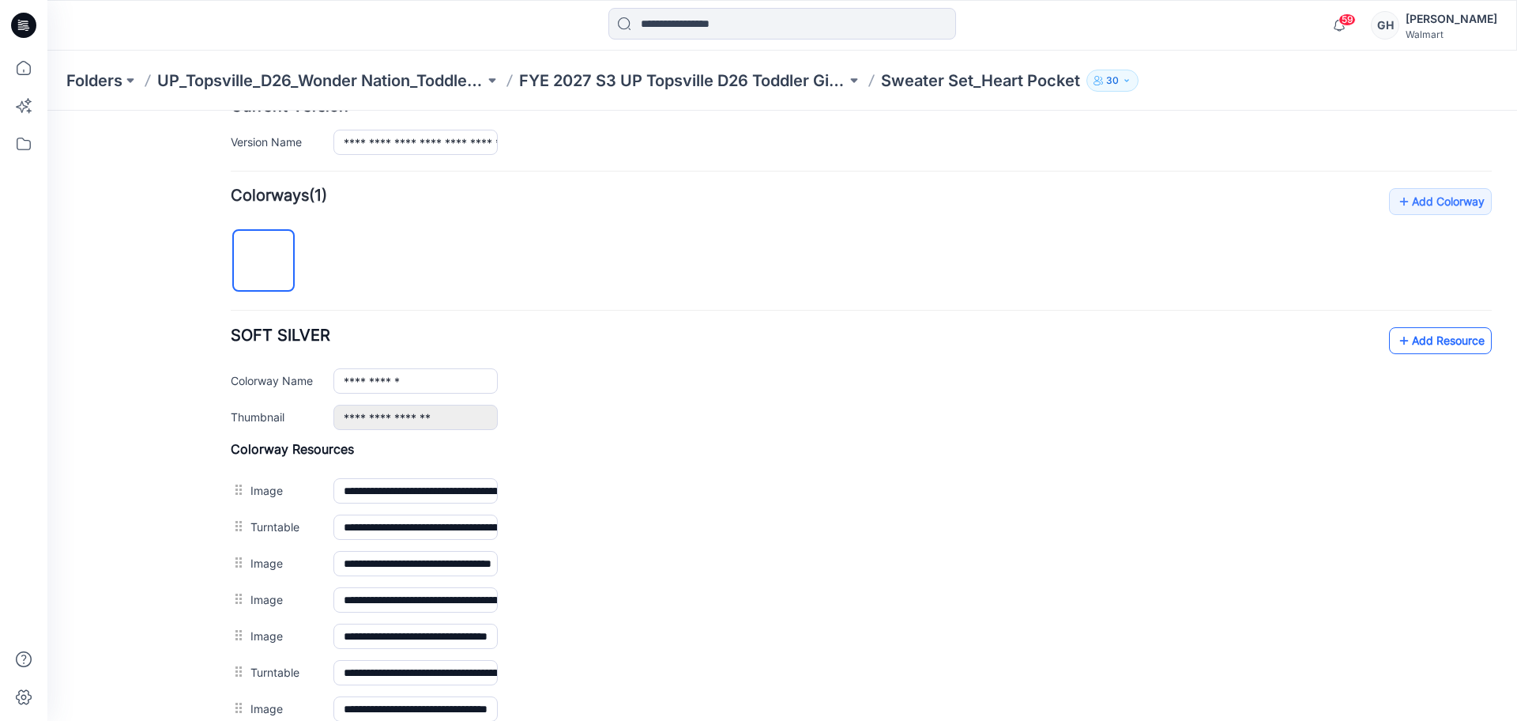
click at [1396, 329] on icon at bounding box center [1404, 340] width 16 height 25
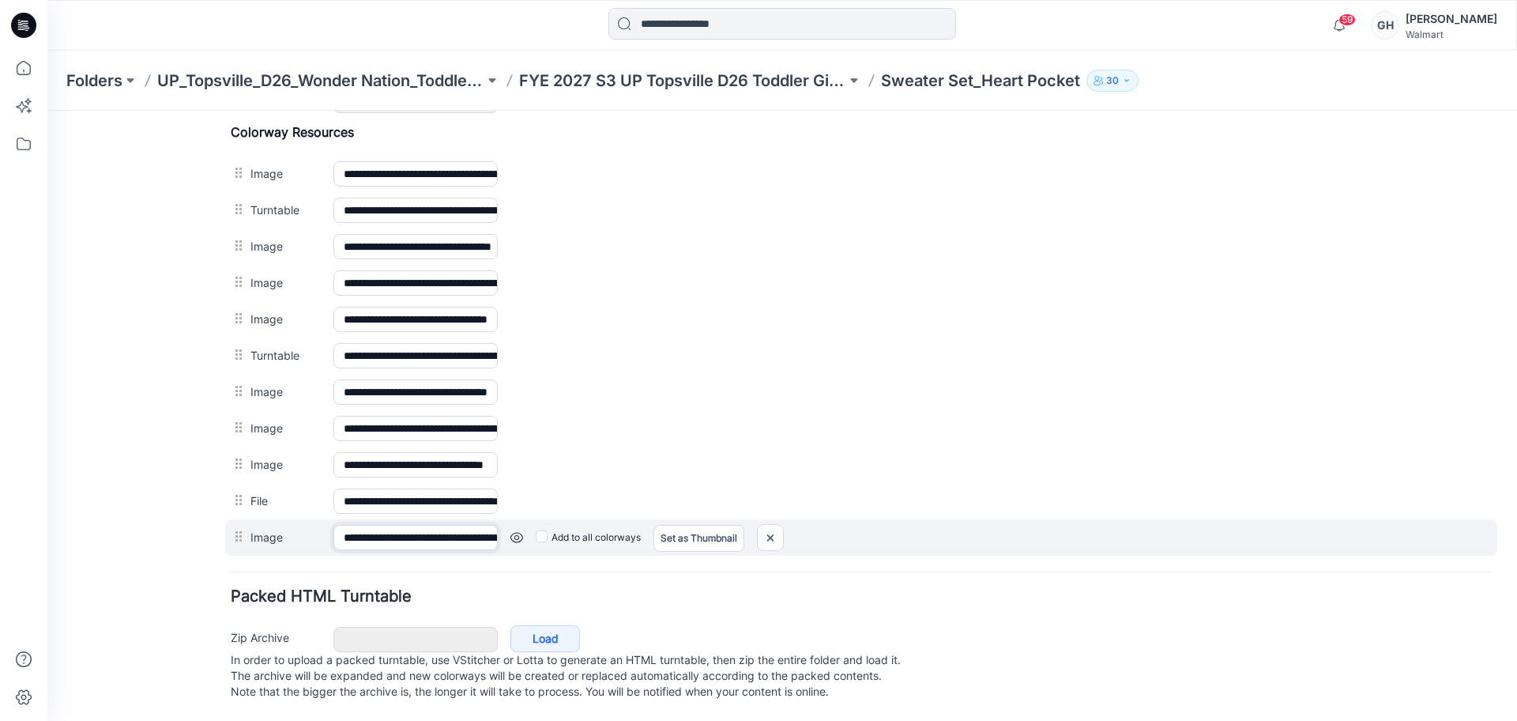
click at [380, 525] on input "**********" at bounding box center [415, 537] width 164 height 25
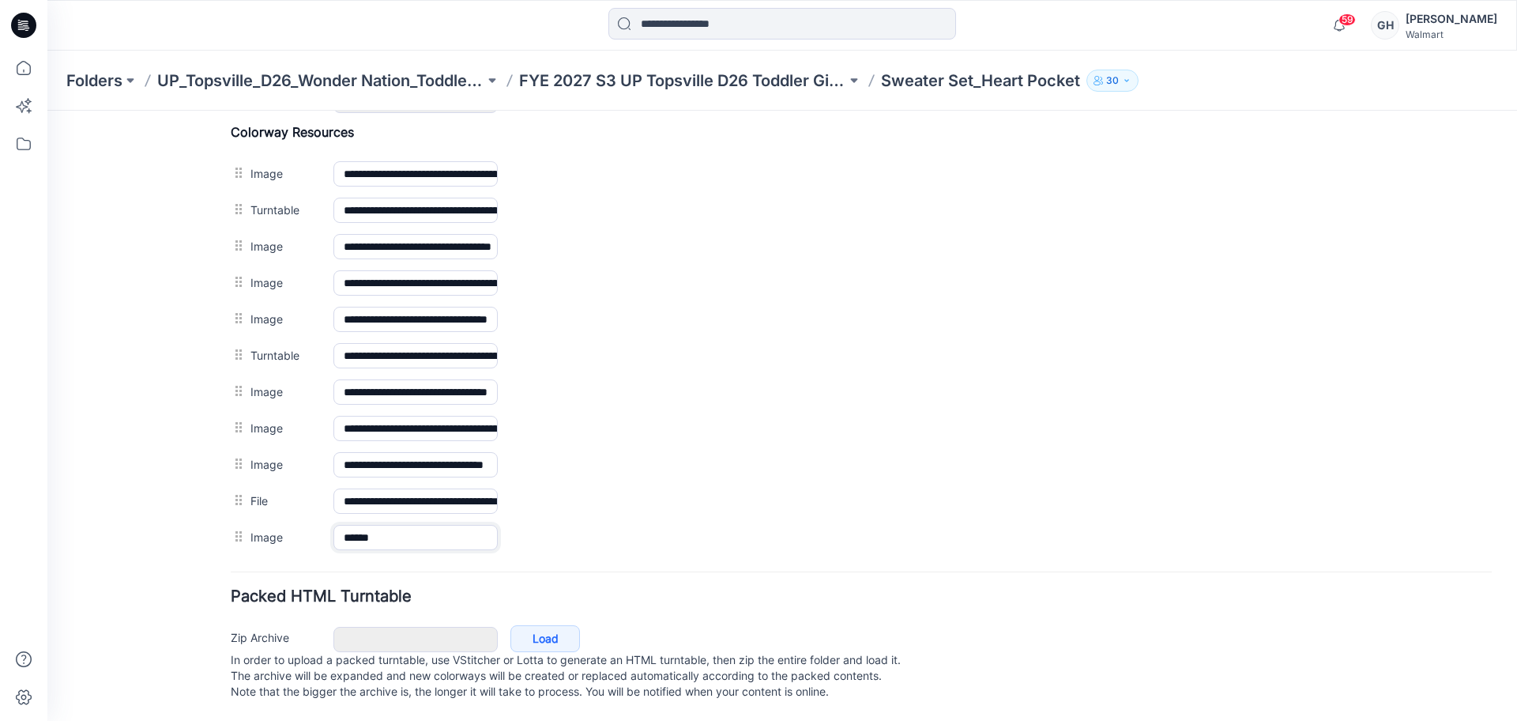
type input "******"
click at [163, 482] on div "General Cover Image Current Version Colorways Packed Turntable" at bounding box center [142, 58] width 126 height 1324
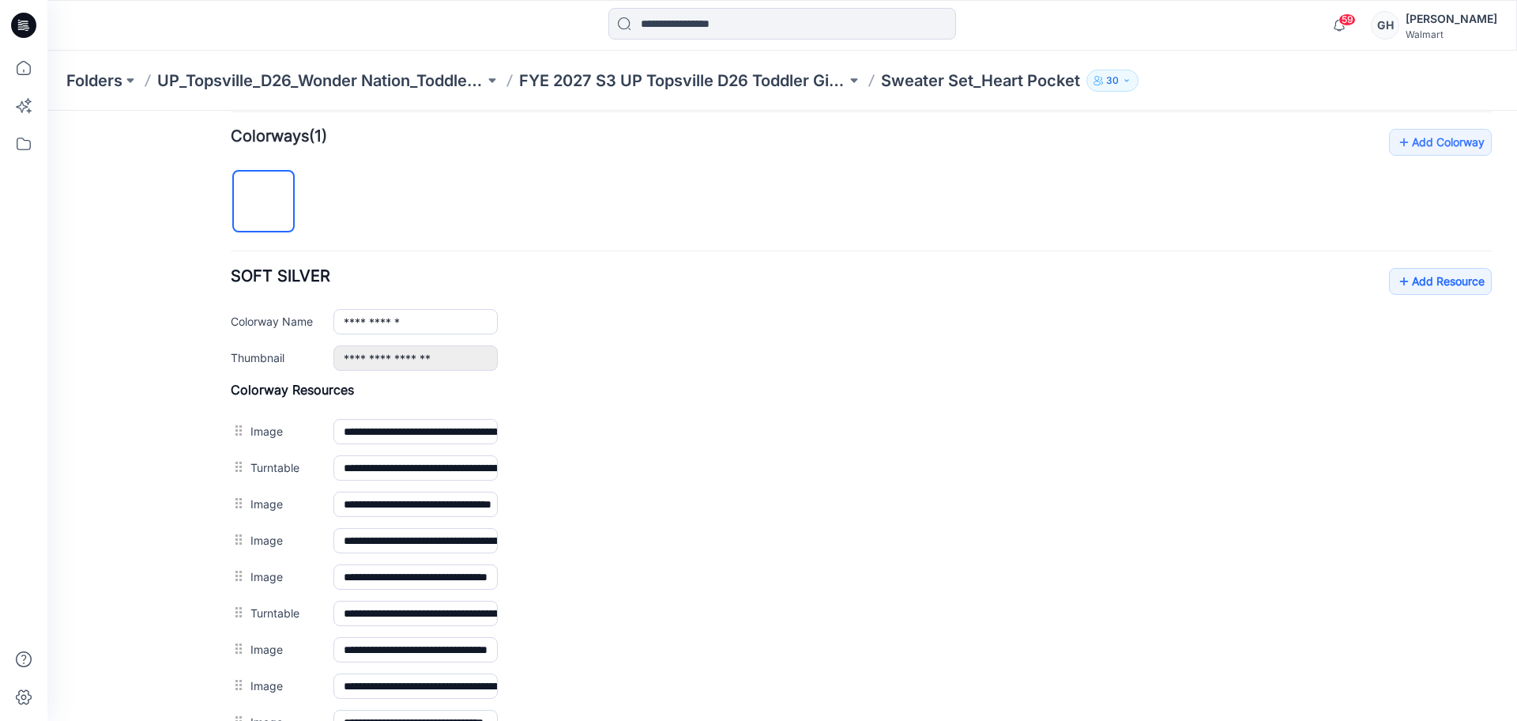
scroll to position [353, 0]
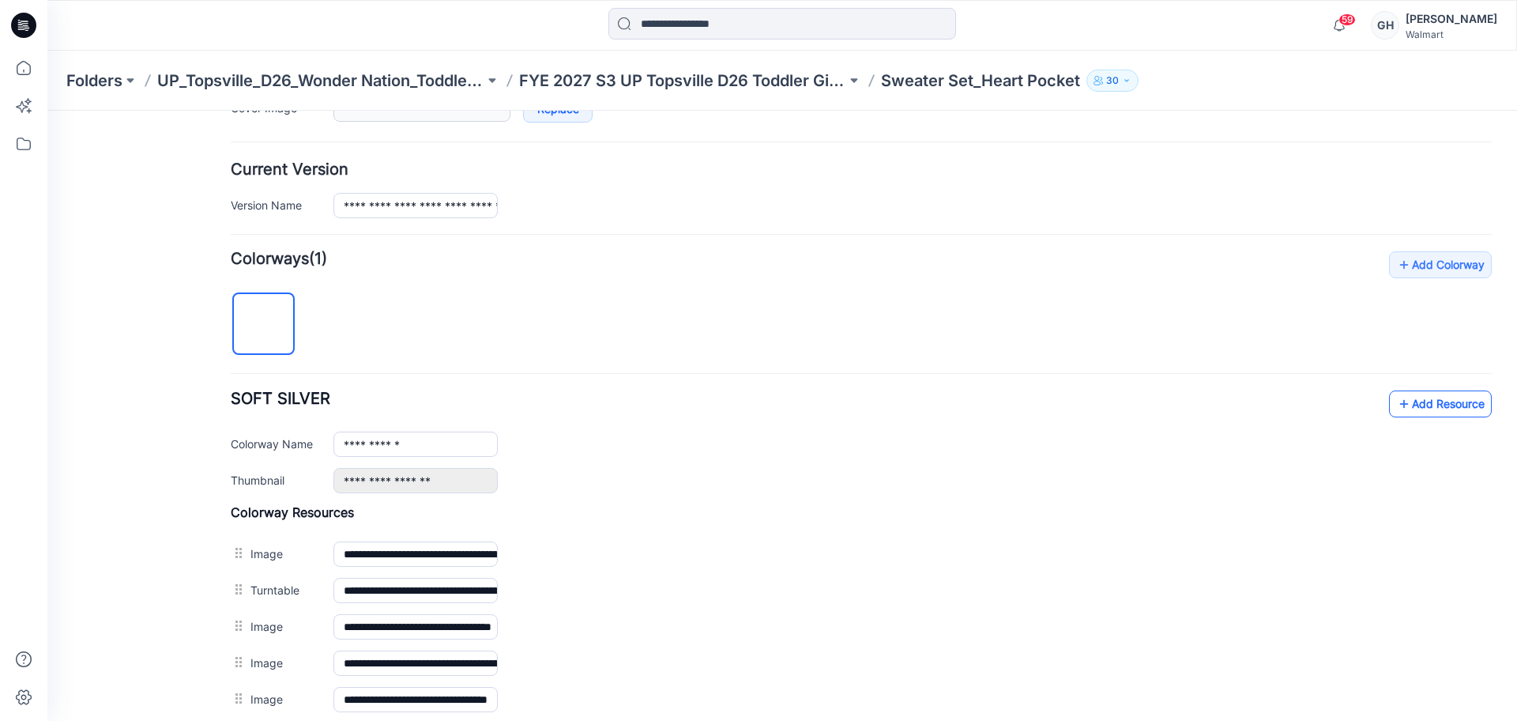
click at [1396, 397] on icon at bounding box center [1404, 403] width 16 height 25
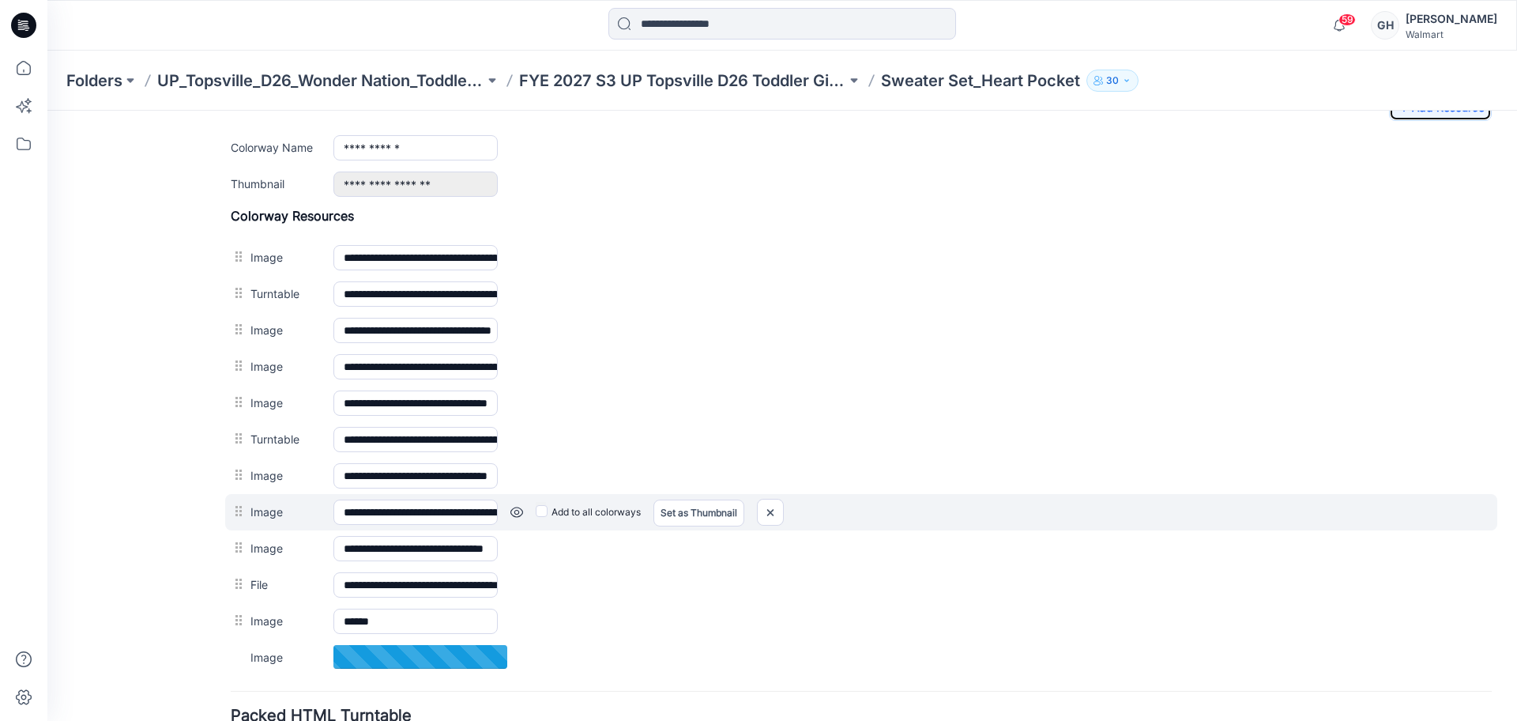
scroll to position [785, 0]
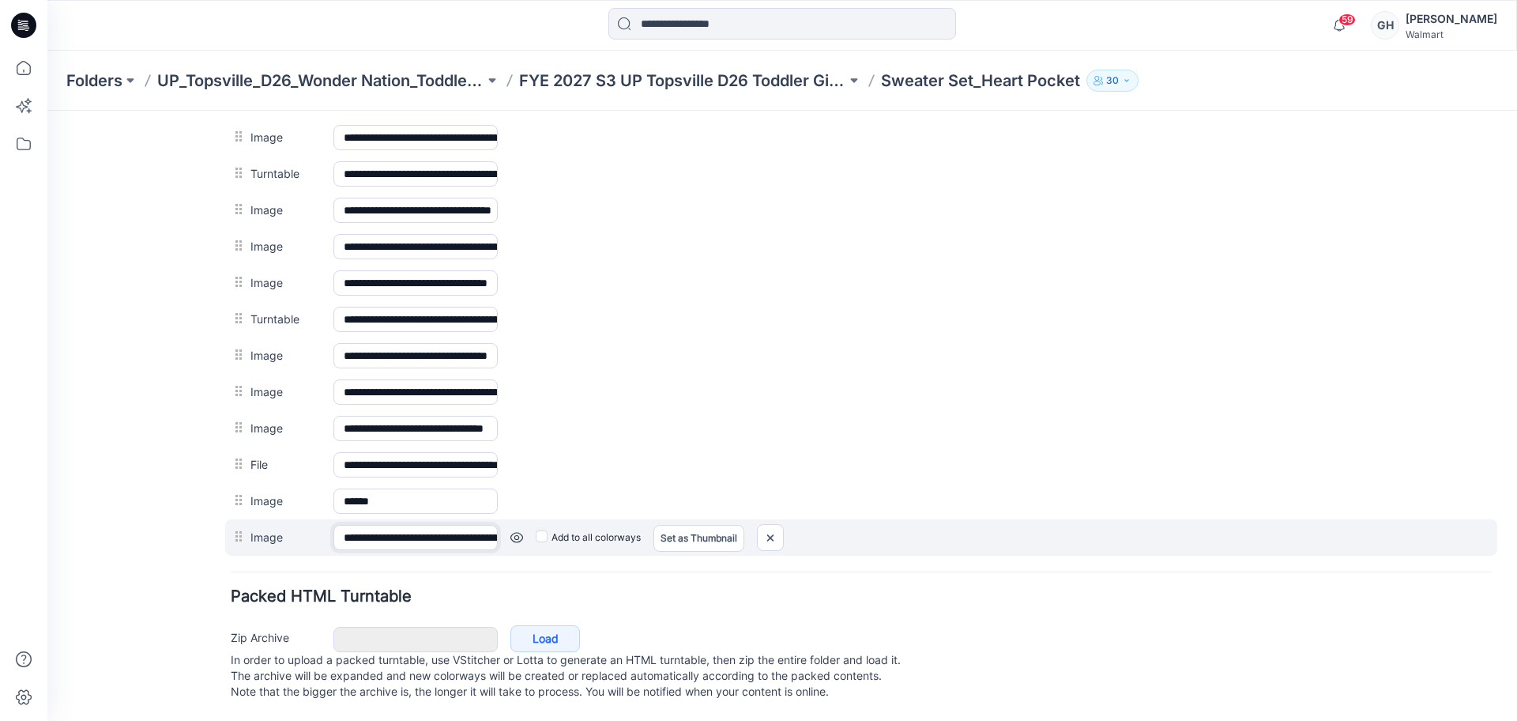
click at [397, 525] on input "**********" at bounding box center [415, 537] width 164 height 25
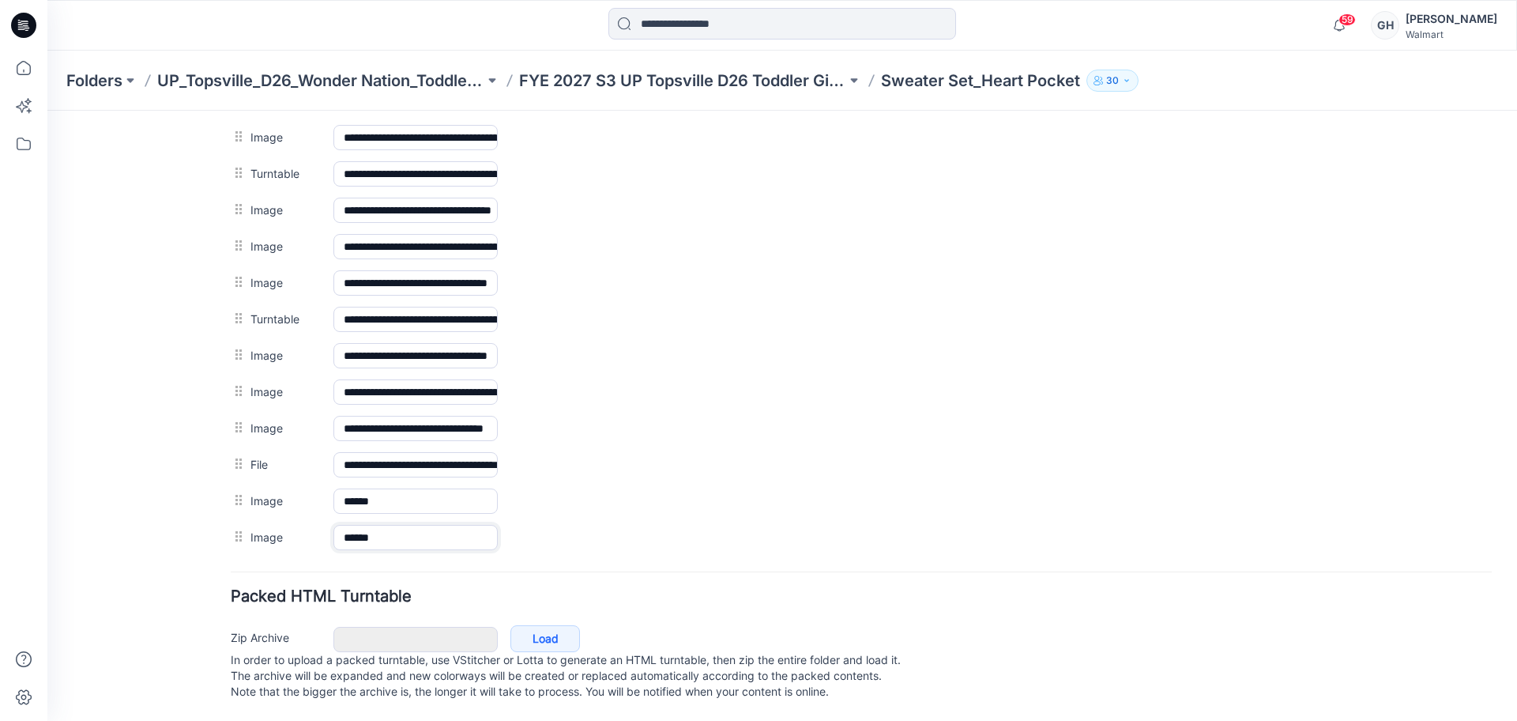
type input "******"
click at [161, 503] on div "General Cover Image Current Version Colorways Packed Turntable" at bounding box center [142, 40] width 126 height 1361
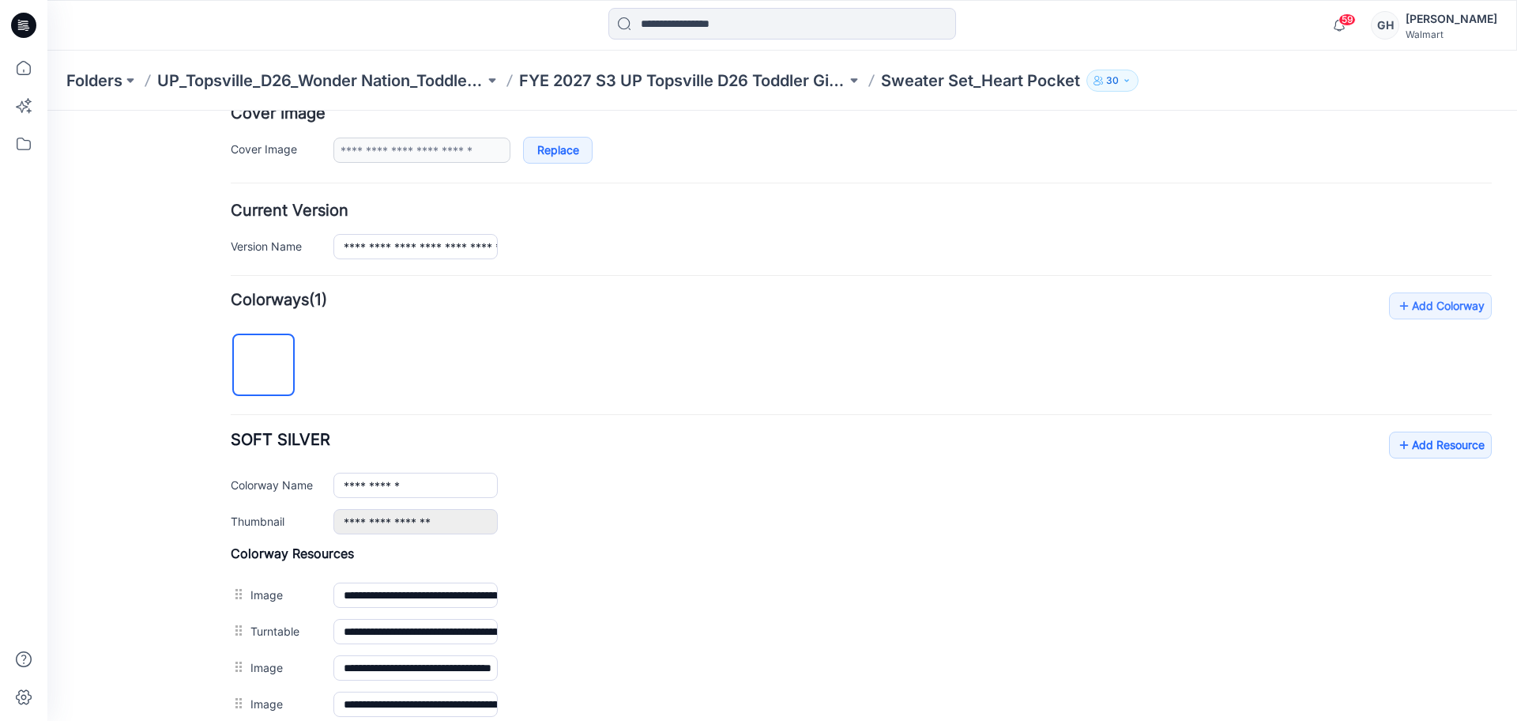
scroll to position [291, 0]
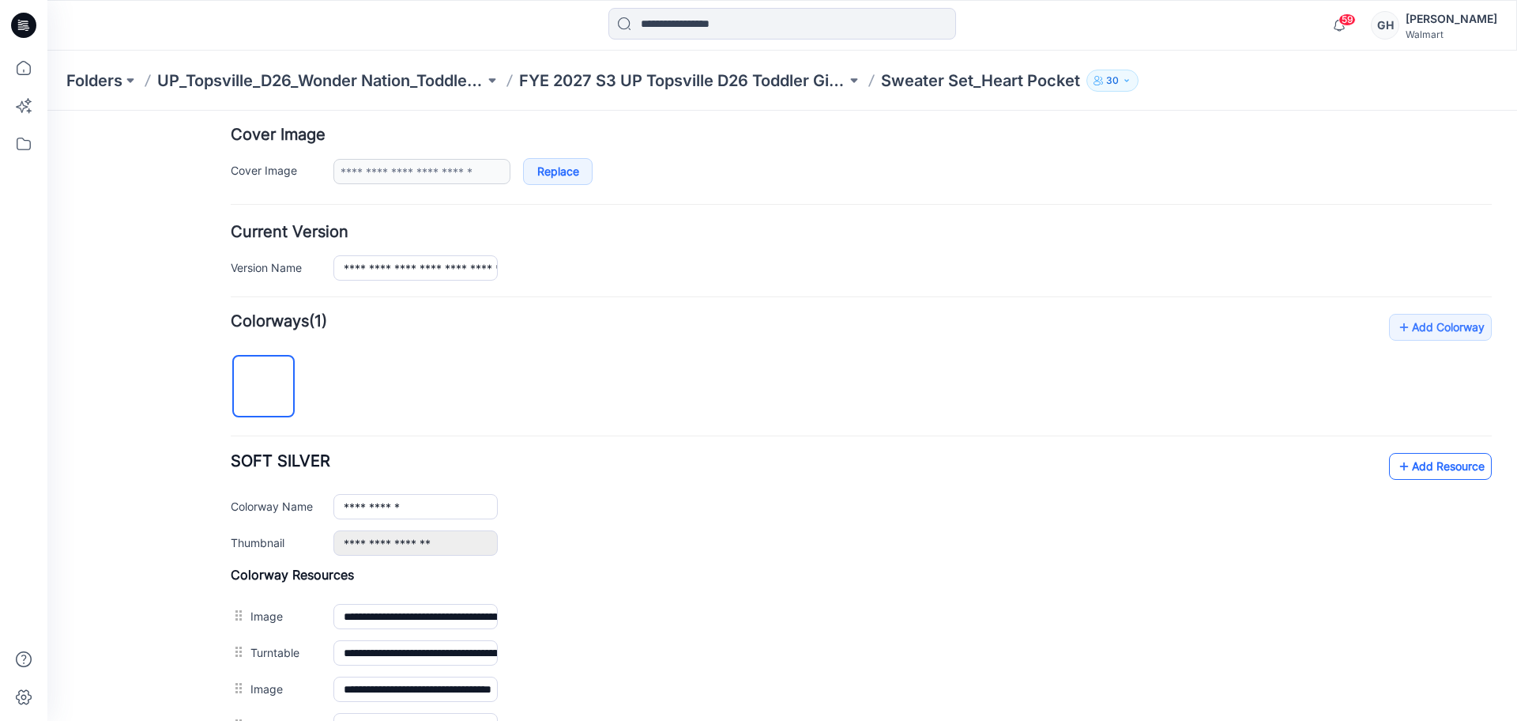
click at [1405, 462] on link "Add Resource" at bounding box center [1440, 466] width 103 height 27
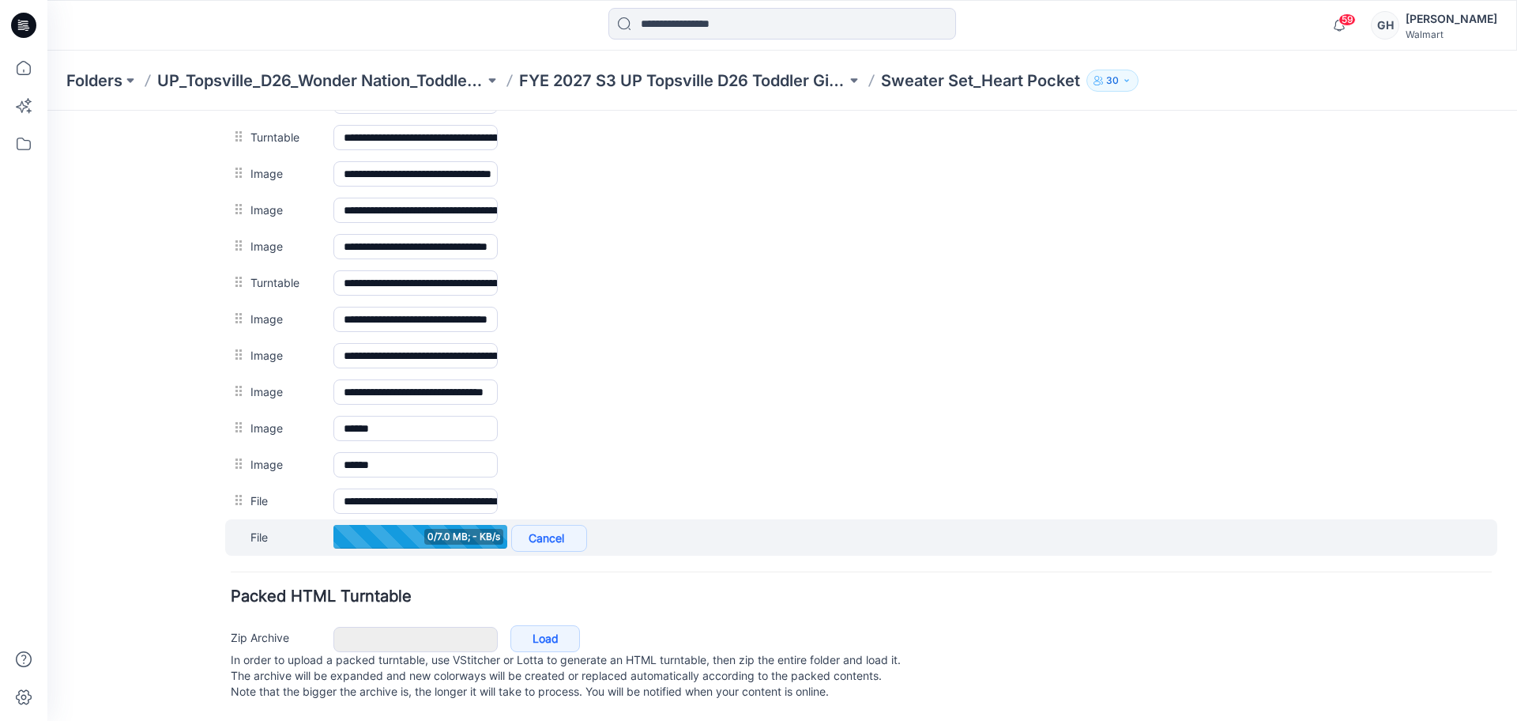
scroll to position [821, 0]
click at [395, 525] on div at bounding box center [420, 537] width 174 height 24
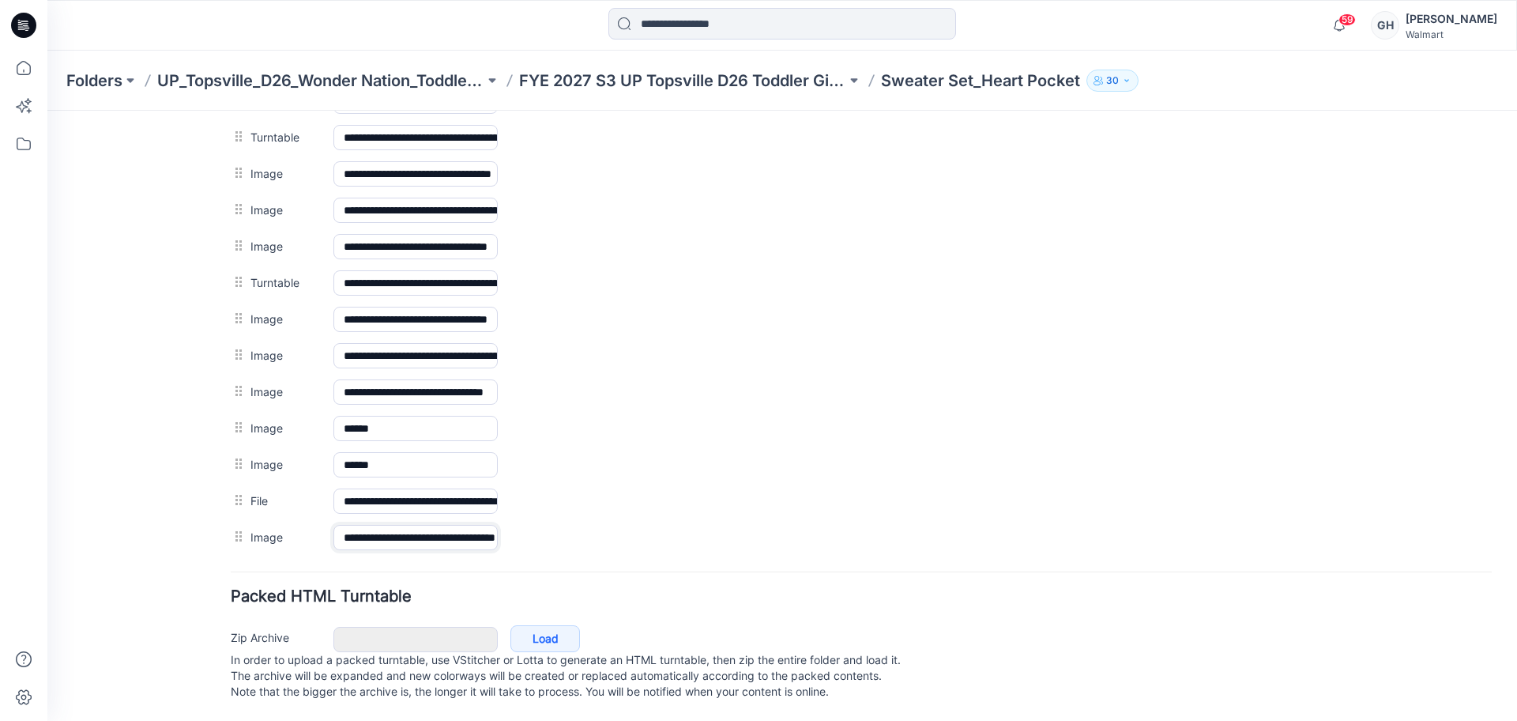
click at [398, 525] on input "**********" at bounding box center [415, 537] width 164 height 25
type input "**********"
drag, startPoint x: 166, startPoint y: 503, endPoint x: 196, endPoint y: 496, distance: 30.9
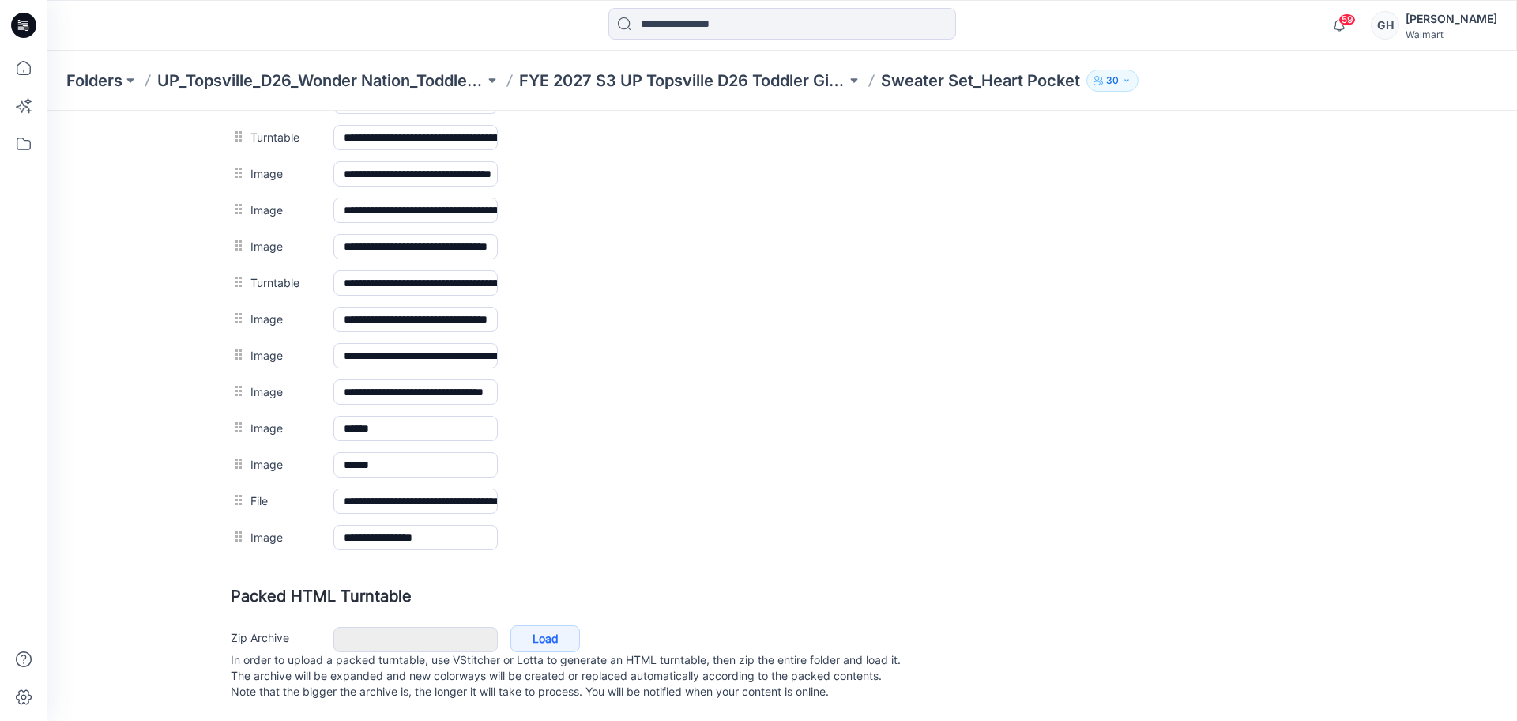
click at [167, 503] on div "General Cover Image Current Version Colorways Packed Turntable" at bounding box center [142, 22] width 126 height 1397
click at [770, 72] on p "FYE 2027 S3 UP Topsville D26 Toddler Girl Wonder Nation" at bounding box center [682, 81] width 327 height 22
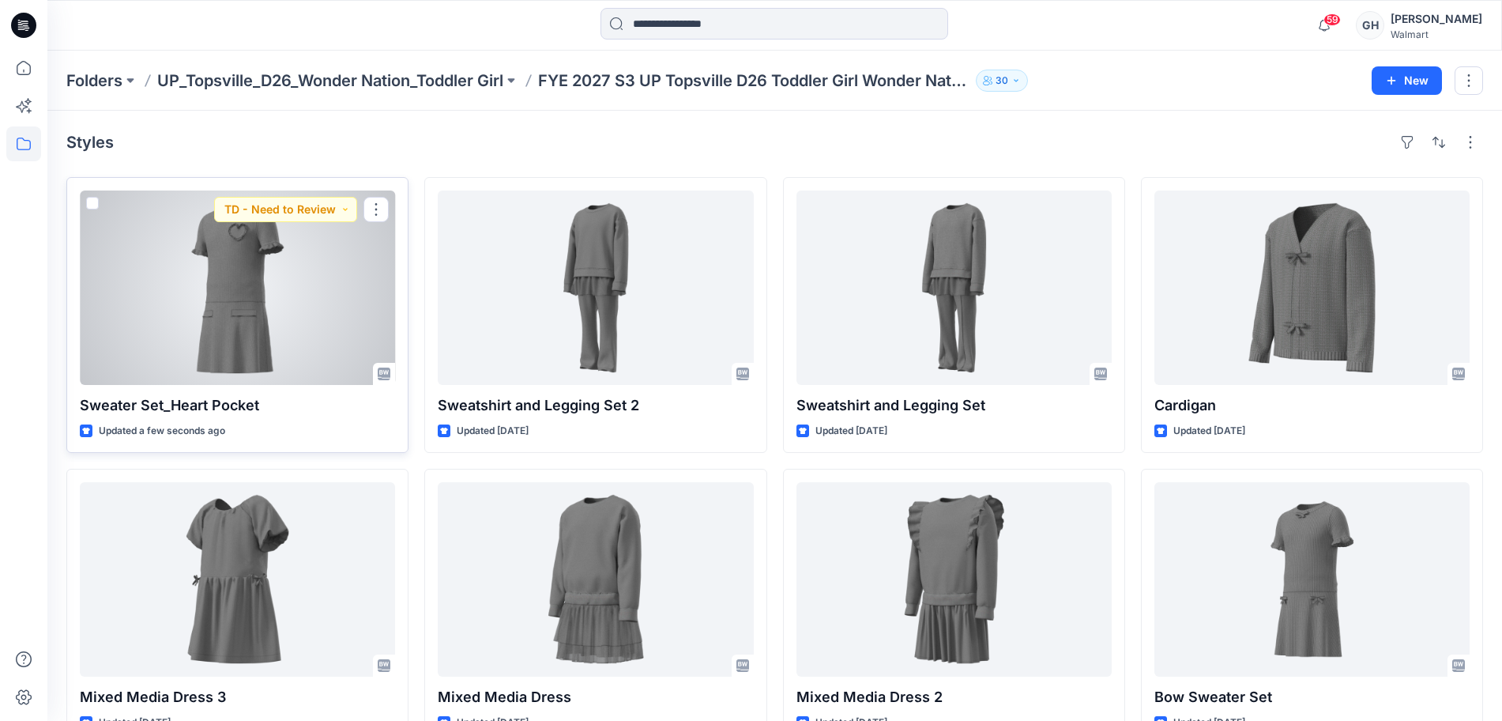
click at [277, 288] on div at bounding box center [237, 287] width 315 height 194
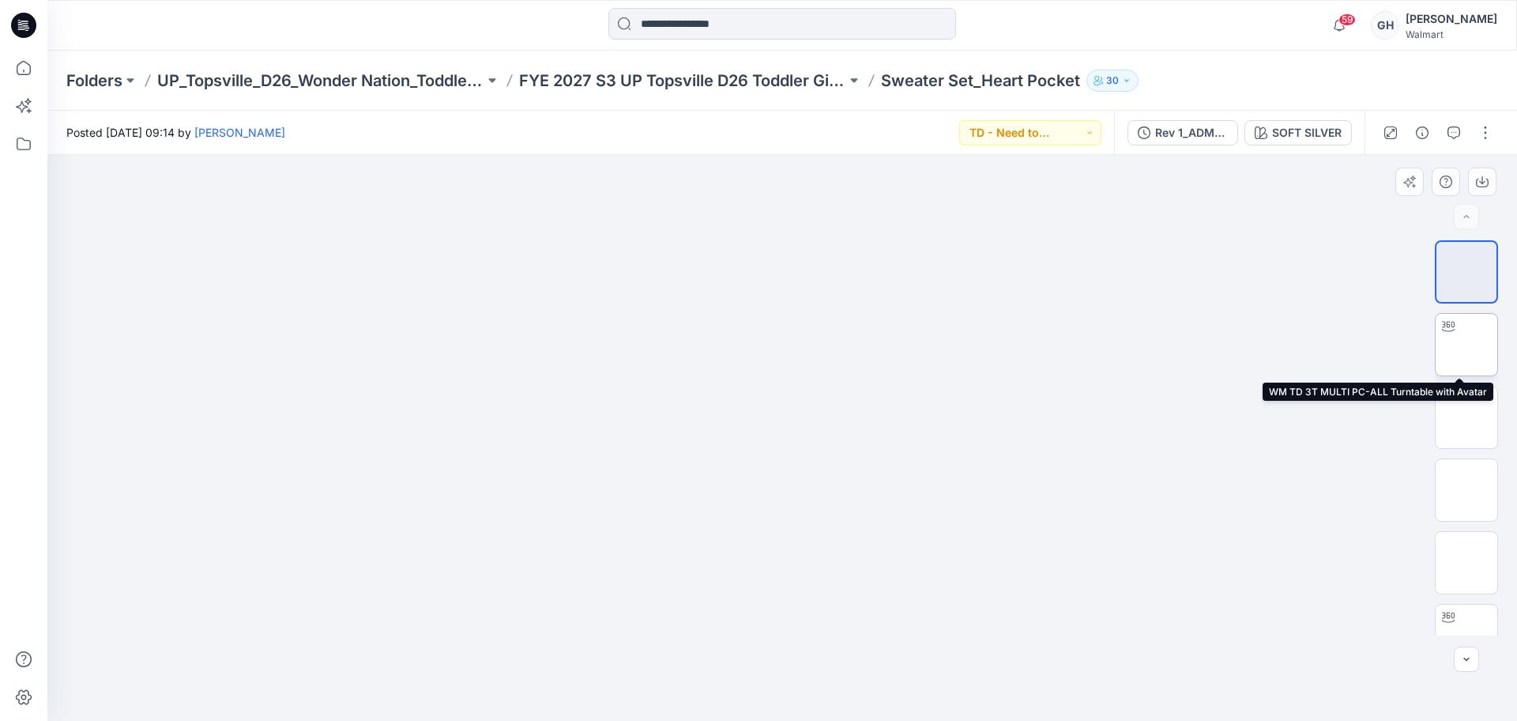
click at [1453, 326] on div at bounding box center [1448, 326] width 25 height 25
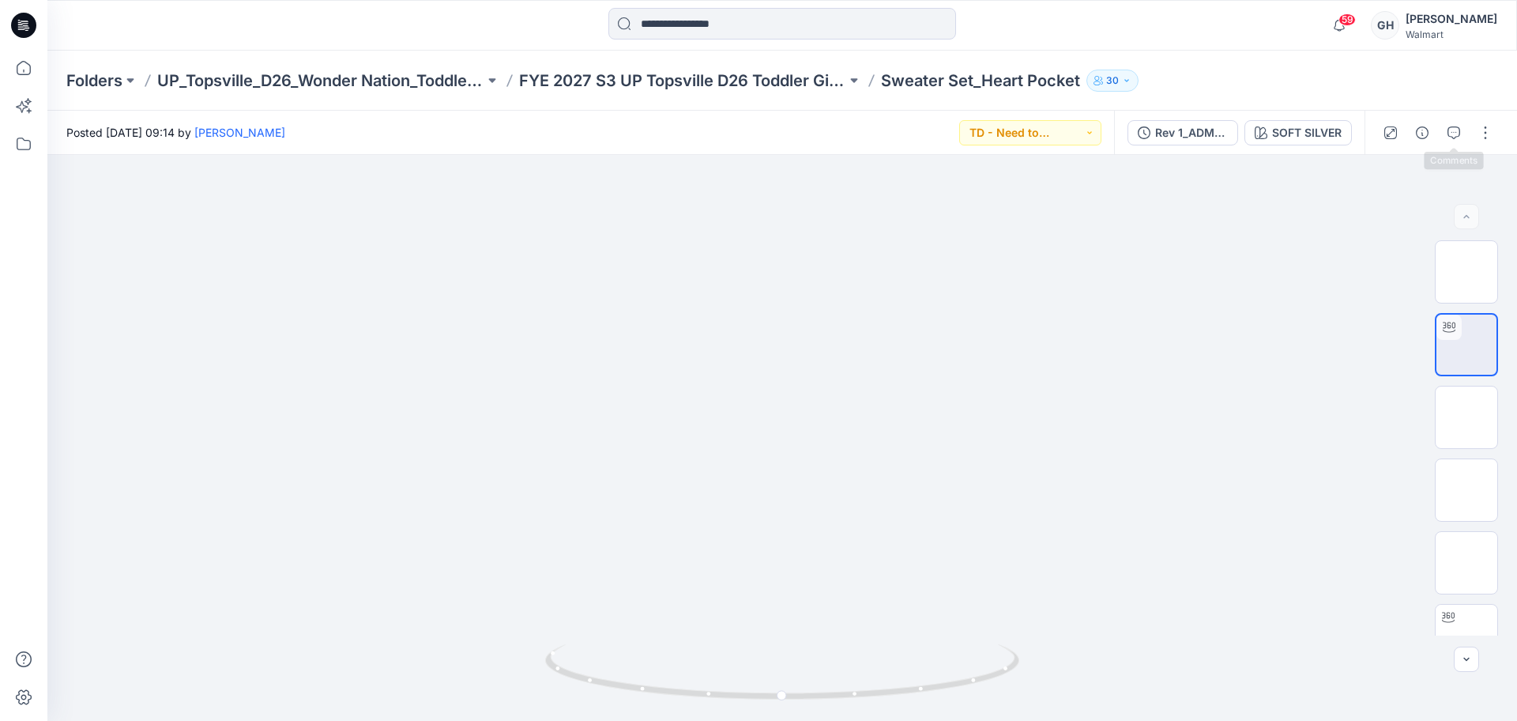
drag, startPoint x: 1448, startPoint y: 124, endPoint x: 1414, endPoint y: 134, distance: 35.3
click at [1447, 125] on button "button" at bounding box center [1453, 132] width 25 height 25
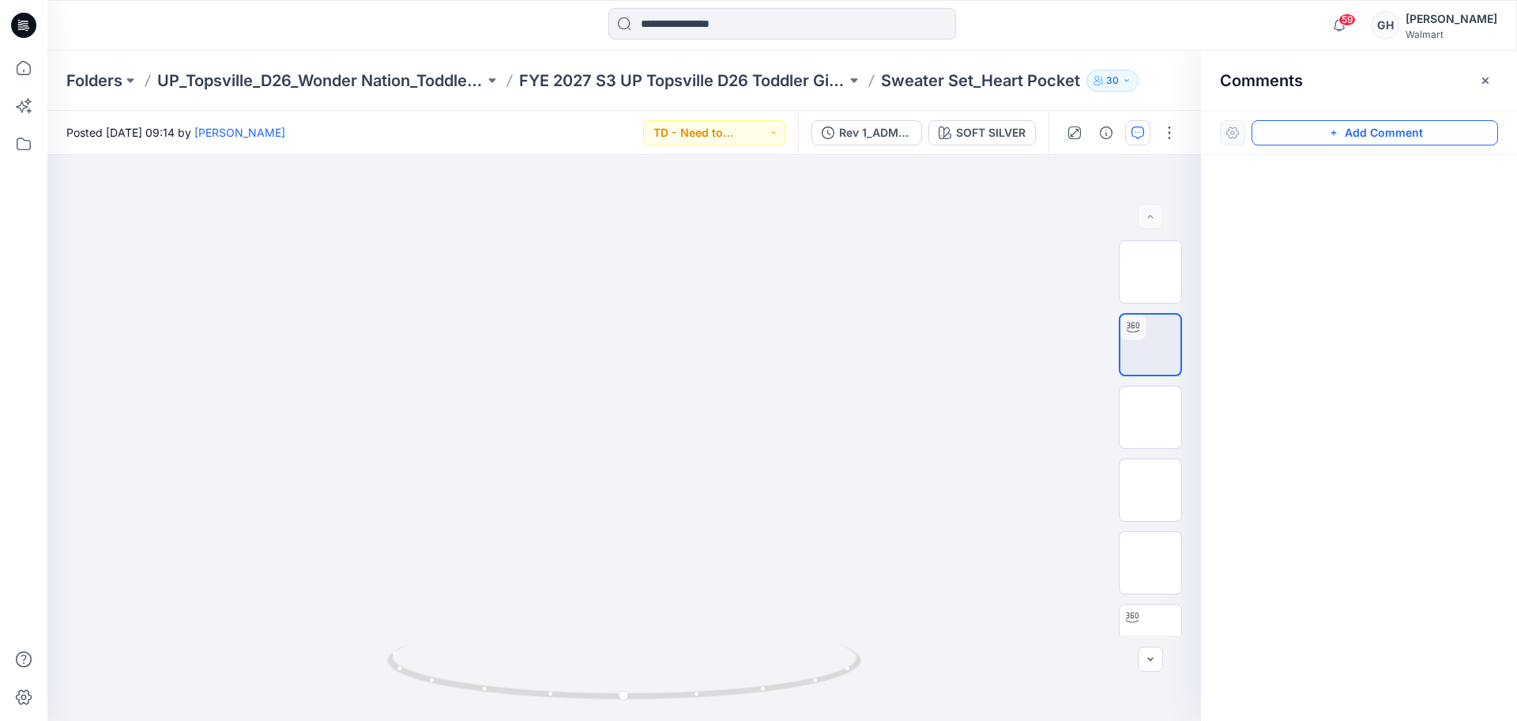
drag, startPoint x: 1322, startPoint y: 125, endPoint x: 1251, endPoint y: 148, distance: 74.7
click at [1308, 130] on button "Add Comment" at bounding box center [1375, 132] width 247 height 25
click at [738, 290] on div "1" at bounding box center [624, 438] width 1154 height 566
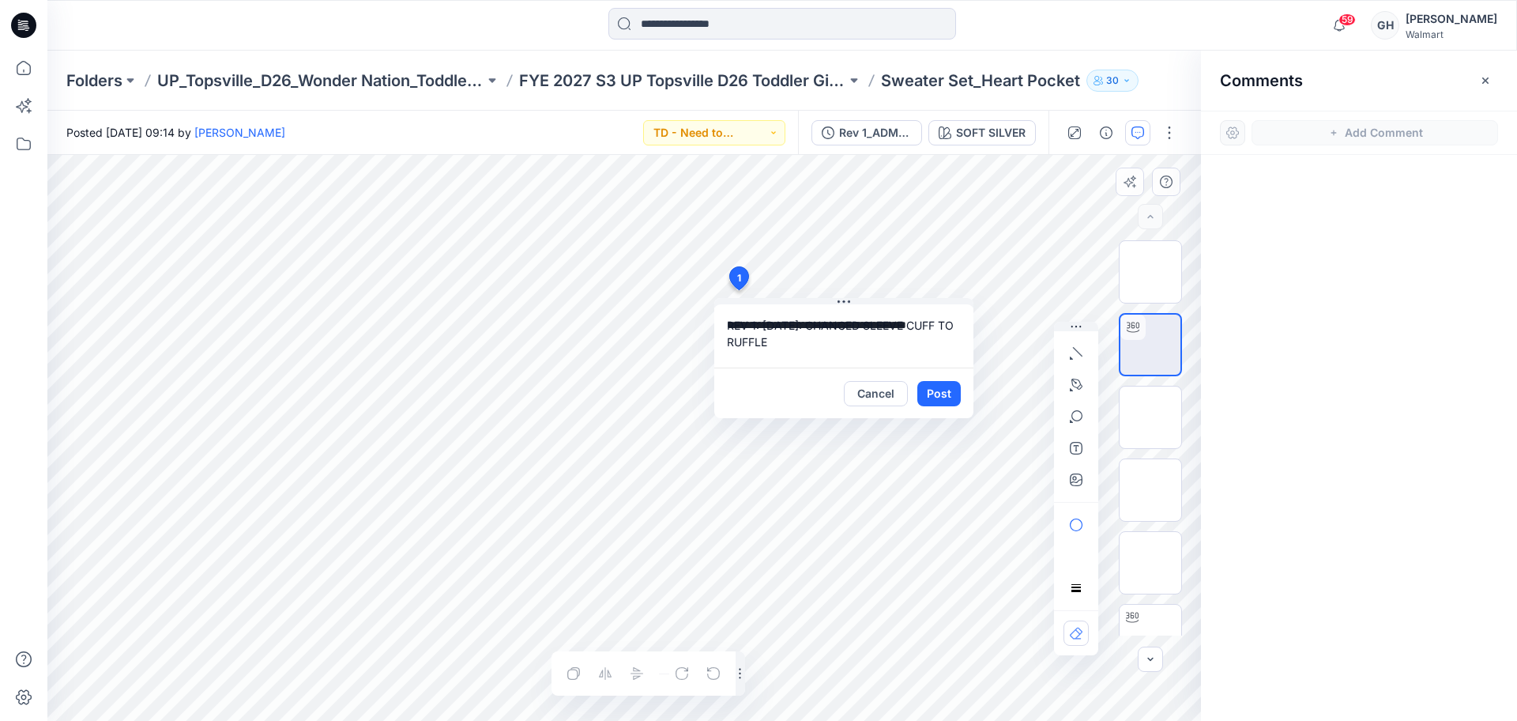
drag, startPoint x: 807, startPoint y: 324, endPoint x: 762, endPoint y: 322, distance: 44.3
click at [762, 322] on textarea "**********" at bounding box center [843, 335] width 259 height 63
type textarea "**********"
click at [936, 391] on button "Post" at bounding box center [938, 393] width 43 height 25
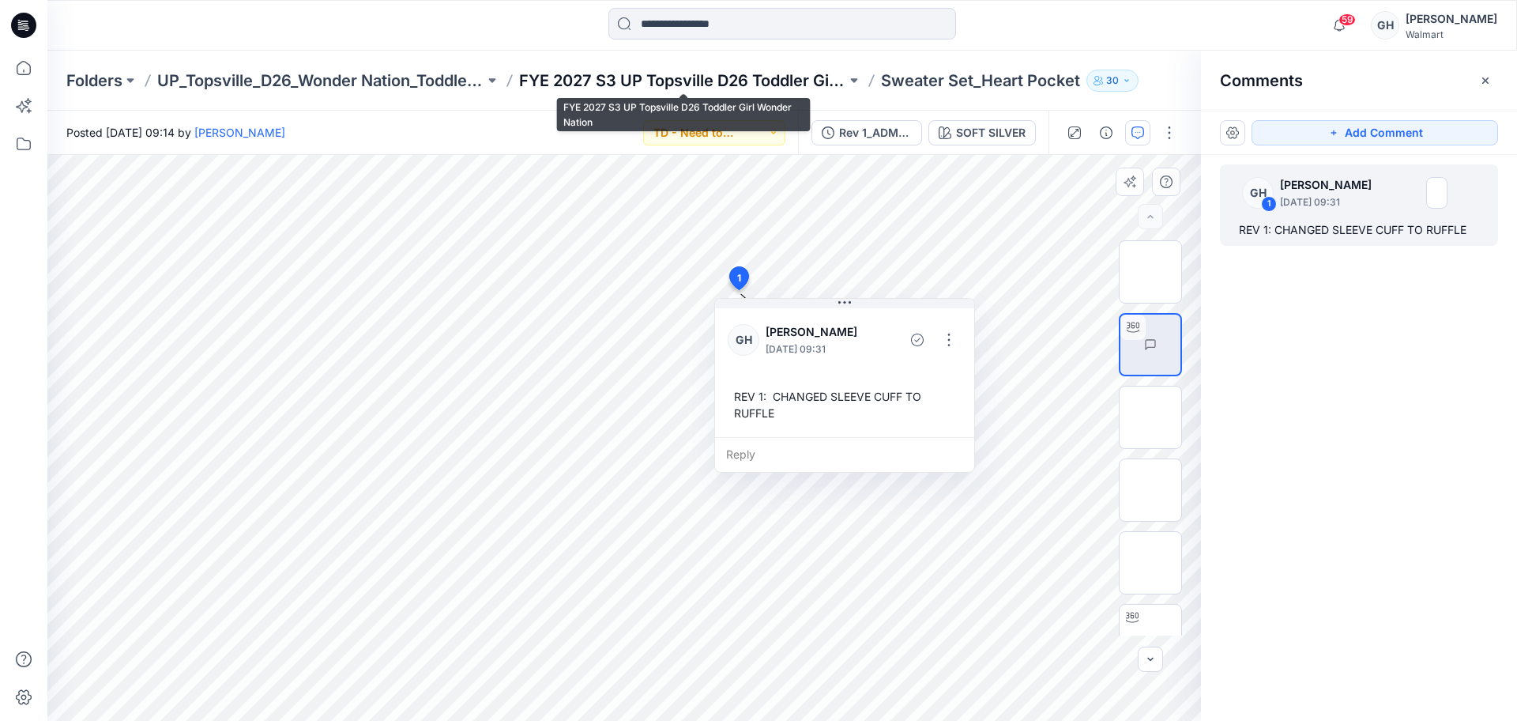
click at [668, 78] on p "FYE 2027 S3 UP Topsville D26 Toddler Girl Wonder Nation" at bounding box center [682, 81] width 327 height 22
